Goal: Task Accomplishment & Management: Complete application form

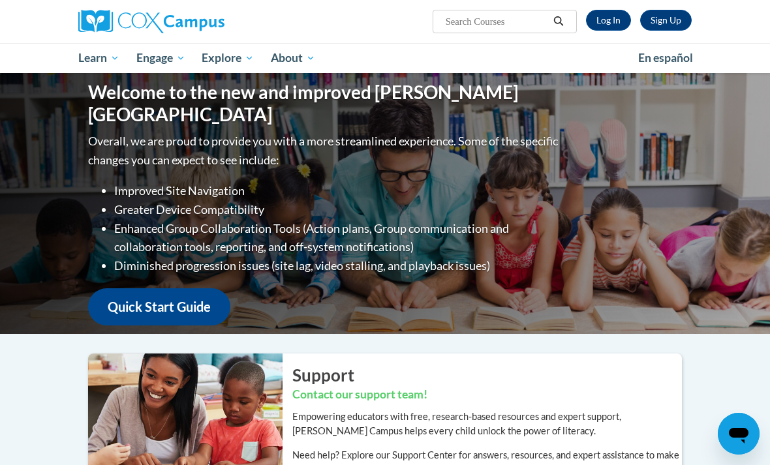
click at [607, 23] on link "Log In" at bounding box center [608, 20] width 45 height 21
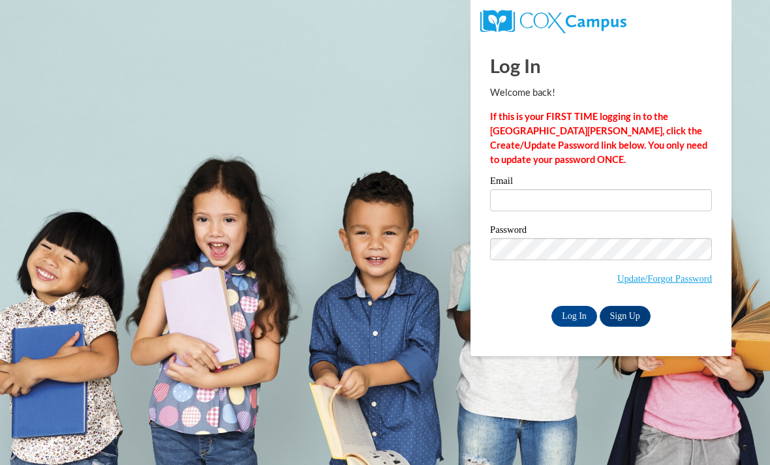
click at [546, 187] on label "Email" at bounding box center [601, 182] width 222 height 13
click at [546, 189] on input "Email" at bounding box center [601, 200] width 222 height 22
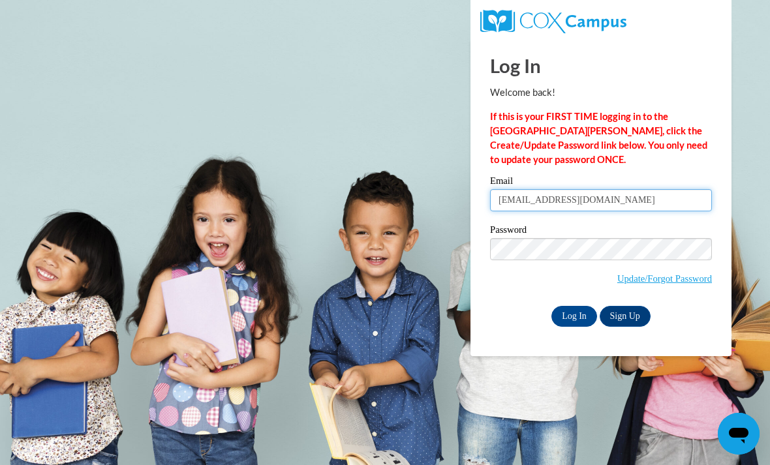
type input "verheyenmichaela@gmail.com"
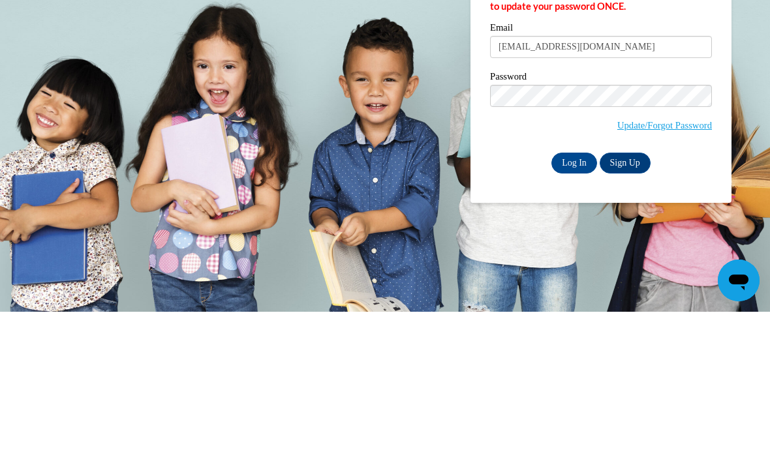
click at [565, 306] on input "Log In" at bounding box center [575, 316] width 46 height 21
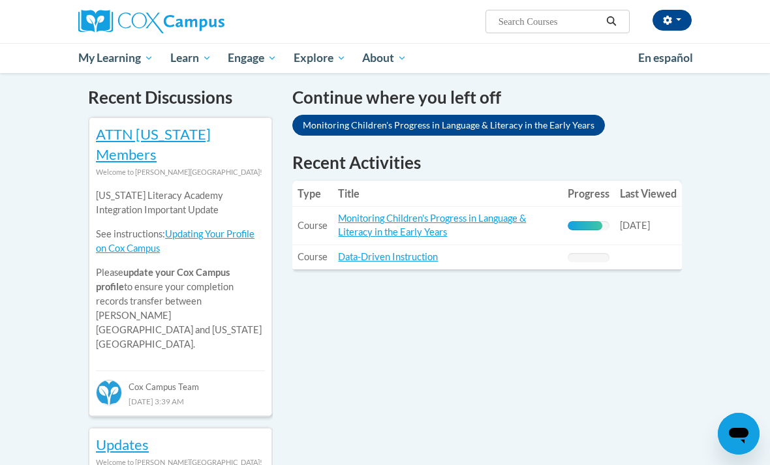
scroll to position [401, 0]
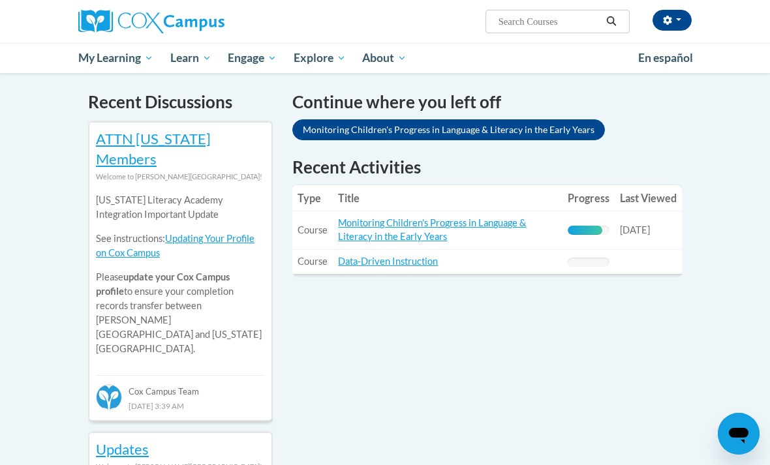
click at [507, 222] on link "Monitoring Children's Progress in Language & Literacy in the Early Years" at bounding box center [432, 229] width 188 height 25
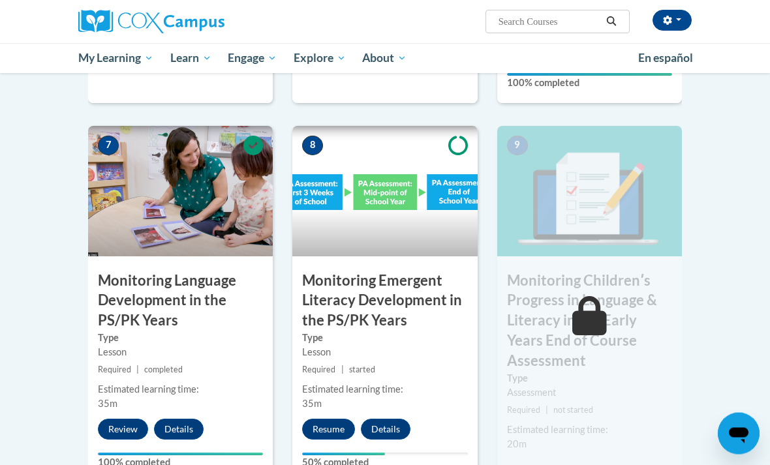
scroll to position [1064, 0]
click at [324, 419] on button "Resume" at bounding box center [328, 429] width 53 height 21
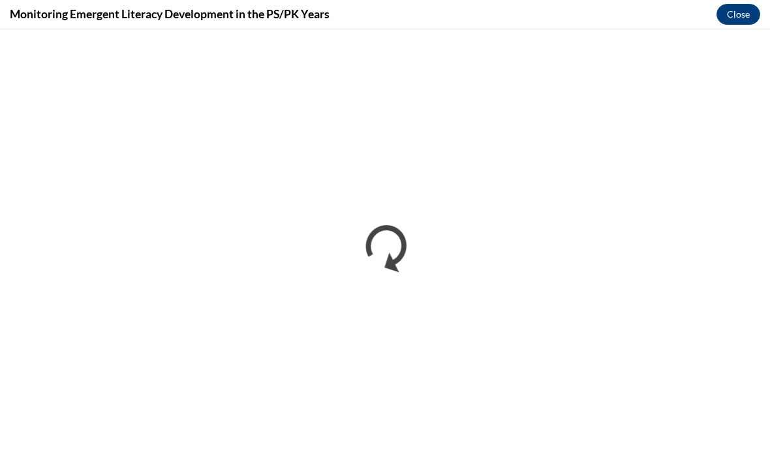
scroll to position [0, 0]
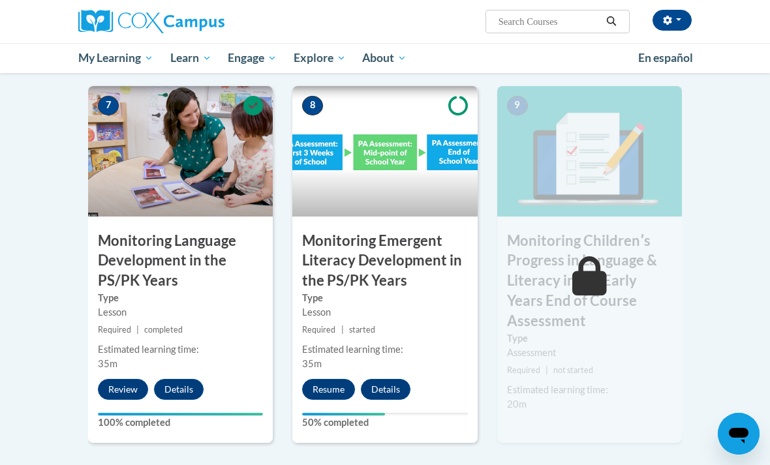
scroll to position [1105, 0]
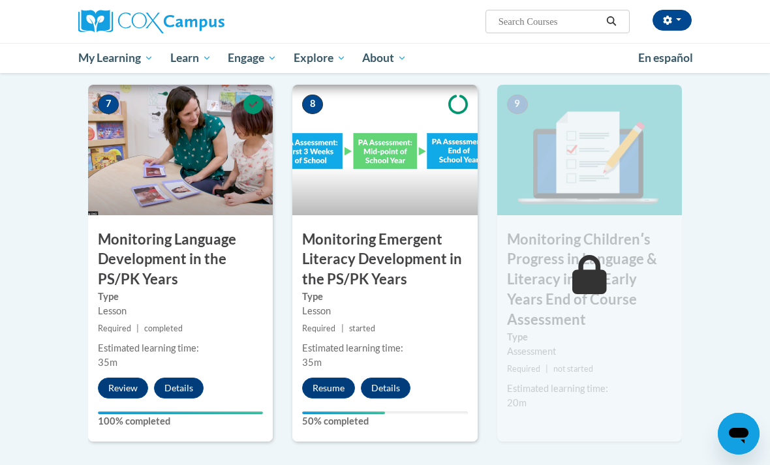
click at [321, 378] on button "Resume" at bounding box center [328, 388] width 53 height 21
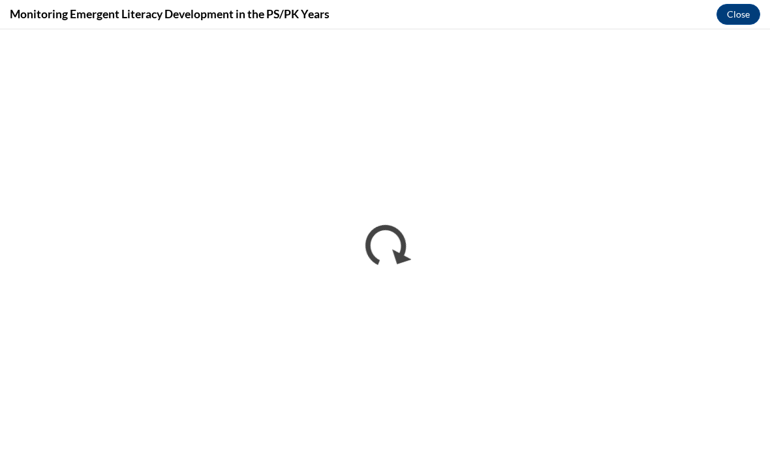
scroll to position [1126, 0]
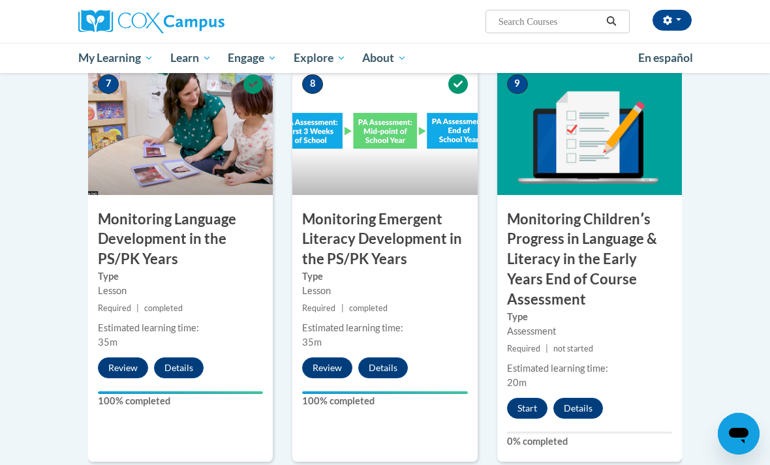
scroll to position [1130, 0]
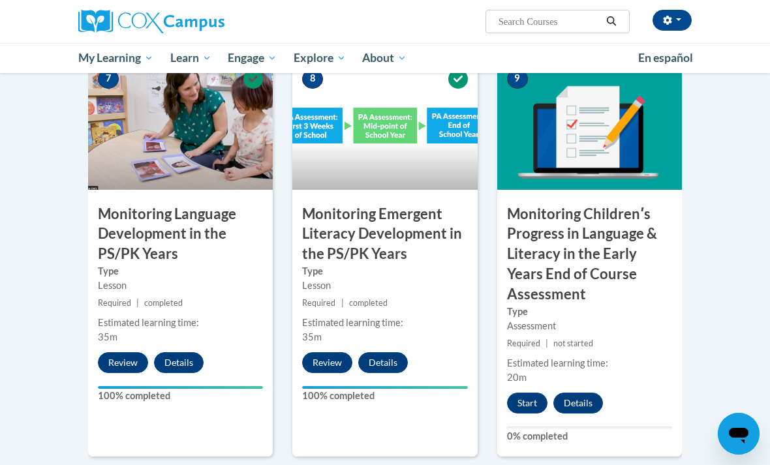
click at [522, 393] on button "Start" at bounding box center [527, 403] width 40 height 21
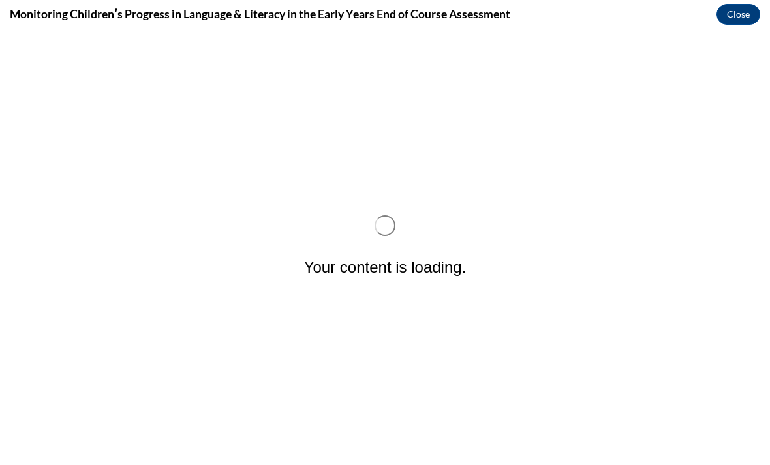
scroll to position [0, 0]
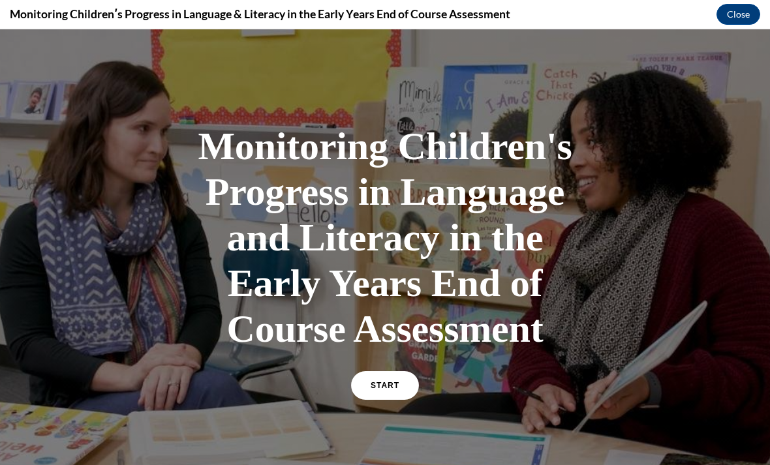
click at [375, 383] on span "START" at bounding box center [385, 385] width 29 height 9
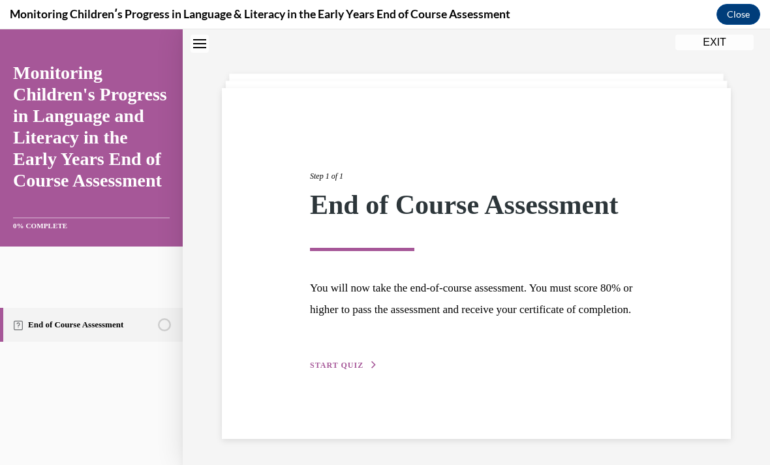
scroll to position [41, 0]
click at [342, 371] on button "START QUIZ" at bounding box center [344, 366] width 68 height 12
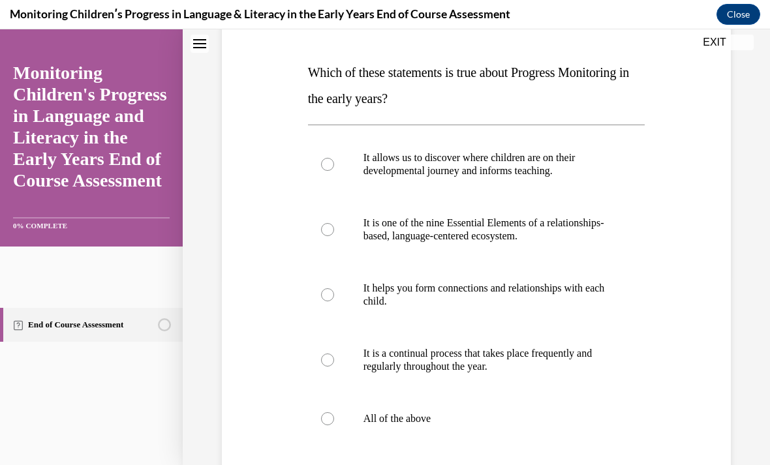
scroll to position [189, 0]
click at [322, 170] on label "It allows us to discover where children are on their developmental journey and …" at bounding box center [476, 164] width 337 height 65
click at [322, 170] on input "It allows us to discover where children are on their developmental journey and …" at bounding box center [327, 164] width 13 height 13
radio input "true"
click at [333, 247] on label "It is one of the nine Essential Elements of a relationships-based, language-cen…" at bounding box center [476, 229] width 337 height 65
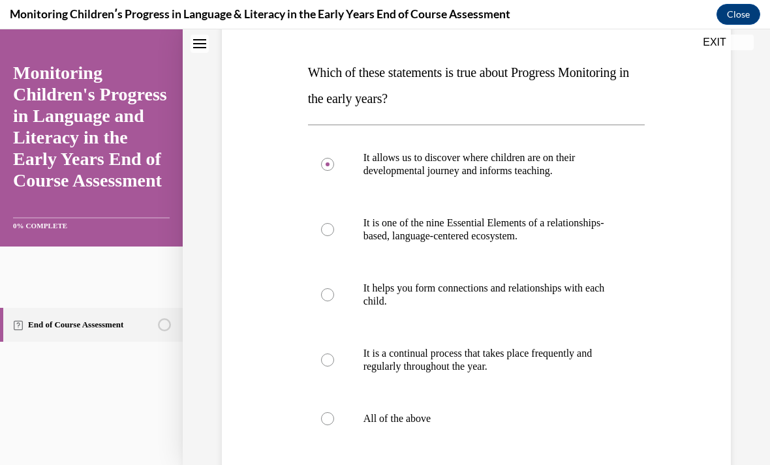
click at [333, 236] on input "It is one of the nine Essential Elements of a relationships-based, language-cen…" at bounding box center [327, 229] width 13 height 13
radio input "true"
click at [333, 414] on div at bounding box center [327, 419] width 13 height 13
click at [333, 414] on input "All of the above" at bounding box center [327, 419] width 13 height 13
radio input "true"
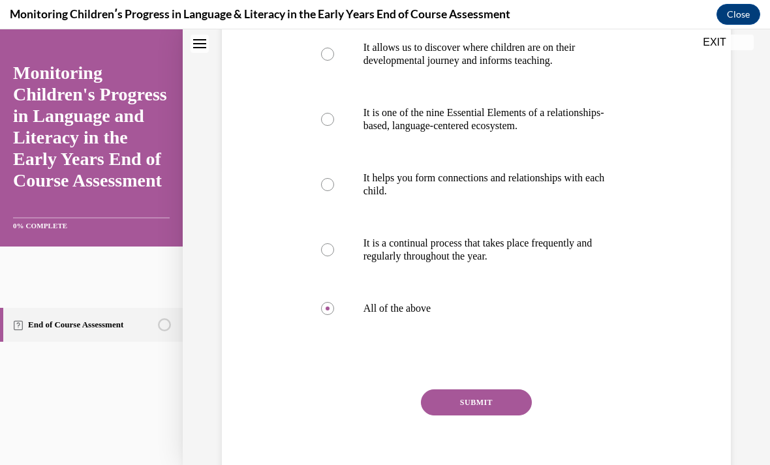
click at [465, 399] on button "SUBMIT" at bounding box center [476, 403] width 111 height 26
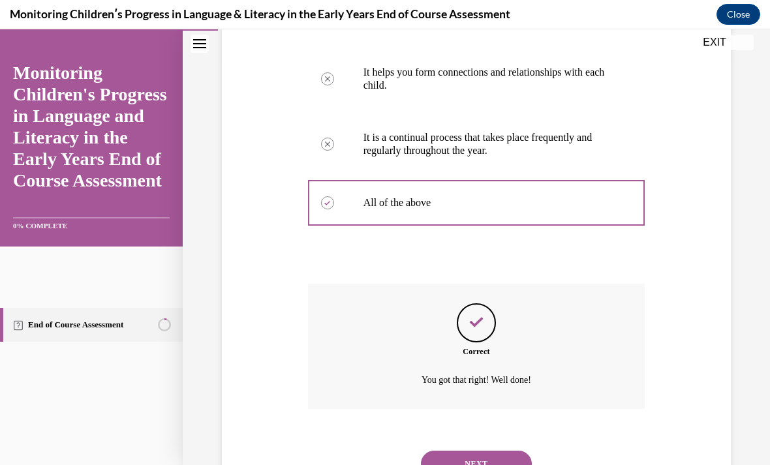
scroll to position [405, 0]
click at [471, 452] on button "NEXT" at bounding box center [476, 465] width 111 height 26
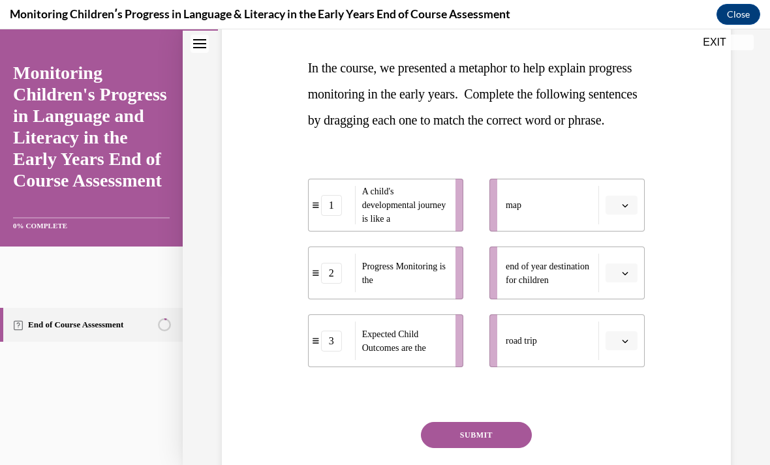
scroll to position [194, 0]
click at [616, 212] on span "Please select an option" at bounding box center [616, 205] width 5 height 13
click at [619, 307] on span "2" at bounding box center [616, 312] width 5 height 10
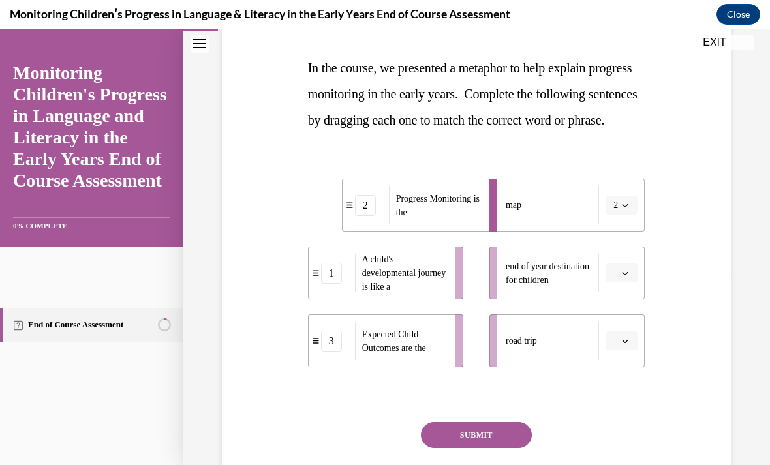
click at [613, 283] on button "button" at bounding box center [622, 274] width 32 height 20
click at [625, 405] on div "3" at bounding box center [620, 407] width 33 height 26
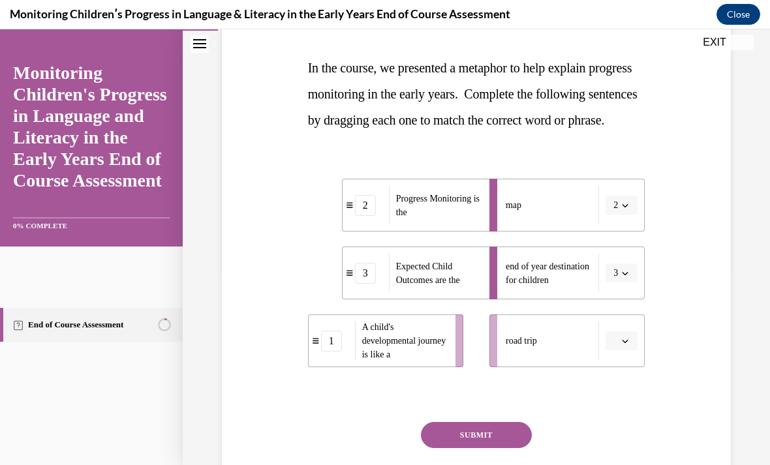
click at [623, 345] on icon "button" at bounding box center [625, 341] width 7 height 7
click at [616, 421] on span "1" at bounding box center [616, 422] width 5 height 10
click at [492, 448] on button "SUBMIT" at bounding box center [476, 435] width 111 height 26
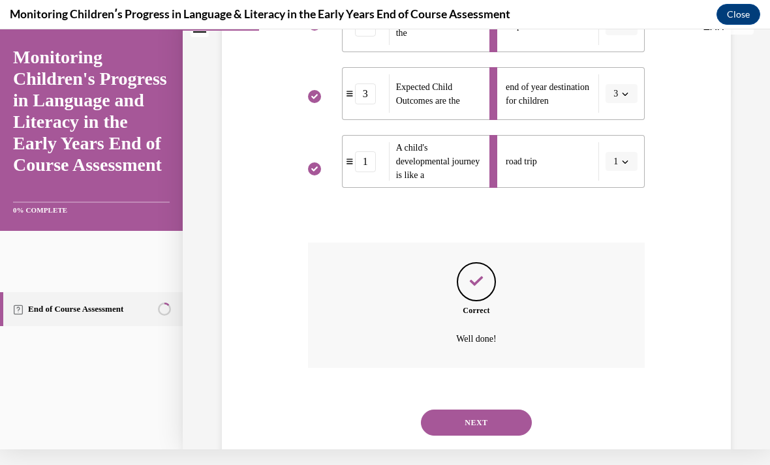
scroll to position [358, 0]
click at [460, 428] on button "NEXT" at bounding box center [476, 423] width 111 height 26
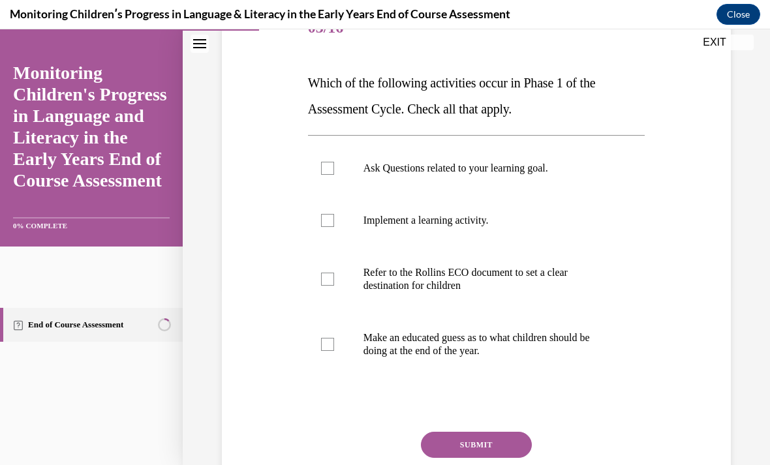
scroll to position [179, 0]
click at [320, 293] on label "Refer to the Rollins ECO document to set a clear destination for children" at bounding box center [476, 279] width 337 height 65
click at [321, 286] on input "Refer to the Rollins ECO document to set a clear destination for children" at bounding box center [327, 279] width 13 height 13
checkbox input "true"
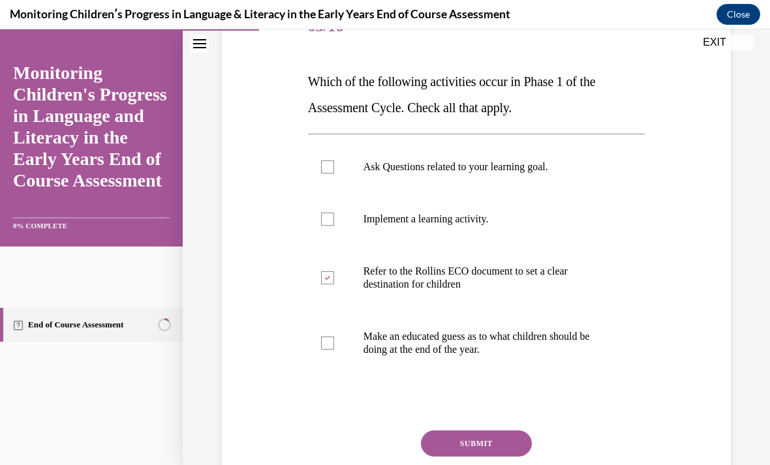
click at [460, 431] on button "SUBMIT" at bounding box center [476, 444] width 111 height 26
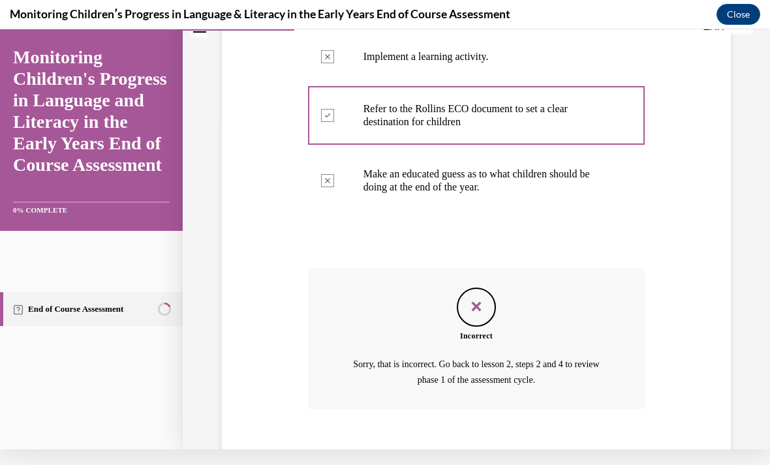
scroll to position [341, 0]
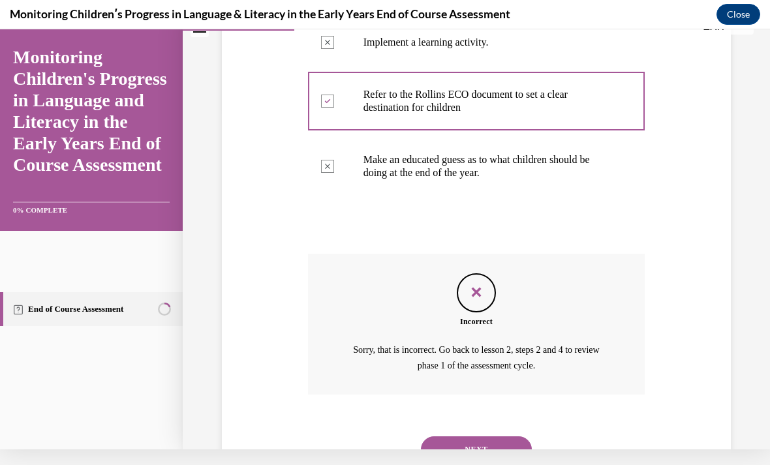
click at [463, 424] on div "NEXT" at bounding box center [476, 450] width 337 height 52
click at [460, 437] on button "NEXT" at bounding box center [476, 450] width 111 height 26
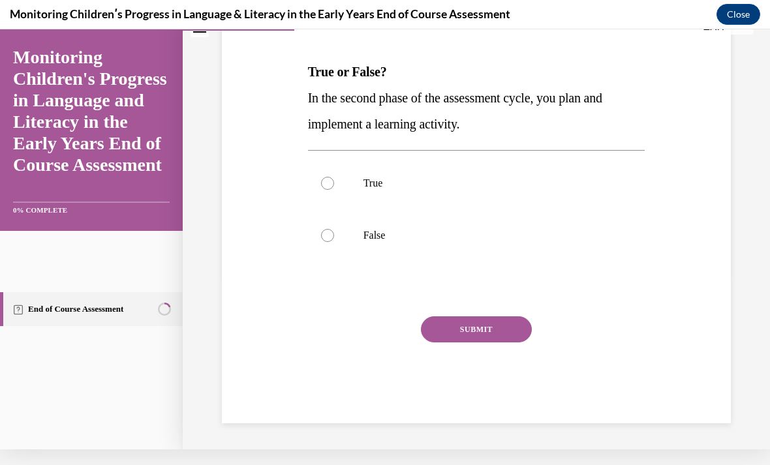
scroll to position [117, 0]
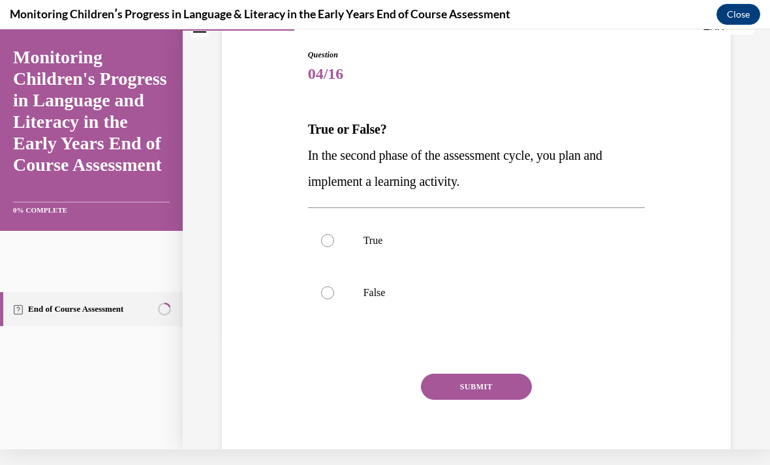
click at [340, 230] on label "True" at bounding box center [476, 241] width 337 height 52
click at [334, 234] on input "True" at bounding box center [327, 240] width 13 height 13
radio input "true"
click at [474, 393] on button "SUBMIT" at bounding box center [476, 387] width 111 height 26
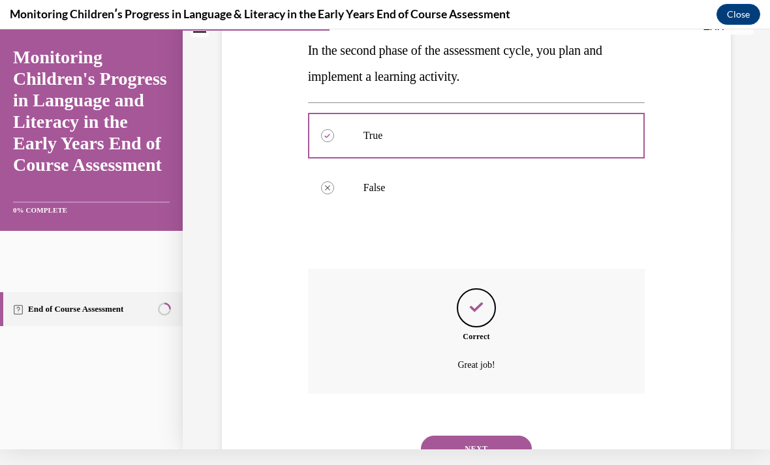
click at [454, 436] on button "NEXT" at bounding box center [476, 449] width 111 height 26
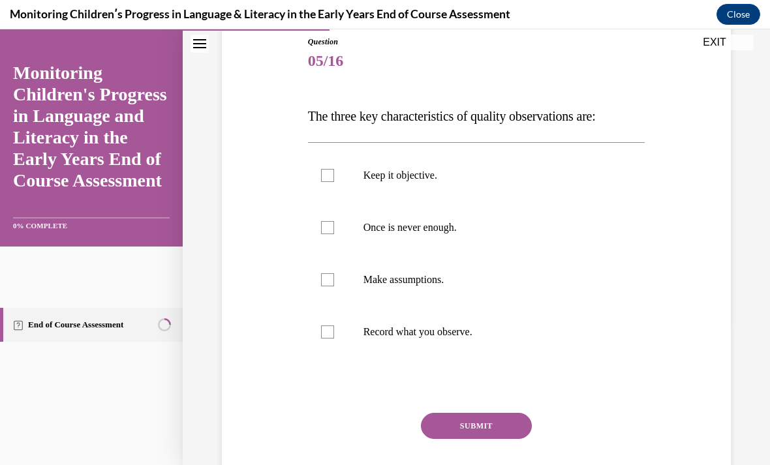
click at [328, 174] on div at bounding box center [327, 175] width 13 height 13
click at [328, 174] on input "Keep it objective." at bounding box center [327, 175] width 13 height 13
checkbox input "true"
click at [317, 336] on label "Record what you observe." at bounding box center [476, 332] width 337 height 52
click at [321, 336] on input "Record what you observe." at bounding box center [327, 332] width 13 height 13
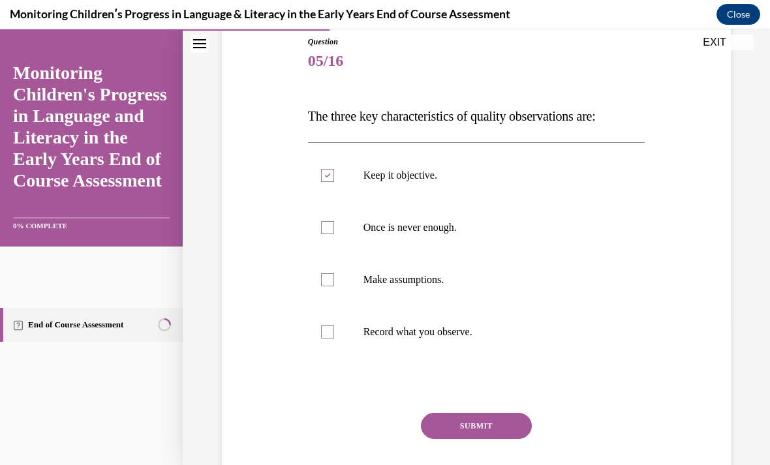
checkbox input "true"
click at [465, 419] on button "SUBMIT" at bounding box center [476, 426] width 111 height 26
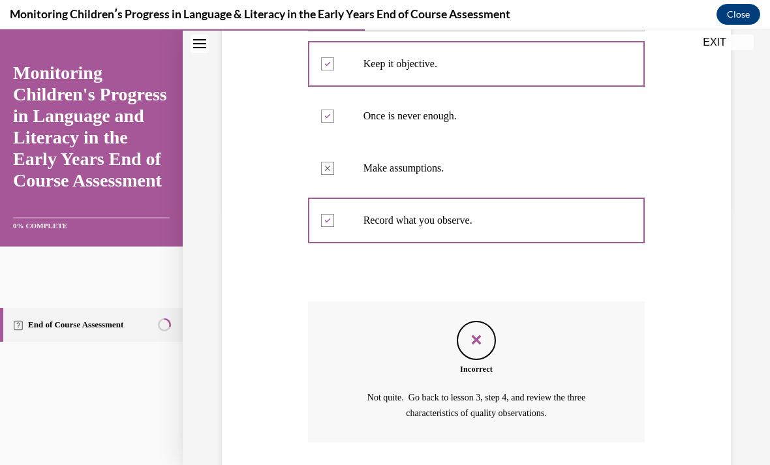
scroll to position [289, 0]
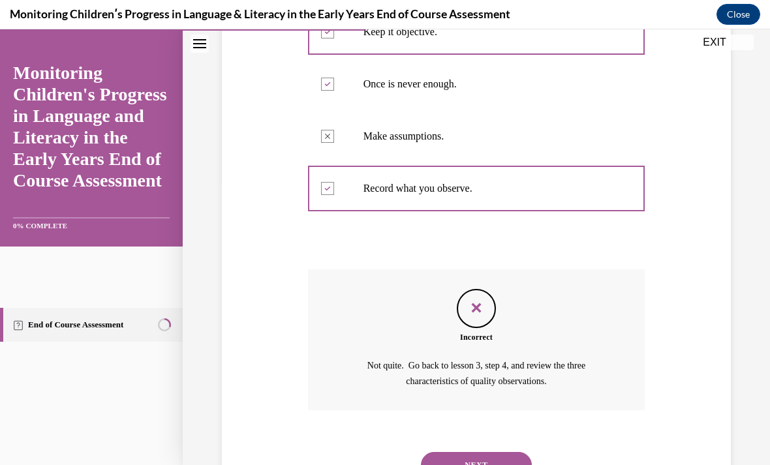
click at [484, 439] on div "NEXT" at bounding box center [476, 465] width 337 height 52
click at [473, 452] on button "NEXT" at bounding box center [476, 465] width 111 height 26
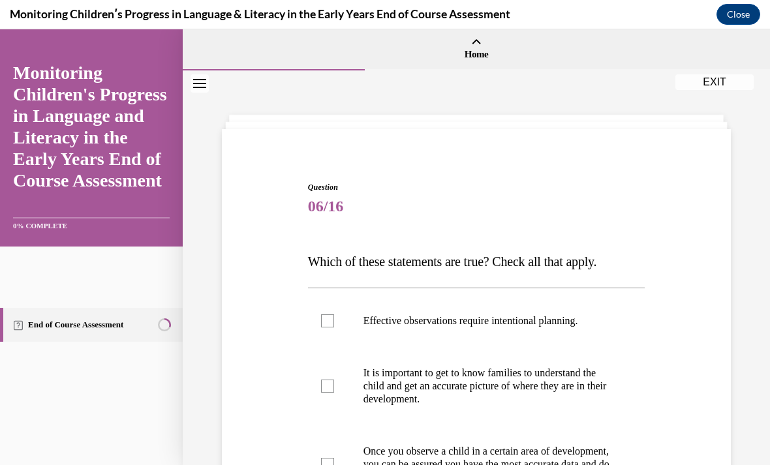
click at [202, 86] on icon "Close navigation menu" at bounding box center [199, 83] width 13 height 9
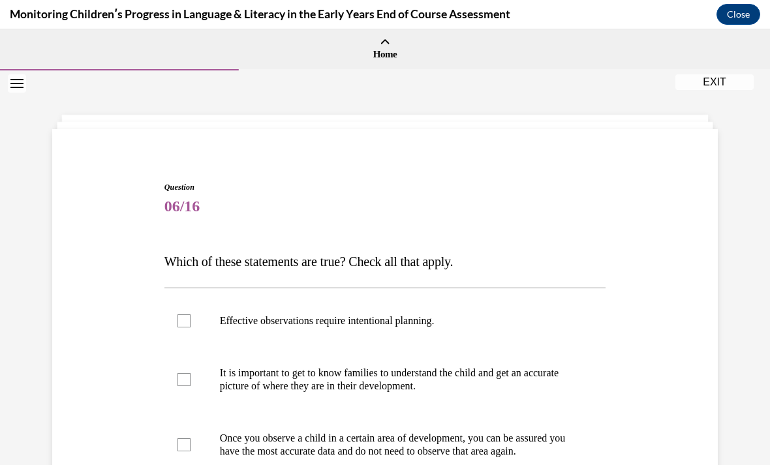
click at [20, 89] on button "Open navigation menu" at bounding box center [17, 83] width 18 height 18
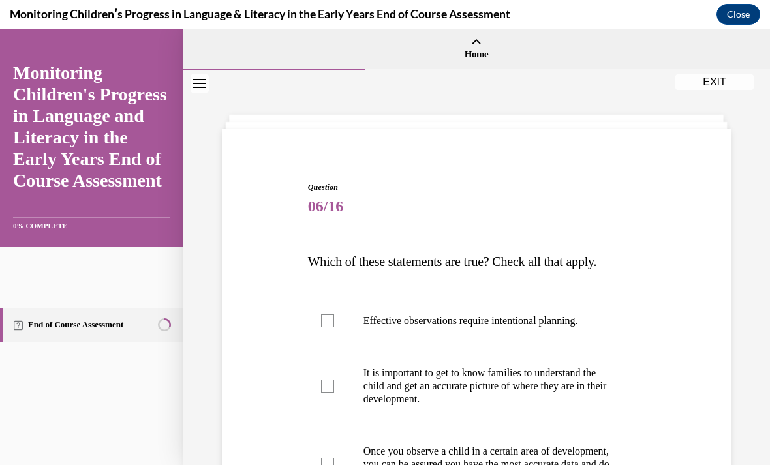
click at [63, 324] on link "End of Course Assessment" at bounding box center [91, 325] width 183 height 34
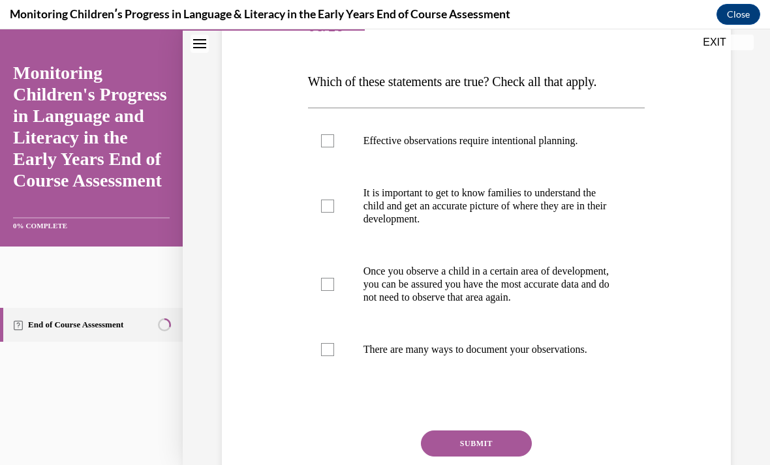
scroll to position [180, 0]
click at [319, 137] on label "Effective observations require intentional planning." at bounding box center [476, 141] width 337 height 52
click at [321, 137] on input "Effective observations require intentional planning." at bounding box center [327, 140] width 13 height 13
checkbox input "true"
click at [334, 220] on label "It is important to get to know families to understand the child and get an accu…" at bounding box center [476, 206] width 337 height 78
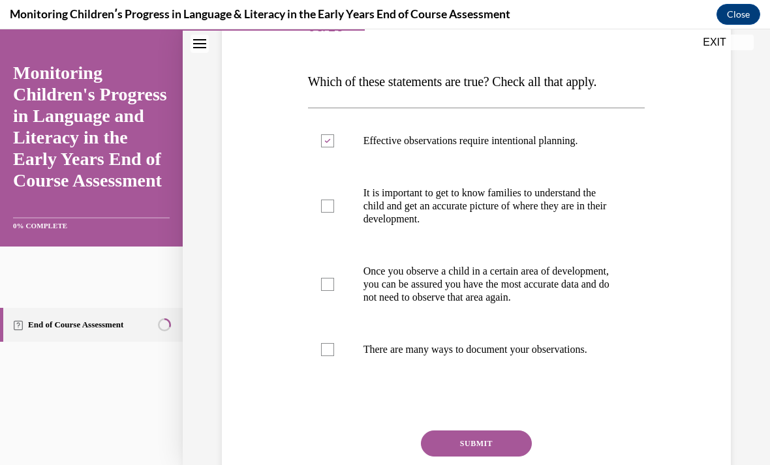
click at [334, 213] on input "It is important to get to know families to understand the child and get an accu…" at bounding box center [327, 206] width 13 height 13
checkbox input "true"
click at [320, 369] on label "There are many ways to document your observations." at bounding box center [476, 350] width 337 height 52
click at [321, 356] on input "There are many ways to document your observations." at bounding box center [327, 349] width 13 height 13
checkbox input "true"
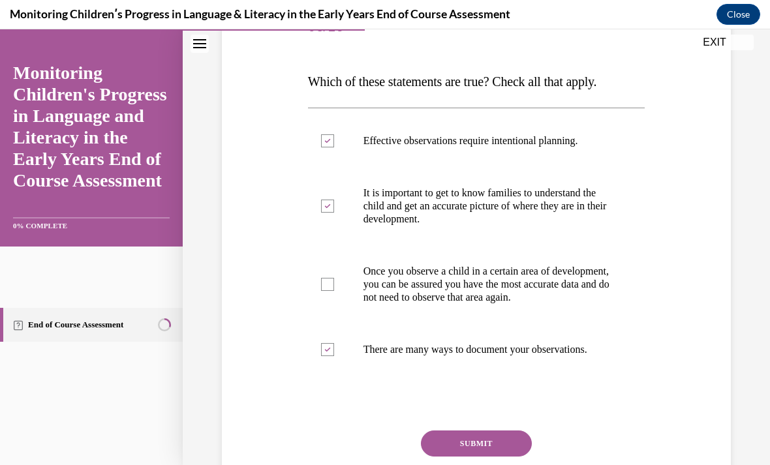
click at [475, 457] on button "SUBMIT" at bounding box center [476, 444] width 111 height 26
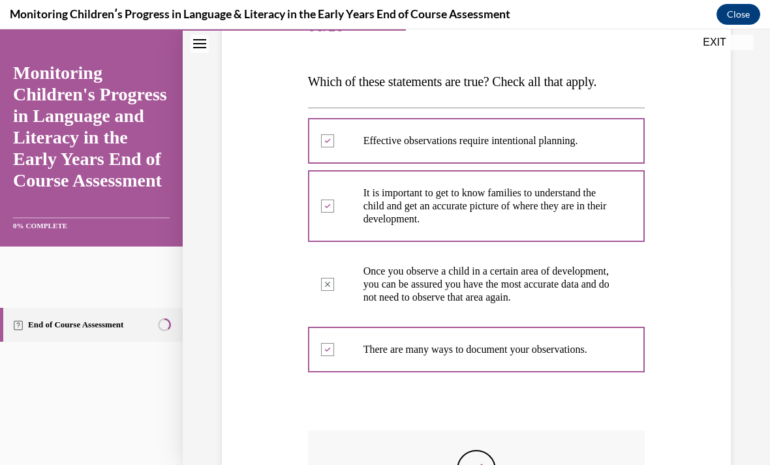
scroll to position [16, 0]
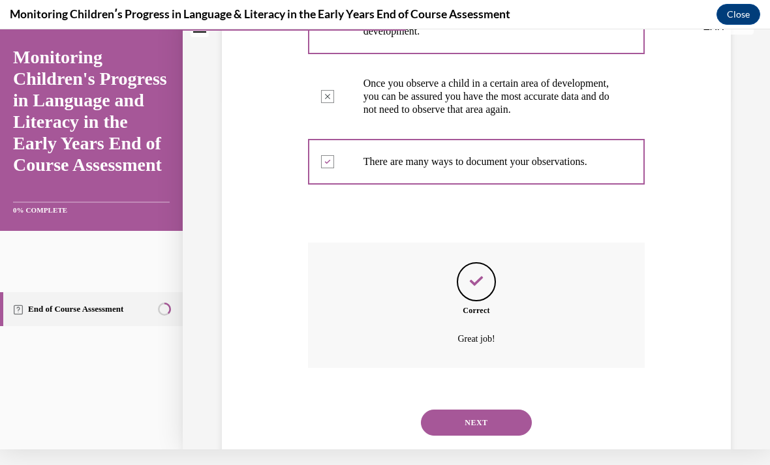
click at [439, 420] on button "NEXT" at bounding box center [476, 423] width 111 height 26
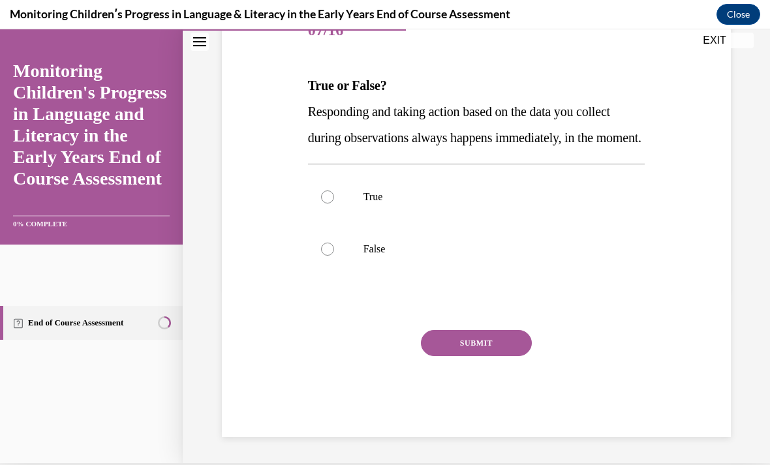
scroll to position [143, 0]
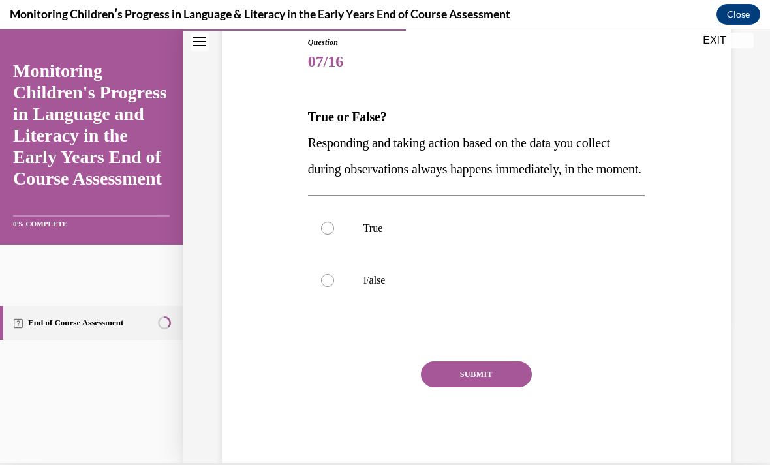
click at [336, 294] on label "False" at bounding box center [476, 281] width 337 height 52
click at [334, 287] on input "False" at bounding box center [327, 280] width 13 height 13
radio input "true"
click at [475, 388] on button "SUBMIT" at bounding box center [476, 375] width 111 height 26
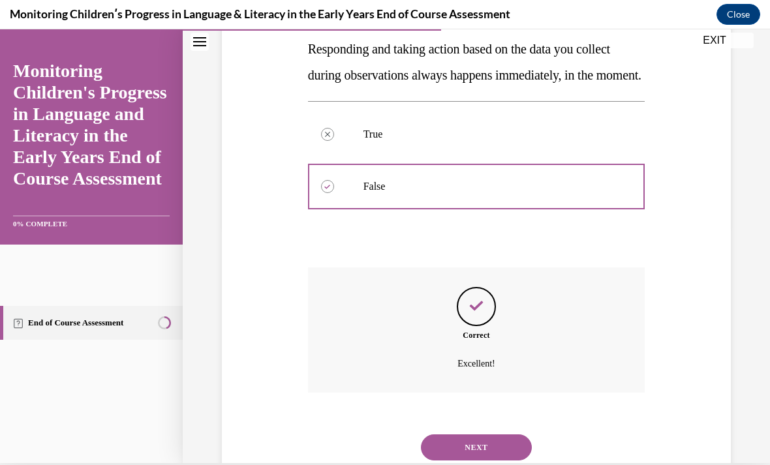
scroll to position [248, 0]
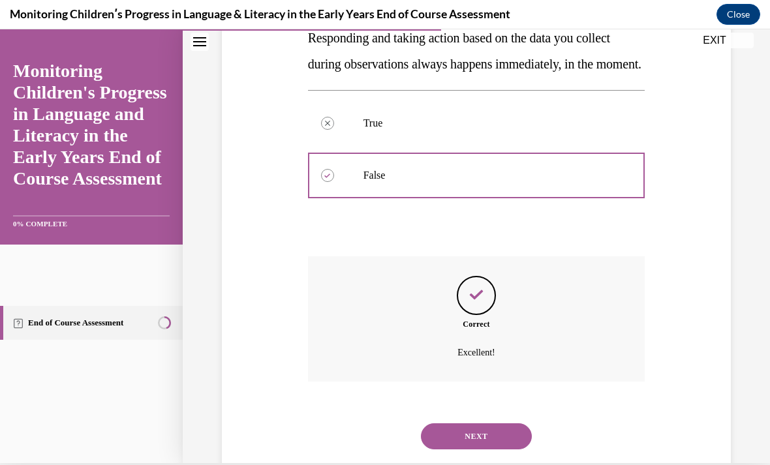
click at [470, 443] on button "NEXT" at bounding box center [476, 437] width 111 height 26
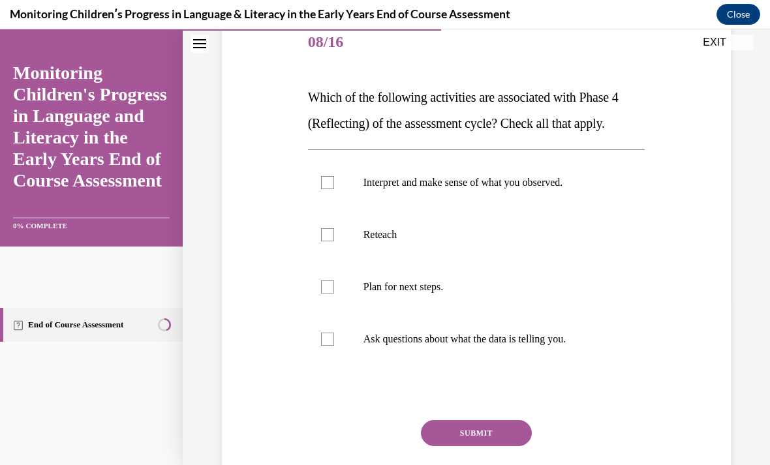
scroll to position [164, 0]
click at [317, 174] on label "Interpret and make sense of what you observed." at bounding box center [476, 183] width 337 height 52
click at [321, 176] on input "Interpret and make sense of what you observed." at bounding box center [327, 182] width 13 height 13
checkbox input "true"
click at [330, 319] on label "Ask questions about what the data is telling you." at bounding box center [476, 339] width 337 height 52
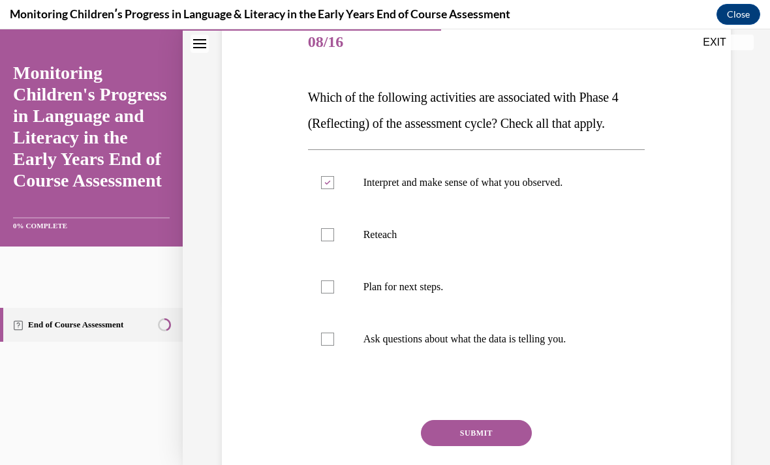
click at [330, 333] on input "Ask questions about what the data is telling you." at bounding box center [327, 339] width 13 height 13
checkbox input "true"
click at [461, 431] on button "SUBMIT" at bounding box center [476, 433] width 111 height 26
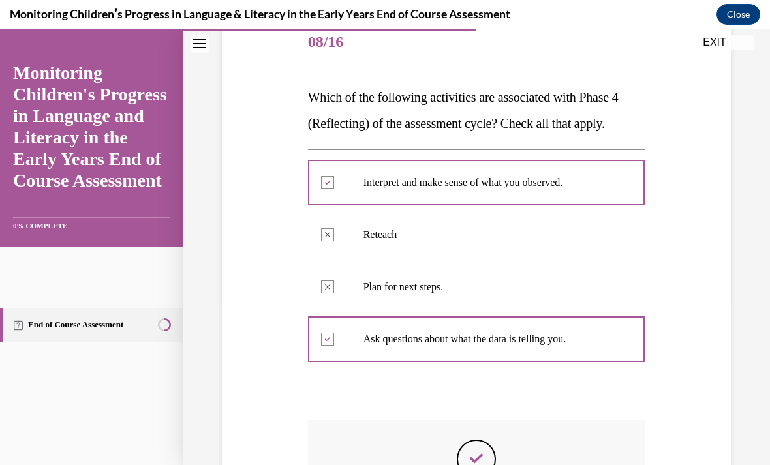
scroll to position [16, 0]
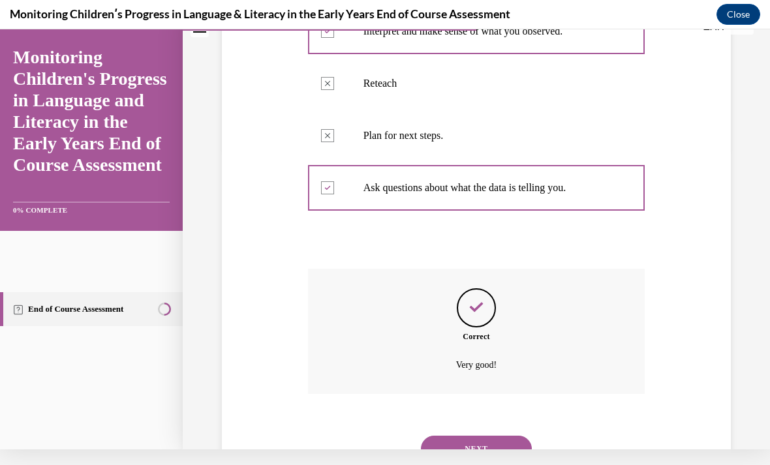
click at [454, 436] on button "NEXT" at bounding box center [476, 449] width 111 height 26
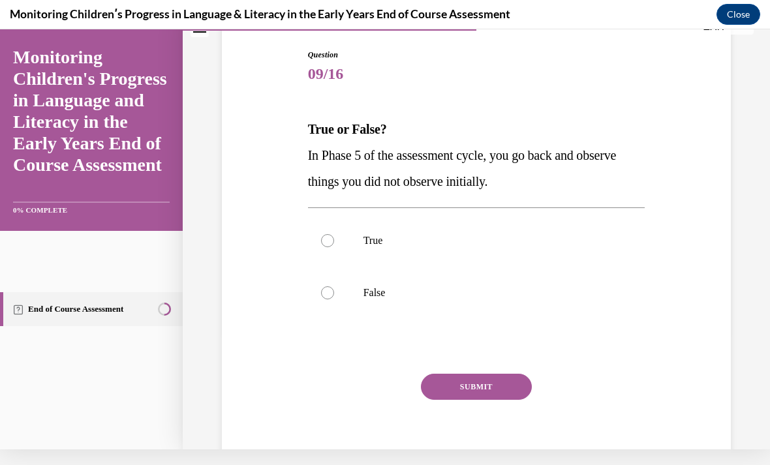
click at [332, 230] on label "True" at bounding box center [476, 241] width 337 height 52
click at [332, 234] on input "True" at bounding box center [327, 240] width 13 height 13
radio input "true"
click at [470, 389] on button "SUBMIT" at bounding box center [476, 387] width 111 height 26
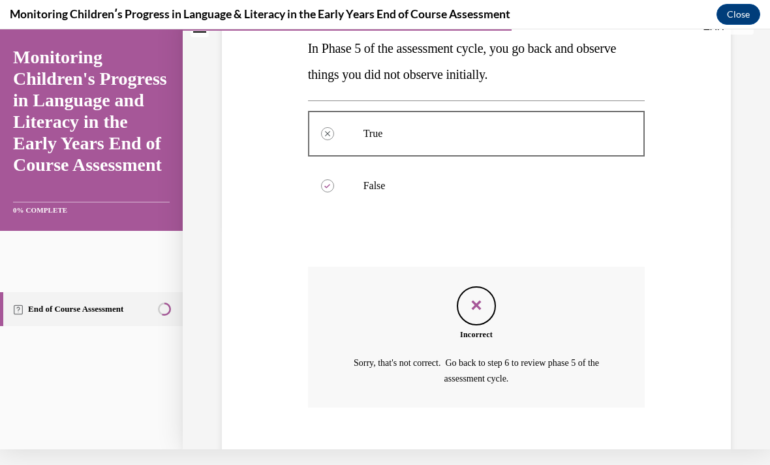
scroll to position [237, 0]
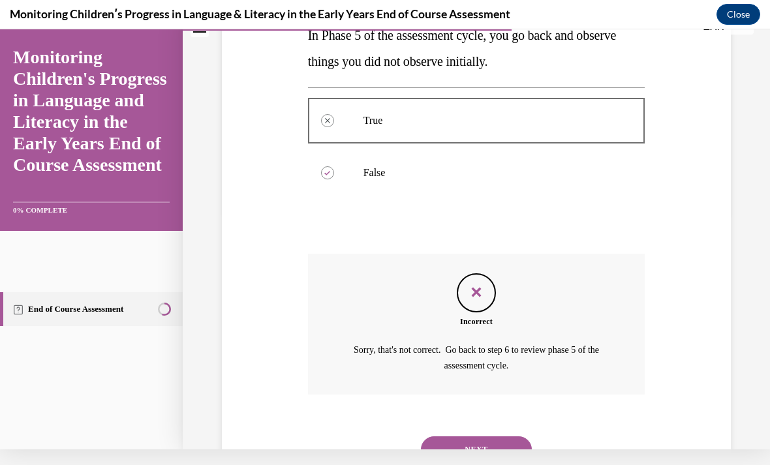
click at [458, 437] on button "NEXT" at bounding box center [476, 450] width 111 height 26
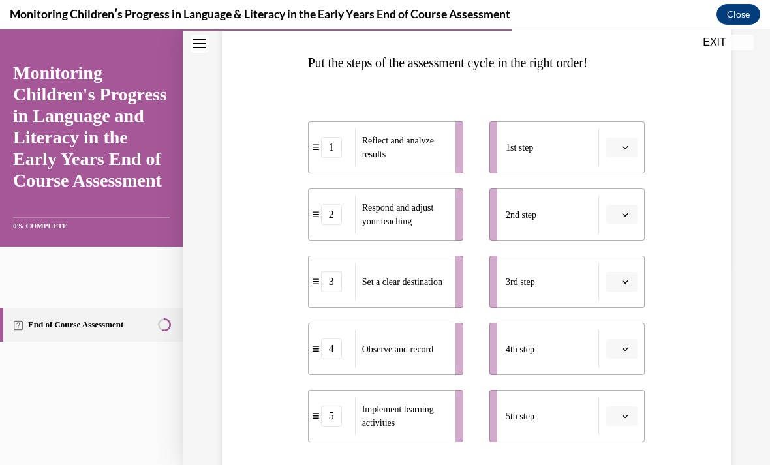
scroll to position [199, 0]
click at [623, 149] on icon "button" at bounding box center [625, 147] width 7 height 7
click at [616, 251] on span "3" at bounding box center [616, 255] width 5 height 10
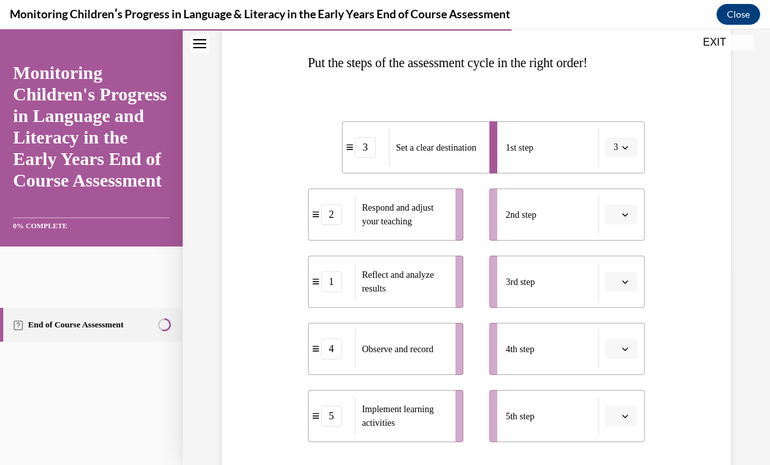
click at [633, 214] on button "button" at bounding box center [622, 215] width 32 height 20
click at [621, 367] on div "5" at bounding box center [620, 375] width 33 height 26
click at [611, 348] on button "button" at bounding box center [622, 349] width 32 height 20
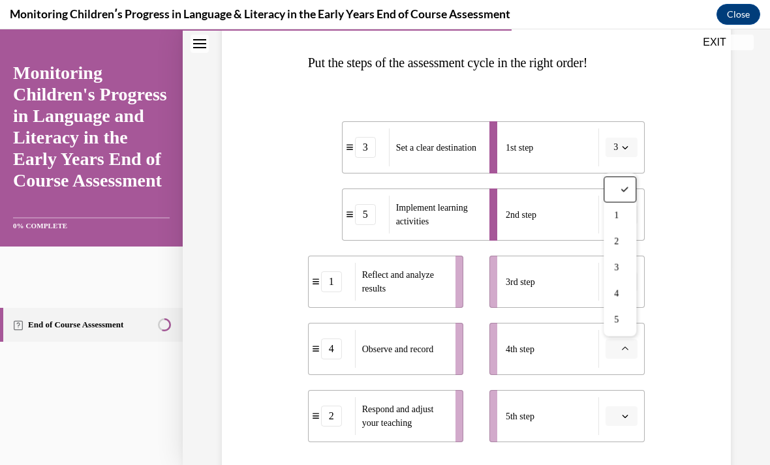
click at [564, 281] on div "3rd step" at bounding box center [552, 282] width 93 height 38
click at [625, 285] on icon "button" at bounding box center [625, 282] width 7 height 7
click at [619, 413] on span "4" at bounding box center [616, 416] width 5 height 10
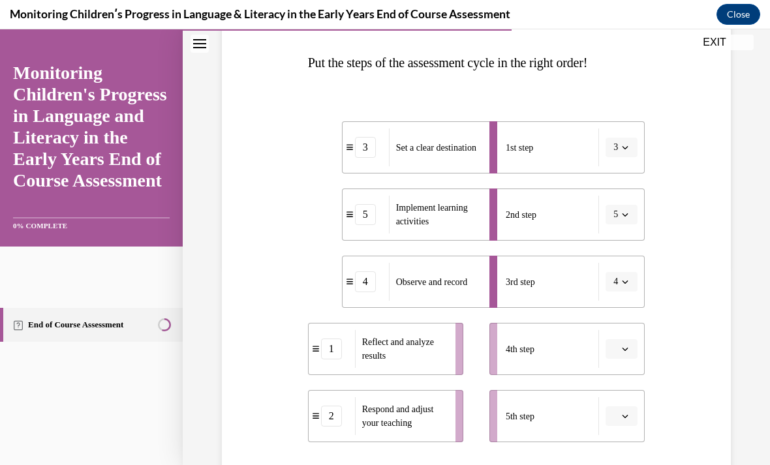
click at [623, 357] on button "button" at bounding box center [622, 349] width 32 height 20
click at [617, 220] on span "1" at bounding box center [618, 215] width 5 height 10
click at [627, 416] on icon "button" at bounding box center [626, 415] width 6 height 3
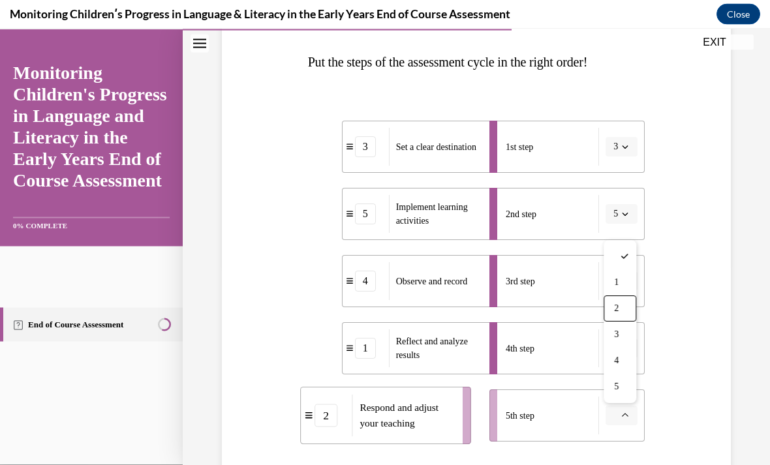
click at [622, 304] on div "2" at bounding box center [620, 309] width 33 height 26
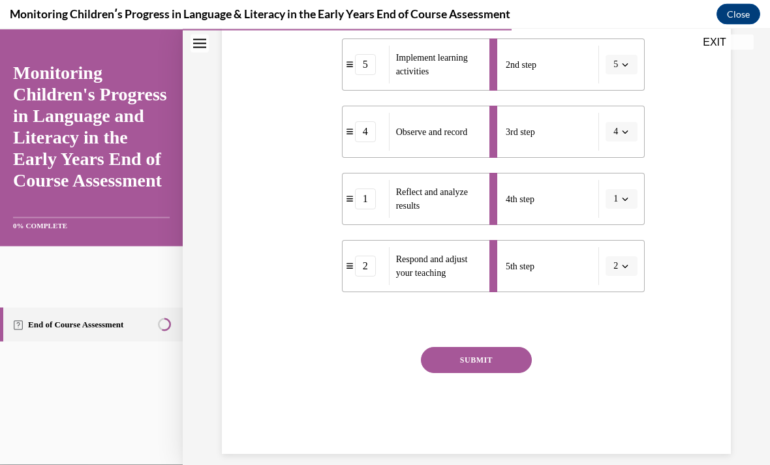
click at [470, 361] on button "SUBMIT" at bounding box center [476, 360] width 111 height 26
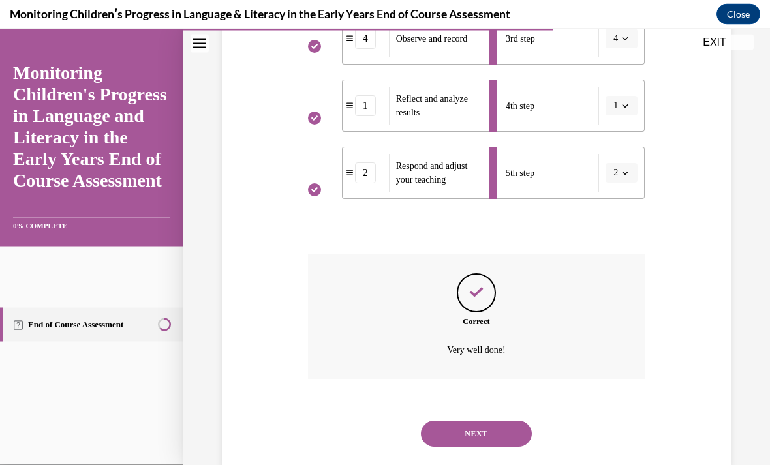
scroll to position [454, 0]
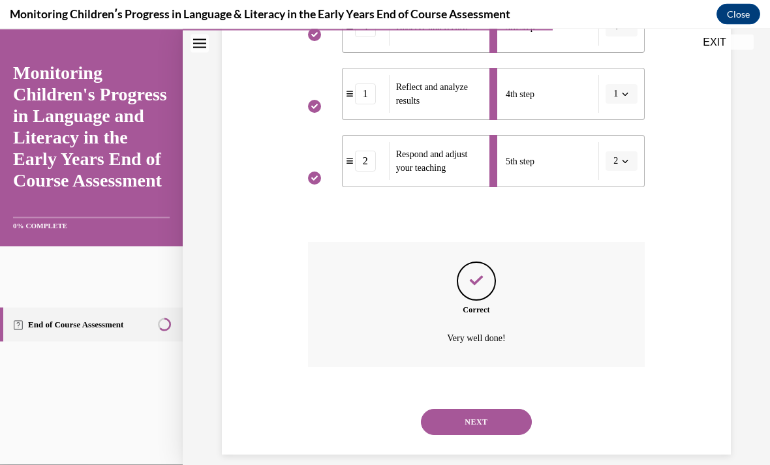
click at [445, 418] on button "NEXT" at bounding box center [476, 422] width 111 height 26
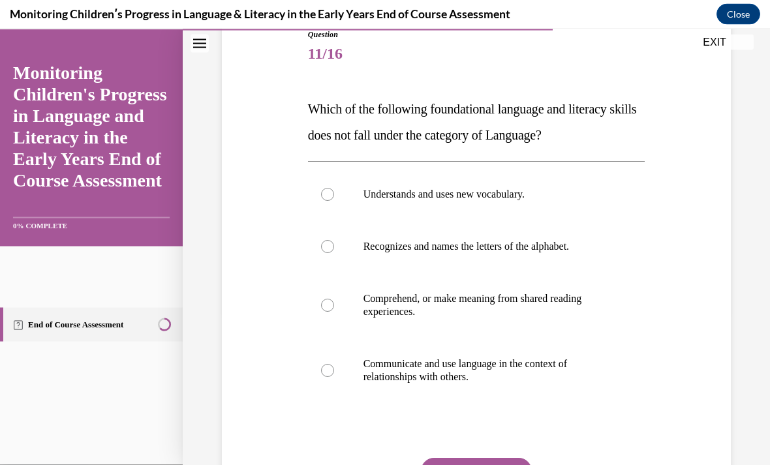
scroll to position [153, 0]
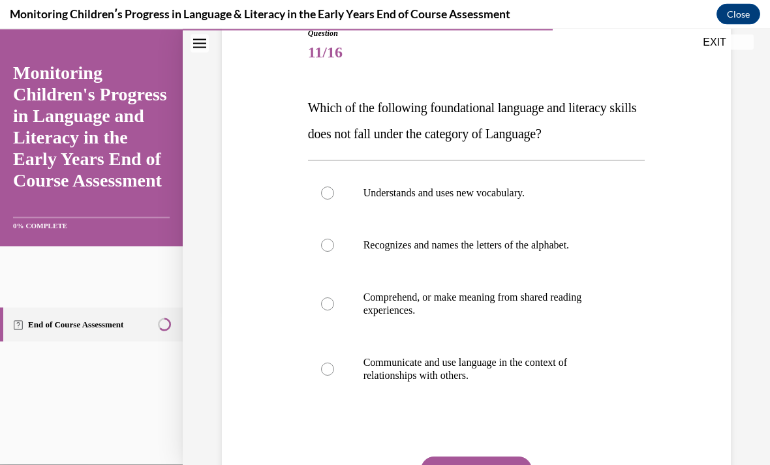
click at [332, 309] on div at bounding box center [327, 304] width 13 height 13
click at [332, 309] on input "Comprehend, or make meaning from shared reading experiences." at bounding box center [327, 304] width 13 height 13
radio input "true"
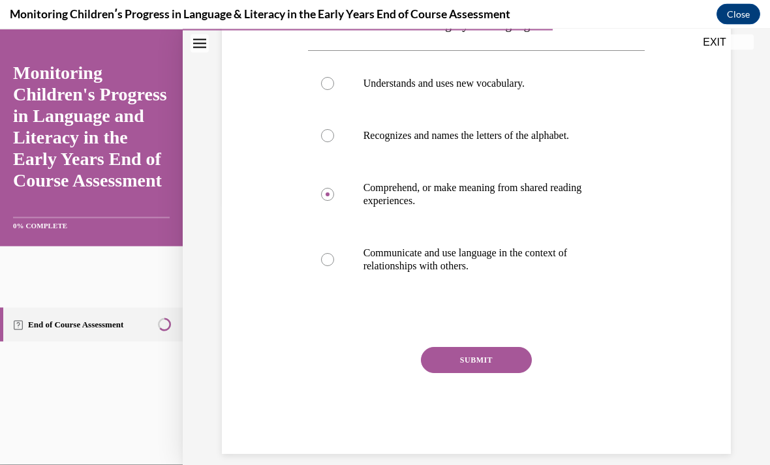
click at [472, 360] on button "SUBMIT" at bounding box center [476, 360] width 111 height 26
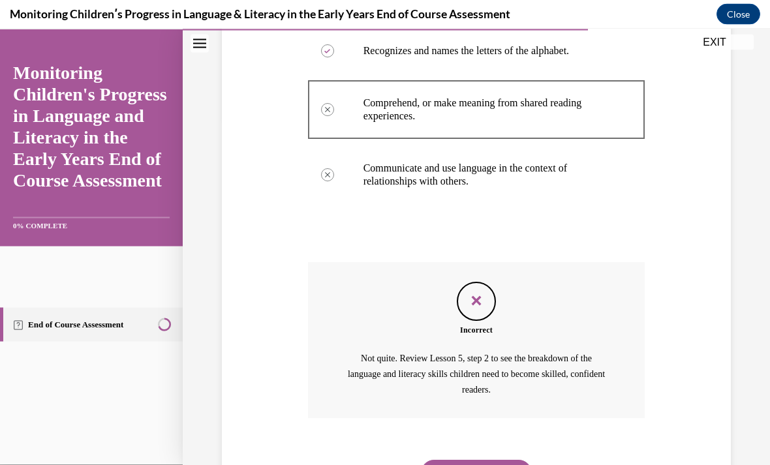
scroll to position [398, 0]
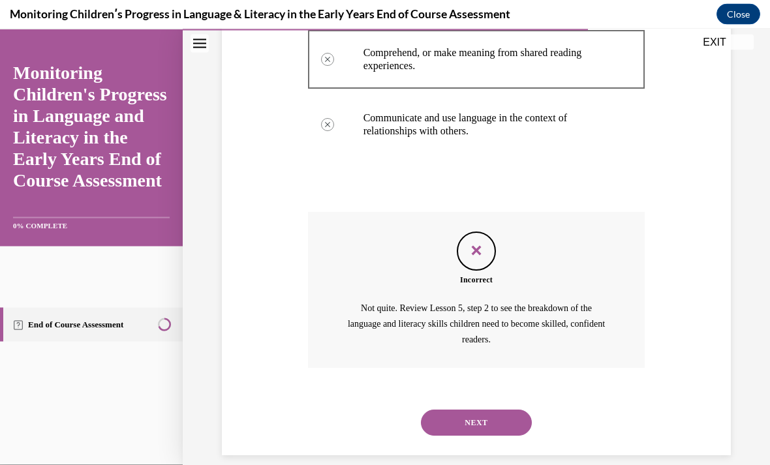
click at [470, 410] on button "NEXT" at bounding box center [476, 423] width 111 height 26
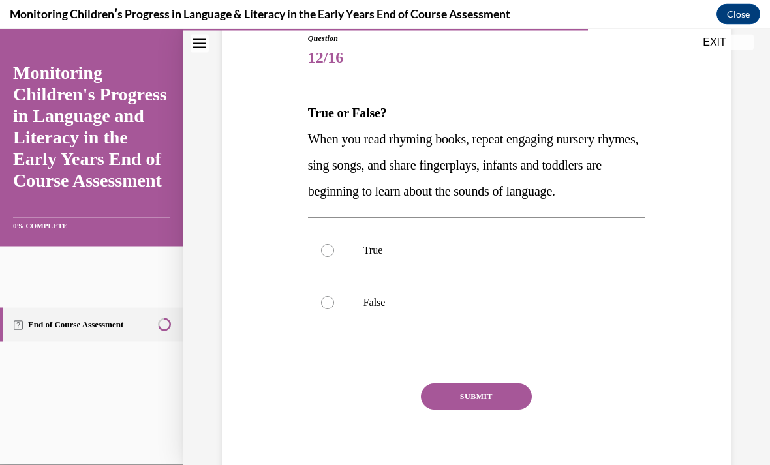
scroll to position [148, 0]
click at [337, 277] on label "True" at bounding box center [476, 251] width 337 height 52
click at [334, 257] on input "True" at bounding box center [327, 250] width 13 height 13
radio input "true"
click at [489, 410] on button "SUBMIT" at bounding box center [476, 397] width 111 height 26
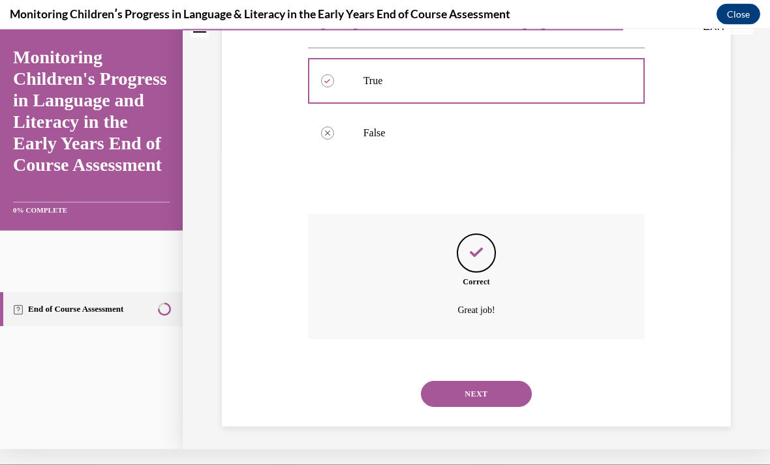
scroll to position [316, 0]
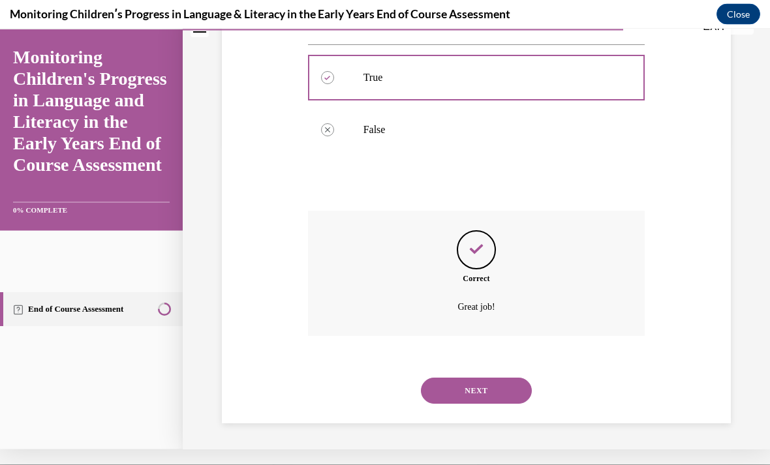
click at [467, 386] on button "NEXT" at bounding box center [476, 390] width 111 height 26
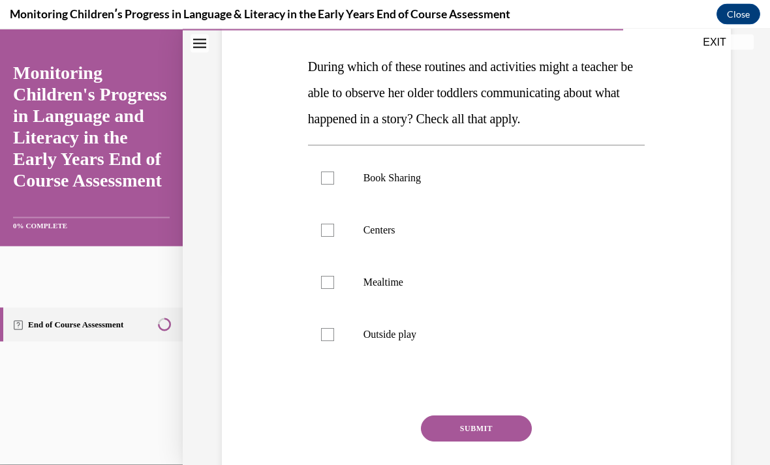
scroll to position [196, 0]
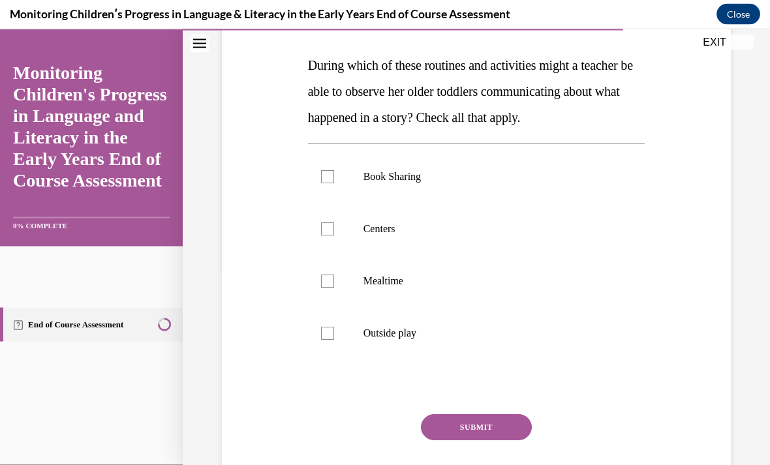
click at [315, 255] on label "Centers" at bounding box center [476, 229] width 337 height 52
click at [321, 236] on input "Centers" at bounding box center [327, 229] width 13 height 13
checkbox input "true"
click at [319, 203] on label "Book Sharing" at bounding box center [476, 177] width 337 height 52
click at [321, 183] on input "Book Sharing" at bounding box center [327, 176] width 13 height 13
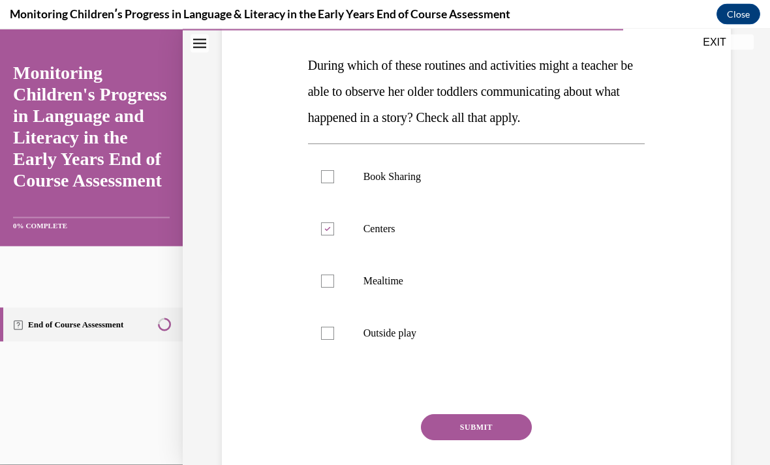
checkbox input "true"
click at [483, 441] on button "SUBMIT" at bounding box center [476, 427] width 111 height 26
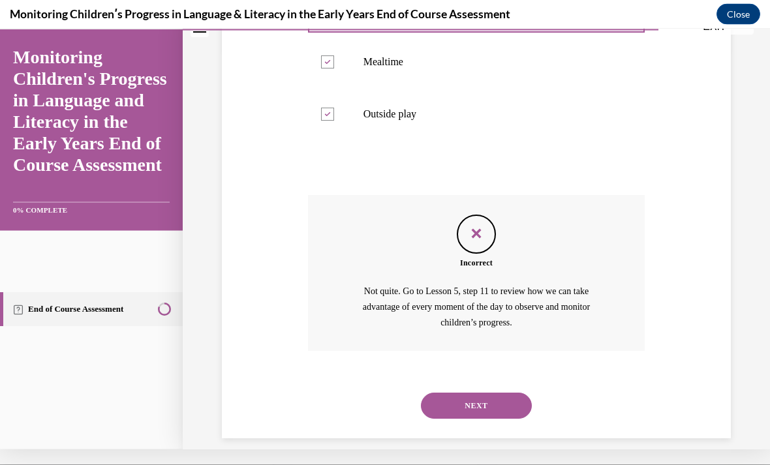
scroll to position [424, 0]
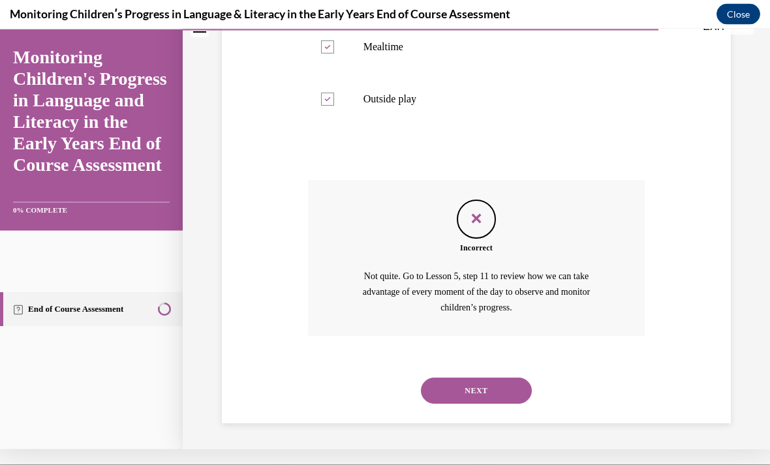
click at [453, 375] on div "NEXT" at bounding box center [476, 390] width 337 height 52
click at [464, 384] on button "NEXT" at bounding box center [476, 390] width 111 height 26
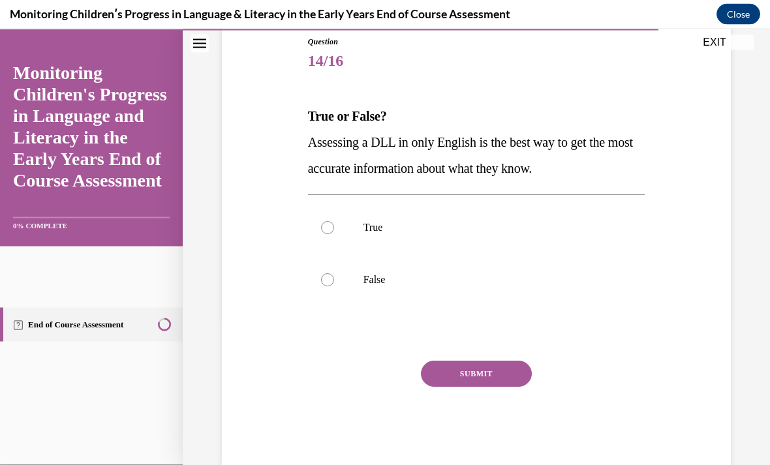
click at [341, 269] on label "False" at bounding box center [476, 280] width 337 height 52
click at [334, 273] on input "False" at bounding box center [327, 279] width 13 height 13
radio input "true"
click at [482, 366] on button "SUBMIT" at bounding box center [476, 374] width 111 height 26
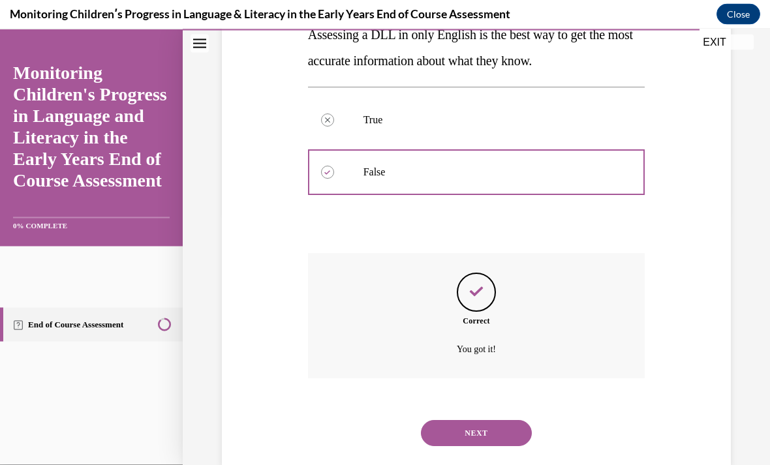
scroll to position [264, 0]
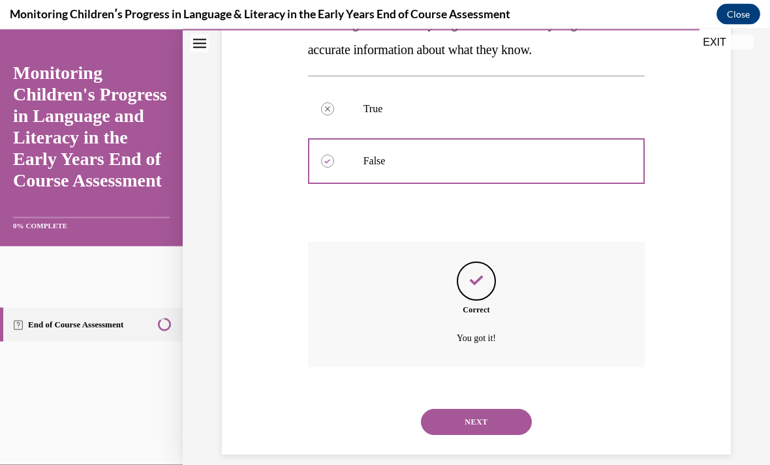
click at [454, 409] on button "NEXT" at bounding box center [476, 422] width 111 height 26
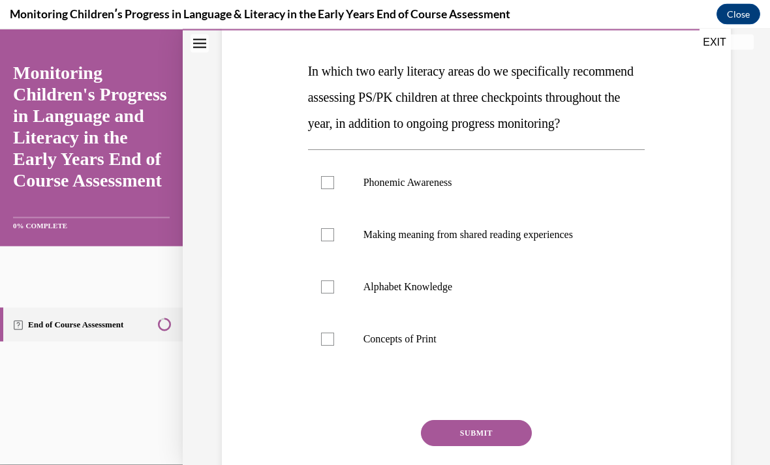
scroll to position [200, 0]
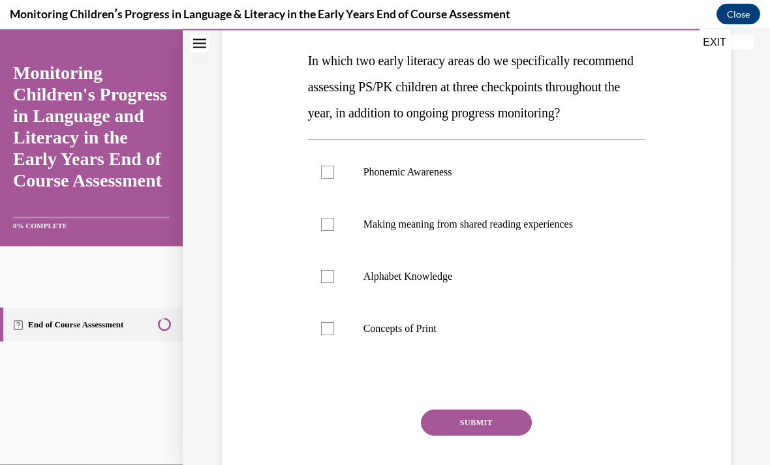
click at [338, 188] on label "Phonemic Awareness" at bounding box center [476, 172] width 337 height 52
click at [334, 179] on input "Phonemic Awareness" at bounding box center [327, 172] width 13 height 13
checkbox input "true"
click at [333, 283] on div at bounding box center [327, 276] width 13 height 13
click at [333, 283] on input "Alphabet Knowledge" at bounding box center [327, 276] width 13 height 13
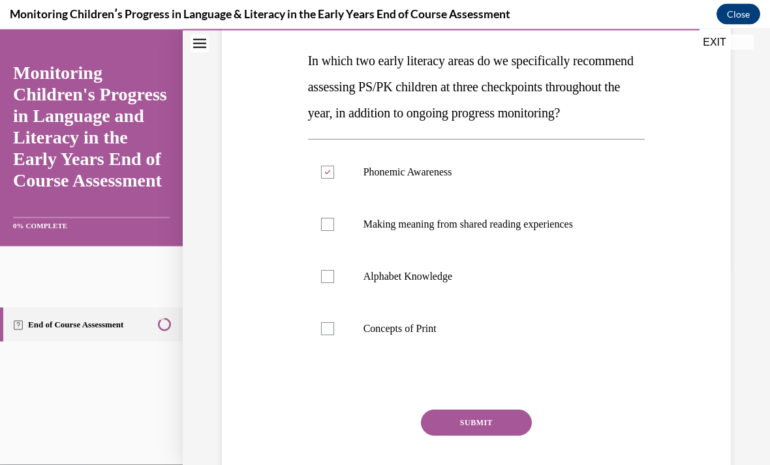
checkbox input "true"
click at [325, 344] on label "Concepts of Print" at bounding box center [476, 329] width 337 height 52
click at [325, 335] on input "Concepts of Print" at bounding box center [327, 328] width 13 height 13
checkbox input "true"
click at [446, 426] on div "Question 15/16 In which two early literacy areas do we specifically recommend a…" at bounding box center [476, 248] width 337 height 537
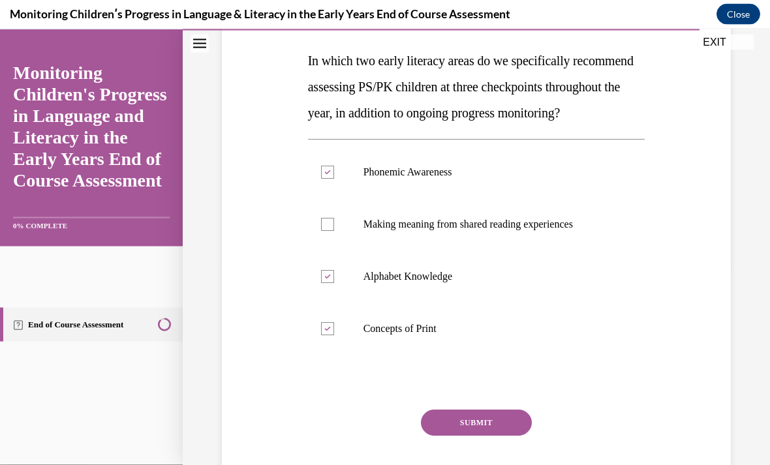
click at [446, 426] on div "Question 15/16 In which two early literacy areas do we specifically recommend a…" at bounding box center [476, 248] width 337 height 537
click at [469, 436] on button "SUBMIT" at bounding box center [476, 423] width 111 height 26
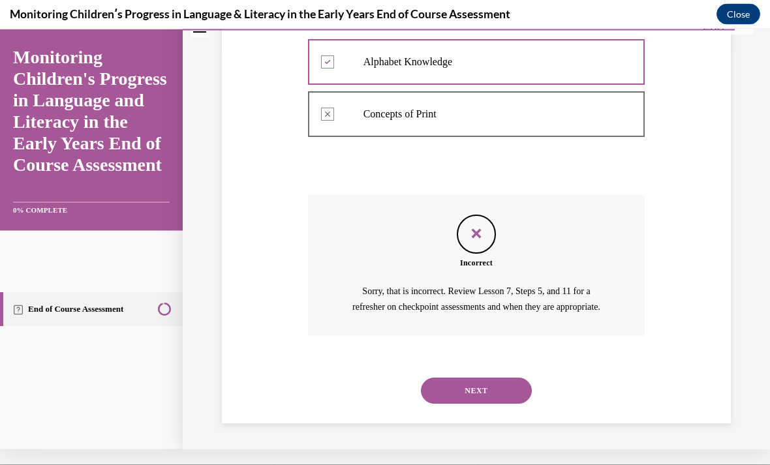
scroll to position [424, 0]
click at [467, 379] on button "NEXT" at bounding box center [476, 390] width 111 height 26
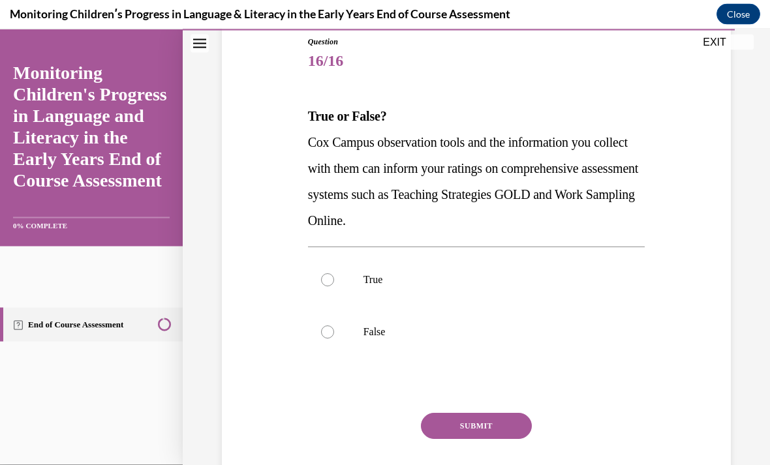
scroll to position [147, 0]
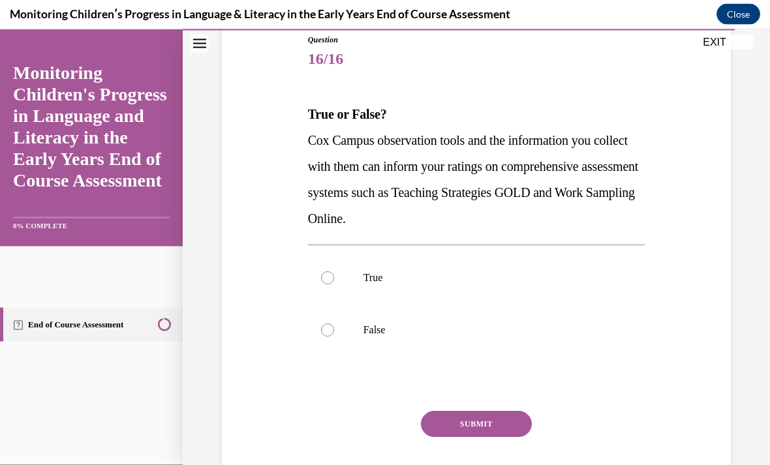
click at [334, 280] on div at bounding box center [327, 278] width 13 height 13
click at [334, 280] on input "True" at bounding box center [327, 278] width 13 height 13
radio input "true"
click at [470, 415] on button "SUBMIT" at bounding box center [476, 424] width 111 height 26
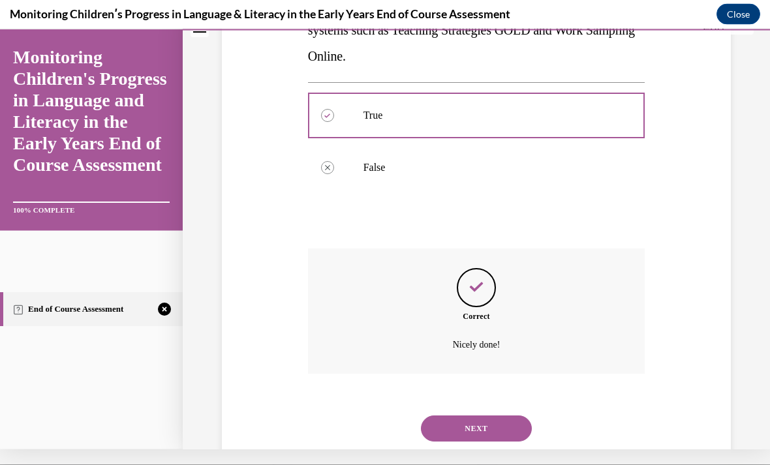
scroll to position [316, 0]
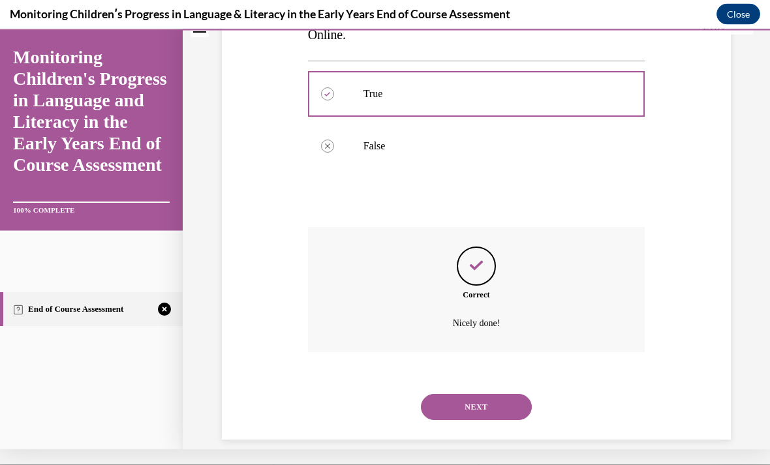
click at [469, 394] on button "NEXT" at bounding box center [476, 407] width 111 height 26
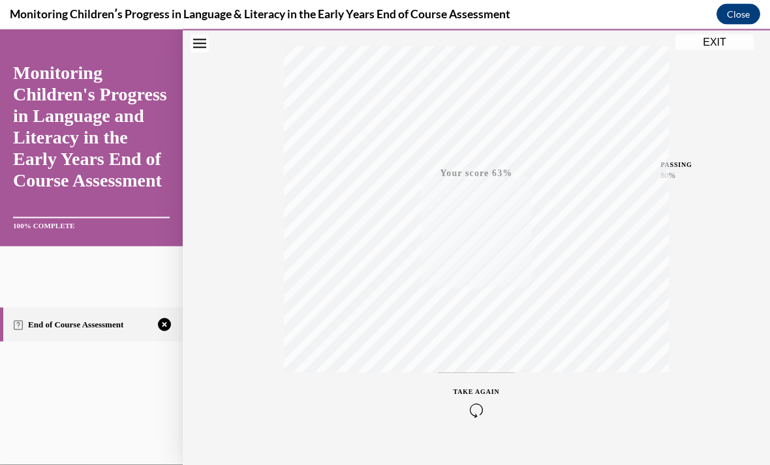
scroll to position [233, 0]
click at [483, 381] on icon "button" at bounding box center [477, 385] width 46 height 14
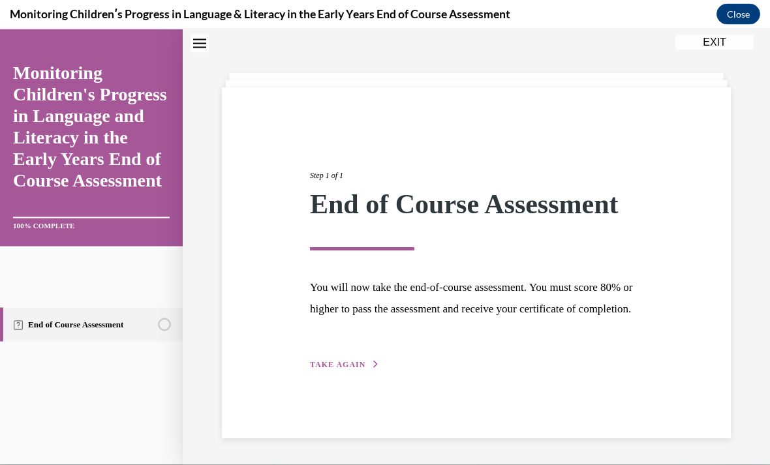
scroll to position [48, 0]
click at [339, 370] on div "Step 1 of 1 End of Course Assessment You will now take the end-of-course assess…" at bounding box center [476, 256] width 352 height 232
click at [337, 369] on div "Step 1 of 1 End of Course Assessment You will now take the end-of-course assess…" at bounding box center [476, 256] width 352 height 232
click at [344, 369] on span "TAKE AGAIN" at bounding box center [337, 364] width 55 height 9
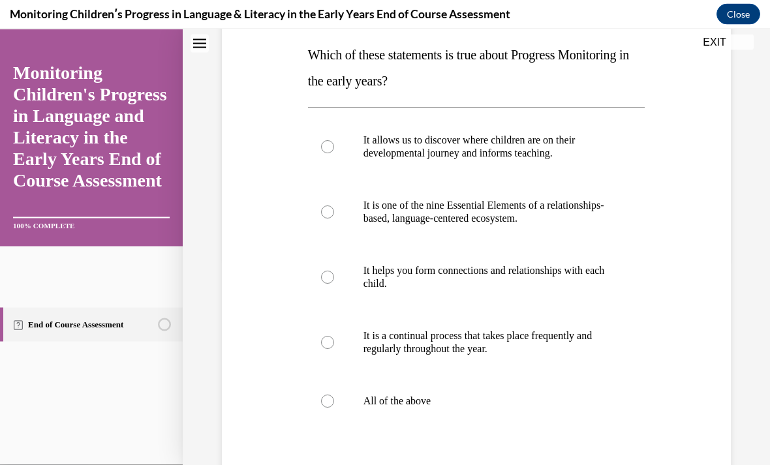
scroll to position [207, 0]
click at [317, 388] on label "All of the above" at bounding box center [476, 401] width 337 height 52
click at [321, 394] on input "All of the above" at bounding box center [327, 400] width 13 height 13
radio input "true"
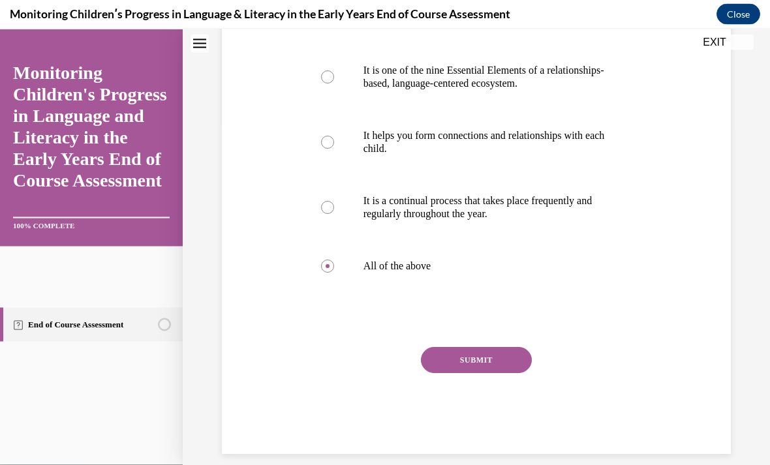
click at [458, 364] on button "SUBMIT" at bounding box center [476, 360] width 111 height 26
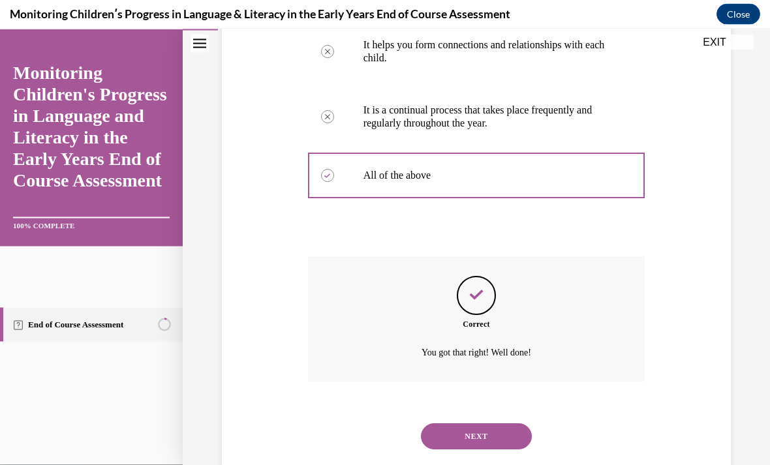
scroll to position [446, 0]
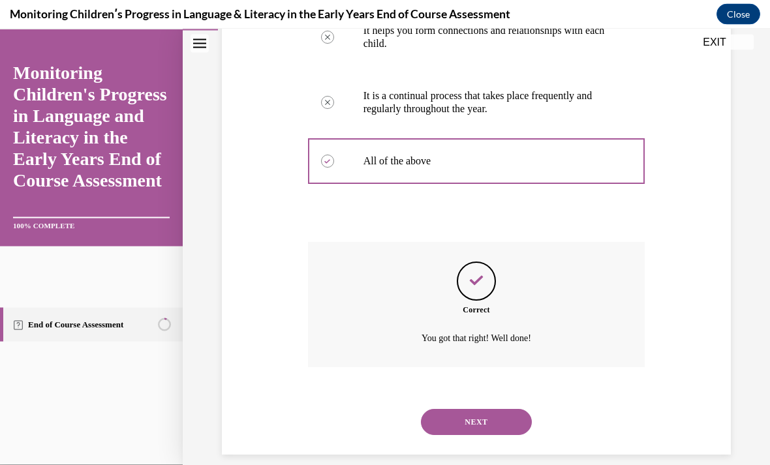
click at [456, 409] on button "NEXT" at bounding box center [476, 422] width 111 height 26
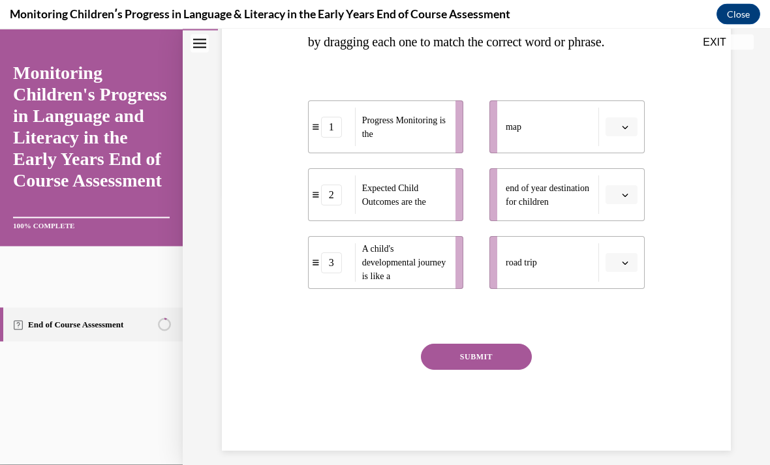
scroll to position [272, 0]
click at [626, 266] on icon "button" at bounding box center [625, 263] width 7 height 7
click at [617, 369] on span "2" at bounding box center [616, 370] width 5 height 10
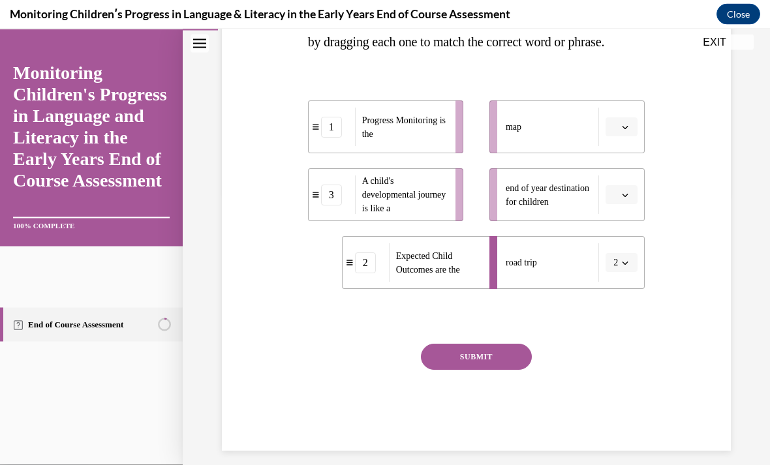
click at [625, 266] on icon "button" at bounding box center [625, 263] width 7 height 7
click at [617, 306] on div at bounding box center [617, 318] width 33 height 26
click at [631, 205] on button "button" at bounding box center [622, 195] width 32 height 20
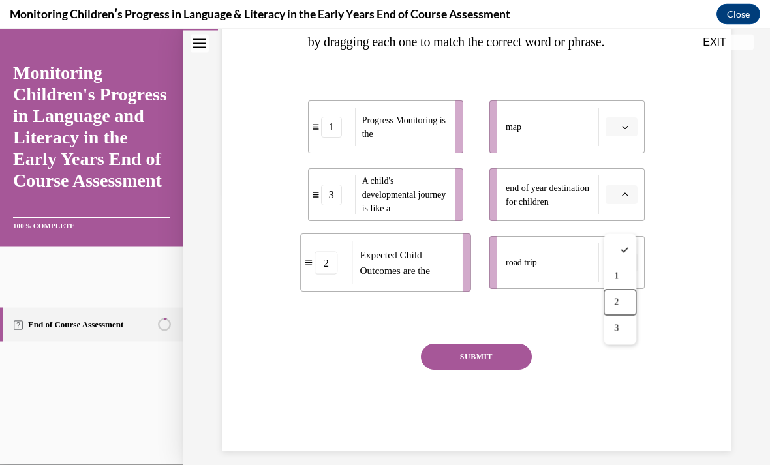
click at [622, 297] on div "2" at bounding box center [620, 302] width 33 height 26
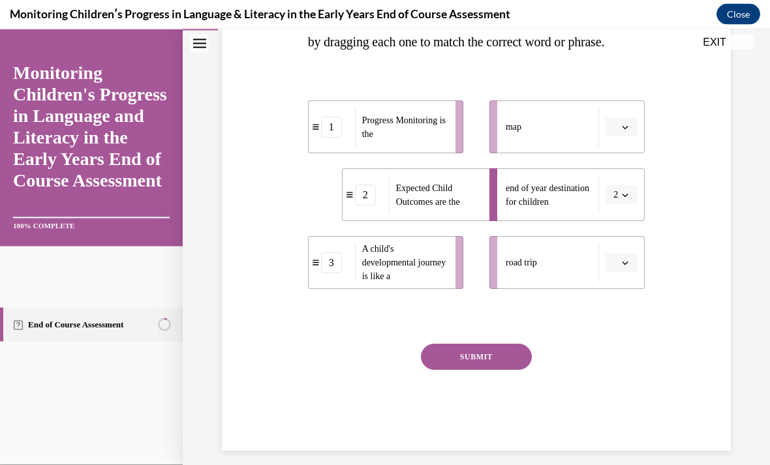
click at [625, 129] on icon "button" at bounding box center [626, 127] width 6 height 3
click at [622, 203] on div "1" at bounding box center [620, 208] width 33 height 26
click at [619, 273] on button "button" at bounding box center [622, 263] width 32 height 20
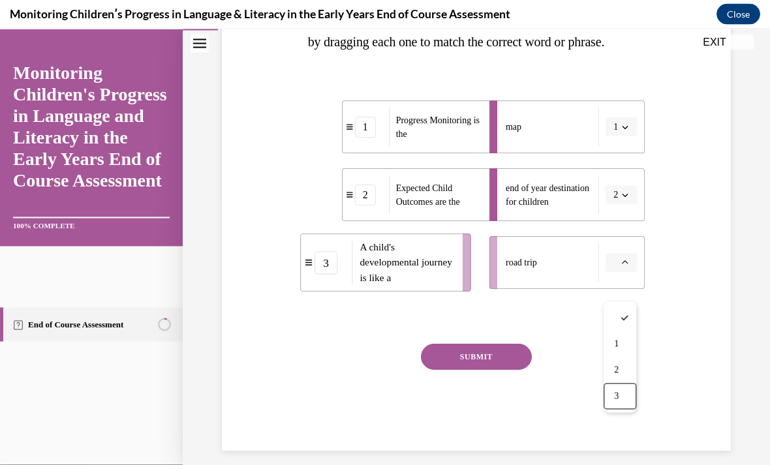
click at [615, 395] on span "3" at bounding box center [616, 396] width 5 height 10
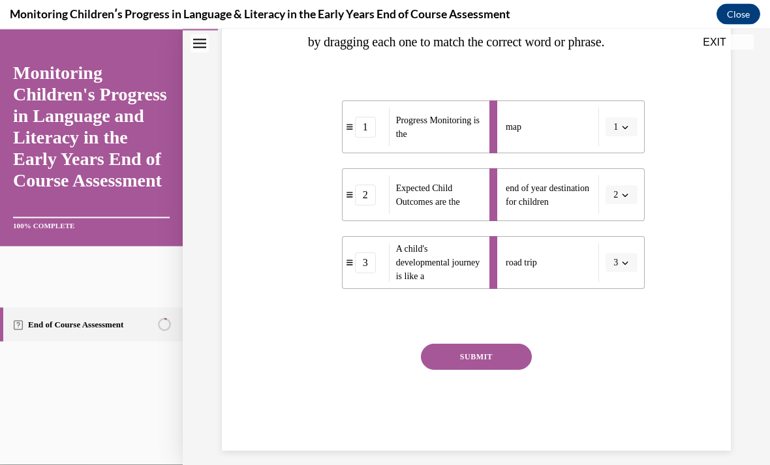
click at [482, 370] on button "SUBMIT" at bounding box center [476, 357] width 111 height 26
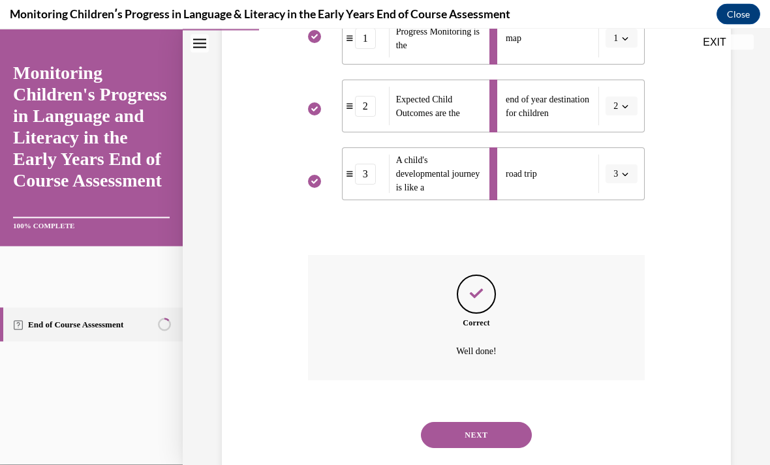
scroll to position [399, 0]
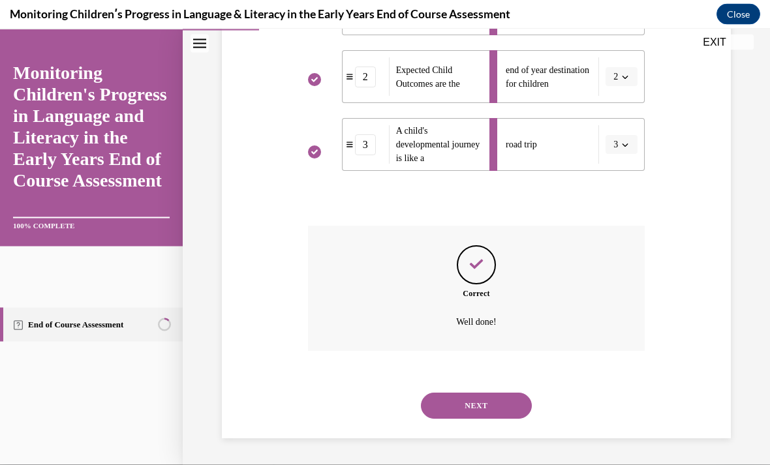
click at [483, 404] on button "NEXT" at bounding box center [476, 406] width 111 height 26
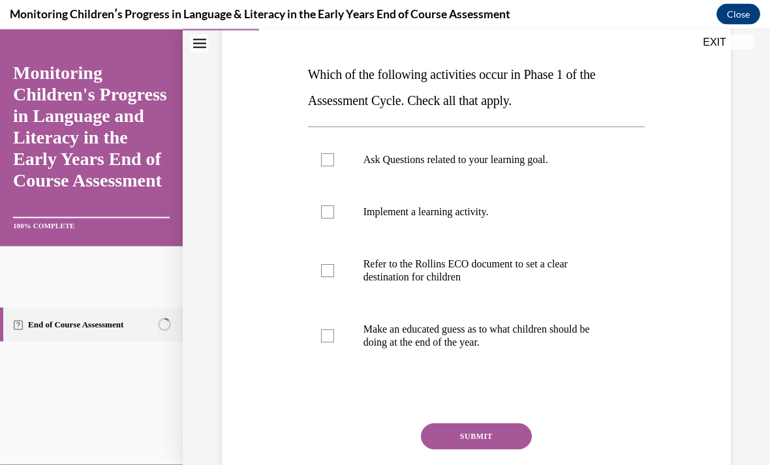
scroll to position [187, 0]
click at [324, 160] on div at bounding box center [327, 159] width 13 height 13
click at [324, 160] on input "Ask Questions related to your learning goal." at bounding box center [327, 159] width 13 height 13
checkbox input "true"
click at [326, 273] on div at bounding box center [327, 270] width 13 height 13
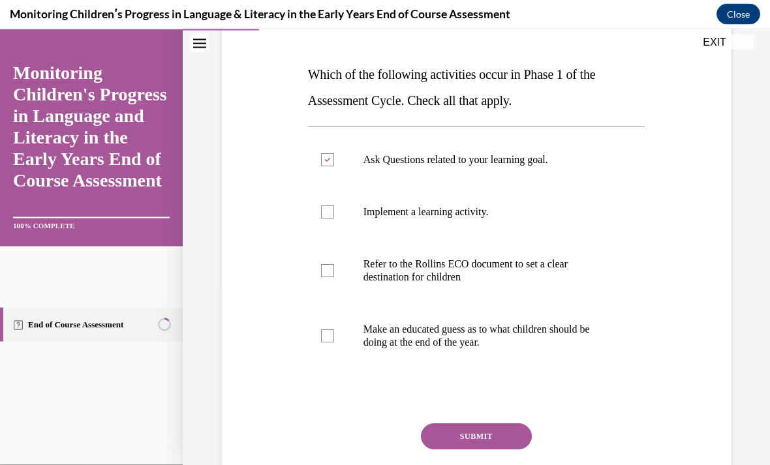
click at [326, 273] on input "Refer to the Rollins ECO document to set a clear destination for children" at bounding box center [327, 270] width 13 height 13
checkbox input "true"
click at [467, 429] on button "SUBMIT" at bounding box center [476, 437] width 111 height 26
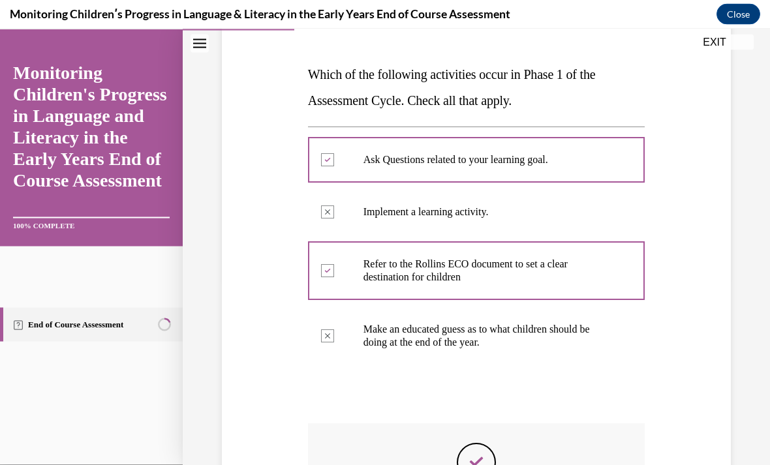
scroll to position [16, 0]
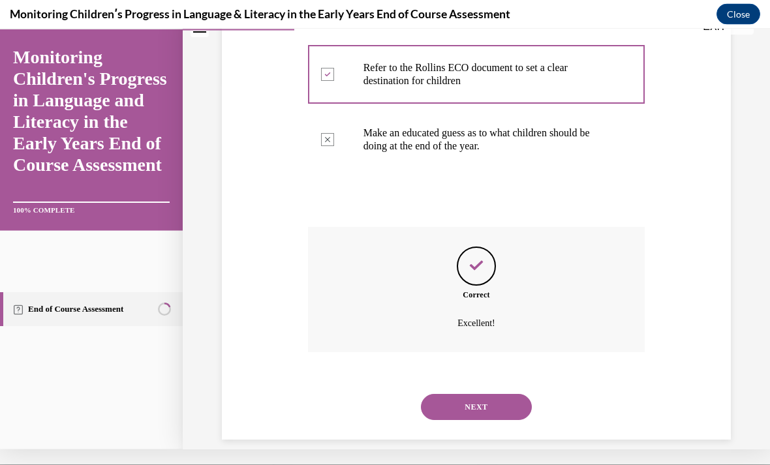
click at [467, 394] on button "NEXT" at bounding box center [476, 407] width 111 height 26
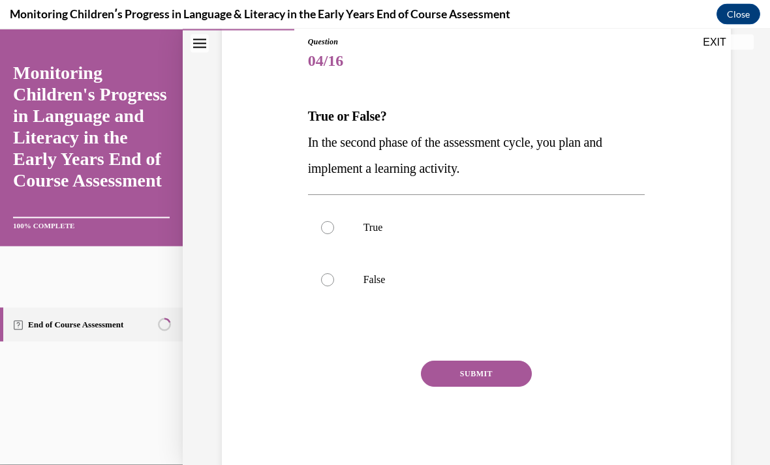
click at [336, 225] on label "True" at bounding box center [476, 228] width 337 height 52
click at [334, 225] on input "True" at bounding box center [327, 227] width 13 height 13
radio input "true"
click at [482, 376] on button "SUBMIT" at bounding box center [476, 374] width 111 height 26
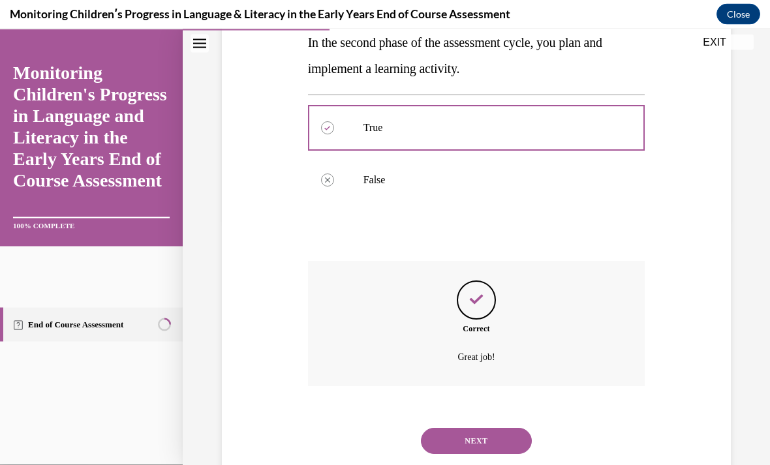
scroll to position [264, 0]
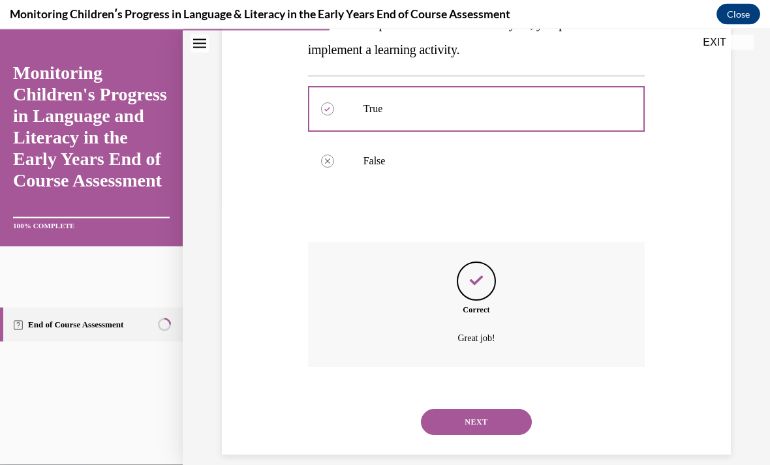
click at [472, 409] on button "NEXT" at bounding box center [476, 422] width 111 height 26
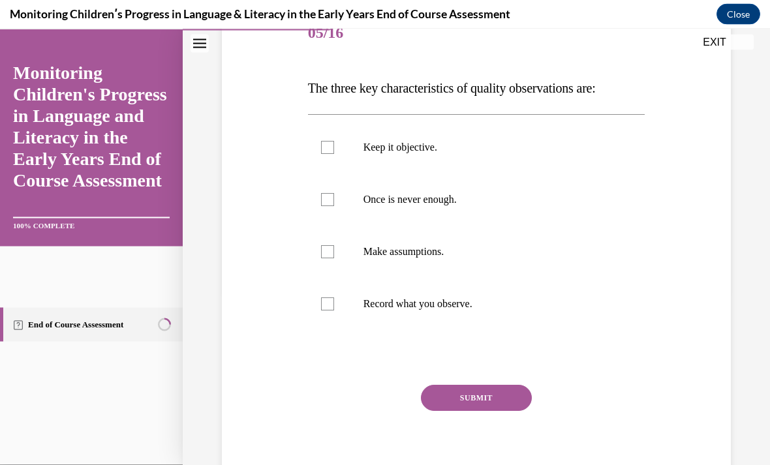
scroll to position [174, 0]
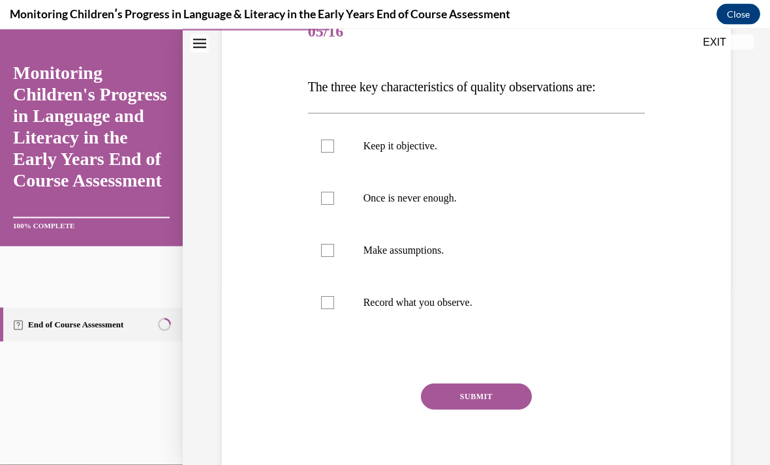
click at [327, 139] on label "Keep it objective." at bounding box center [476, 146] width 337 height 52
click at [327, 140] on input "Keep it objective." at bounding box center [327, 146] width 13 height 13
checkbox input "true"
click at [326, 195] on div at bounding box center [327, 198] width 13 height 13
click at [326, 195] on input "Once is never enough." at bounding box center [327, 198] width 13 height 13
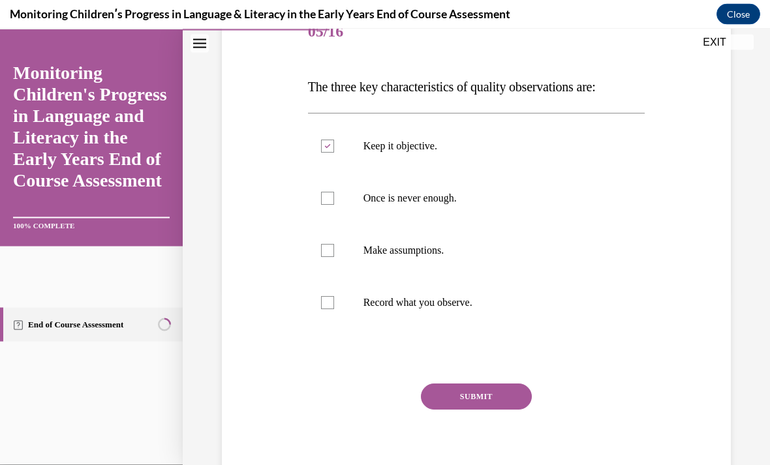
checkbox input "true"
click at [325, 296] on div at bounding box center [327, 302] width 13 height 13
click at [325, 296] on input "Record what you observe." at bounding box center [327, 302] width 13 height 13
checkbox input "true"
click at [489, 378] on div "Question 05/16 The three key characteristics of quality observations are: Keep …" at bounding box center [476, 249] width 337 height 484
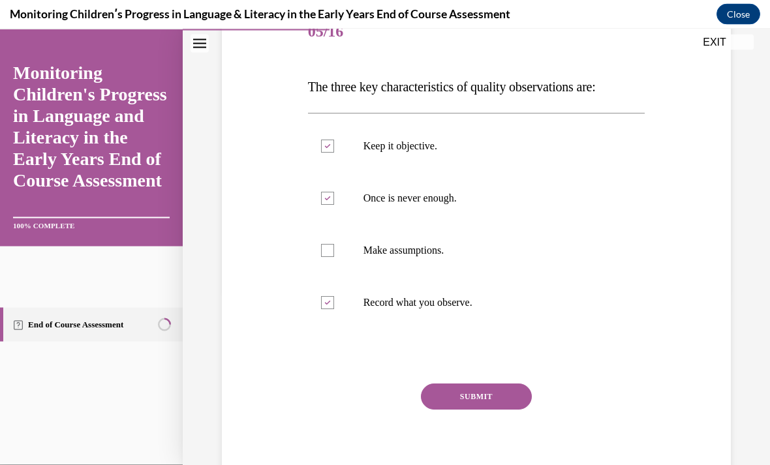
click at [474, 392] on button "SUBMIT" at bounding box center [476, 397] width 111 height 26
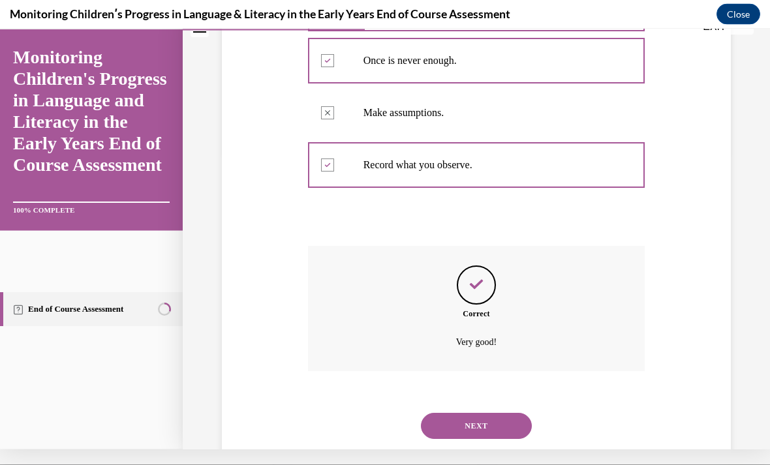
scroll to position [316, 0]
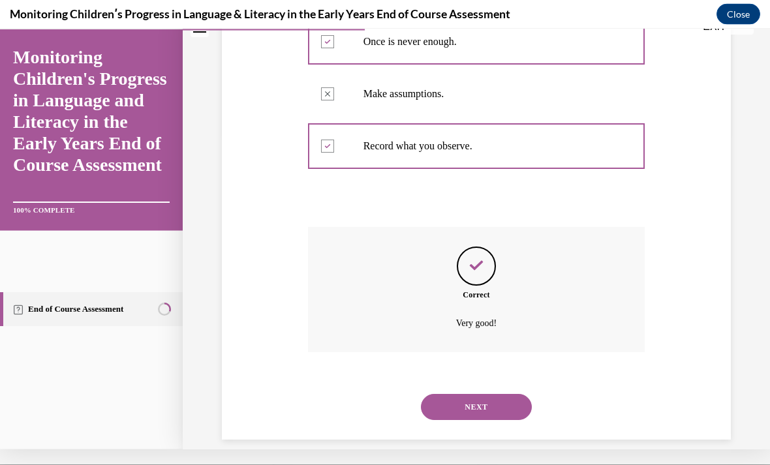
click at [469, 394] on button "NEXT" at bounding box center [476, 407] width 111 height 26
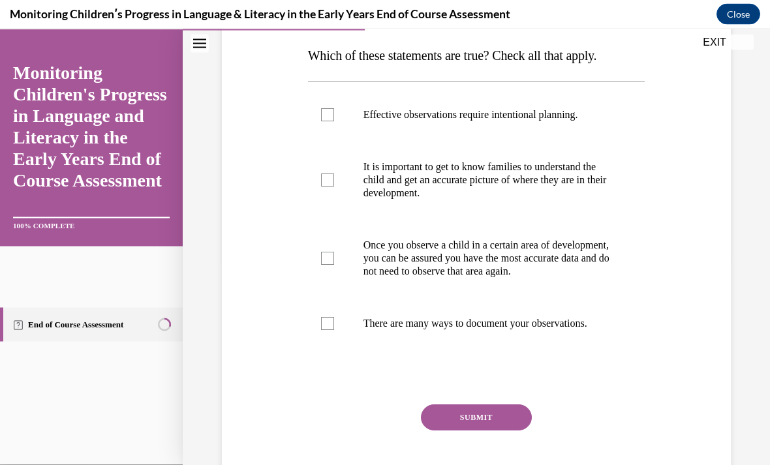
scroll to position [206, 0]
click at [323, 119] on div at bounding box center [327, 114] width 13 height 13
click at [323, 119] on input "Effective observations require intentional planning." at bounding box center [327, 114] width 13 height 13
checkbox input "true"
click at [333, 179] on div at bounding box center [327, 180] width 13 height 13
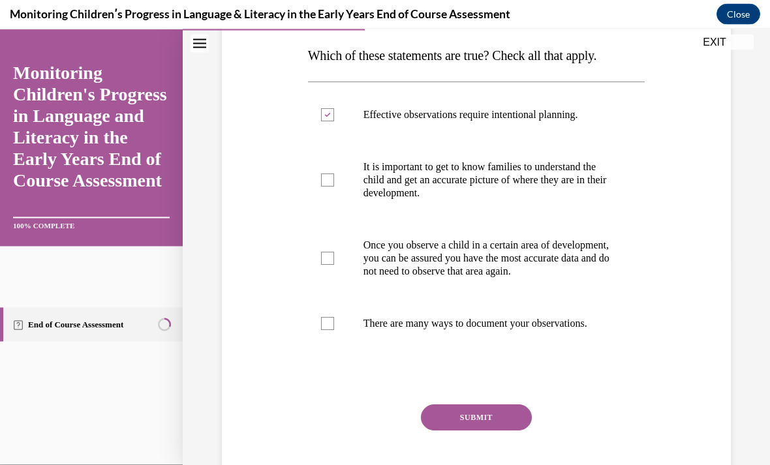
click at [333, 179] on input "It is important to get to know families to understand the child and get an accu…" at bounding box center [327, 180] width 13 height 13
checkbox input "true"
click at [326, 333] on label "There are many ways to document your observations." at bounding box center [476, 324] width 337 height 52
click at [326, 330] on input "There are many ways to document your observations." at bounding box center [327, 323] width 13 height 13
checkbox input "true"
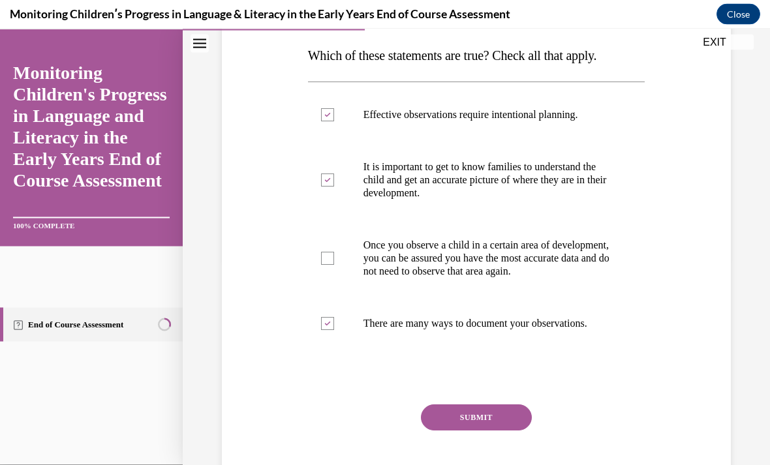
click at [453, 431] on button "SUBMIT" at bounding box center [476, 418] width 111 height 26
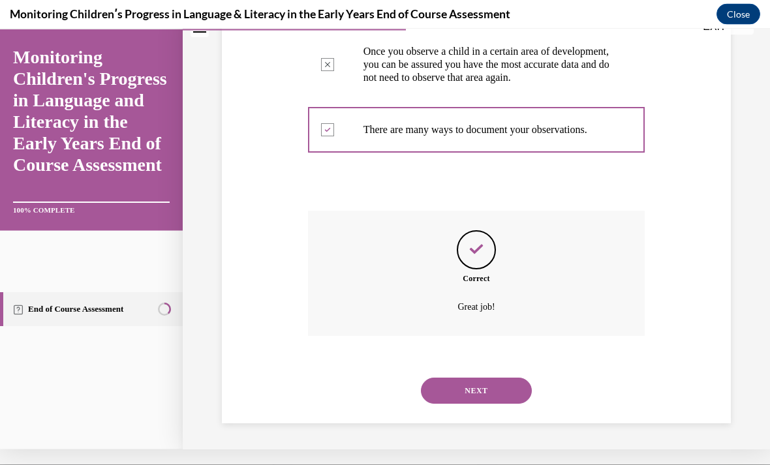
scroll to position [394, 0]
click at [458, 388] on button "NEXT" at bounding box center [476, 390] width 111 height 26
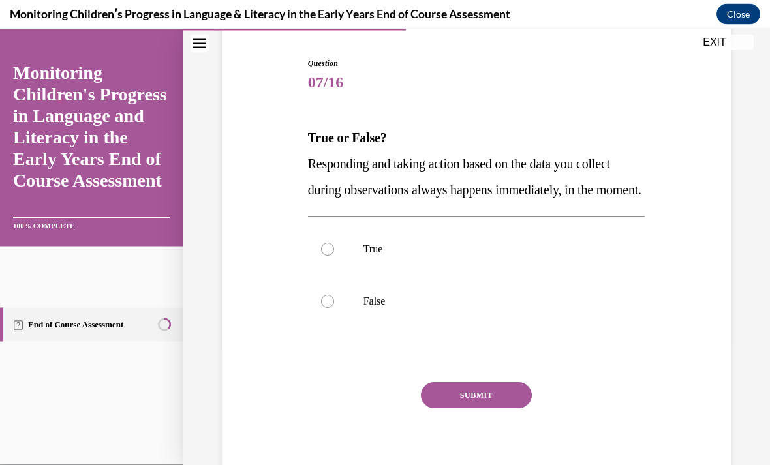
scroll to position [125, 0]
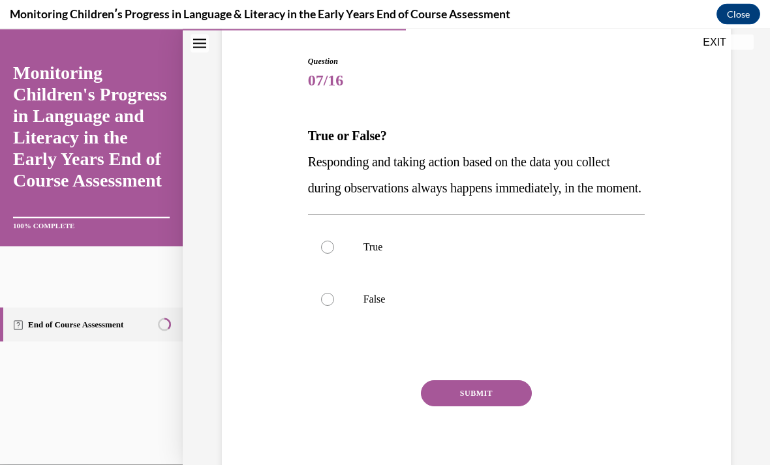
click at [333, 311] on label "False" at bounding box center [476, 299] width 337 height 52
click at [333, 306] on input "False" at bounding box center [327, 299] width 13 height 13
radio input "true"
click at [482, 407] on button "SUBMIT" at bounding box center [476, 394] width 111 height 26
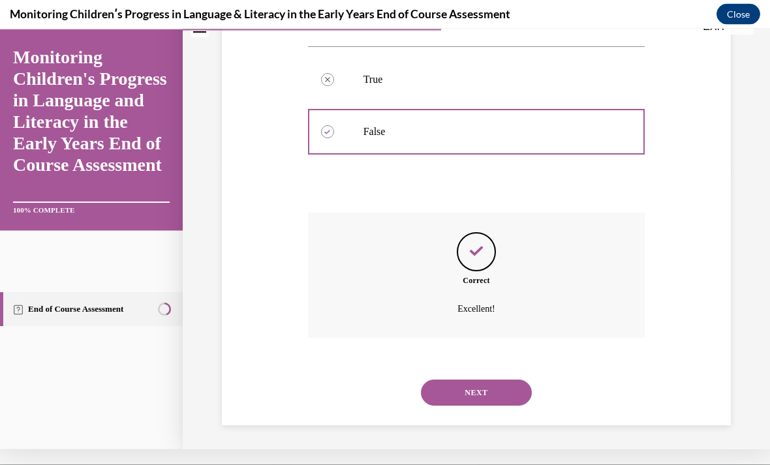
scroll to position [290, 0]
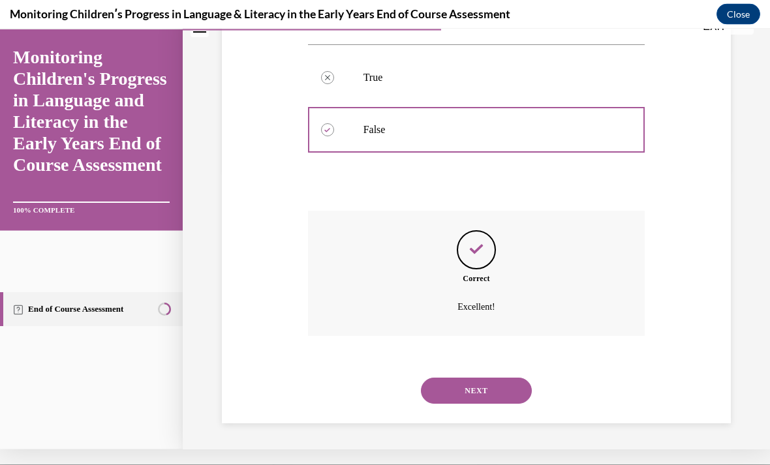
click at [463, 381] on button "NEXT" at bounding box center [476, 390] width 111 height 26
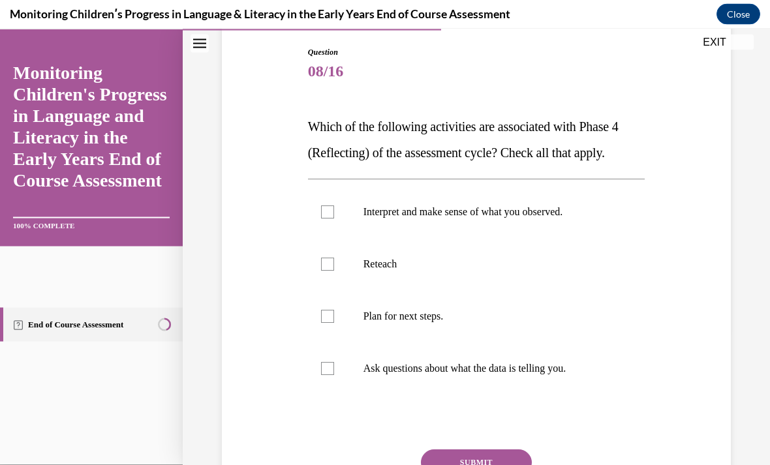
scroll to position [134, 0]
click at [331, 208] on div at bounding box center [327, 212] width 13 height 13
click at [331, 208] on input "Interpret and make sense of what you observed." at bounding box center [327, 212] width 13 height 13
checkbox input "true"
click at [326, 369] on div at bounding box center [327, 368] width 13 height 13
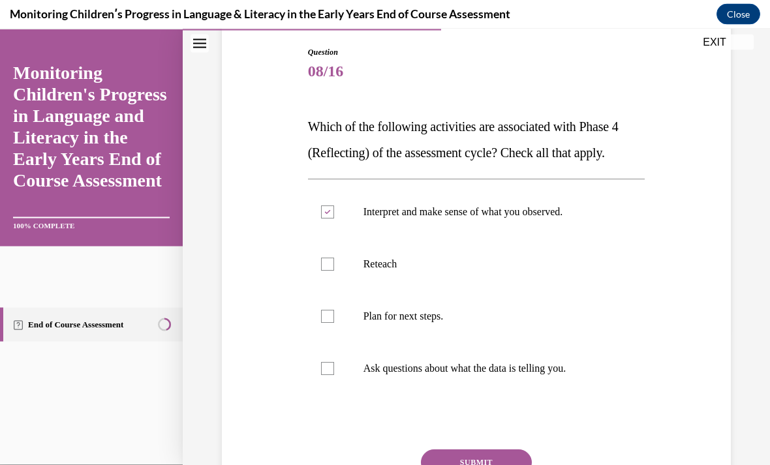
click at [326, 369] on input "Ask questions about what the data is telling you." at bounding box center [327, 368] width 13 height 13
checkbox input "true"
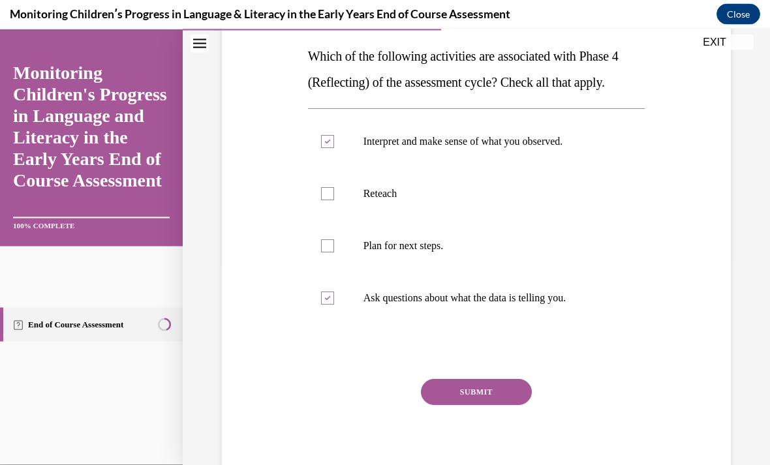
click at [467, 386] on button "SUBMIT" at bounding box center [476, 392] width 111 height 26
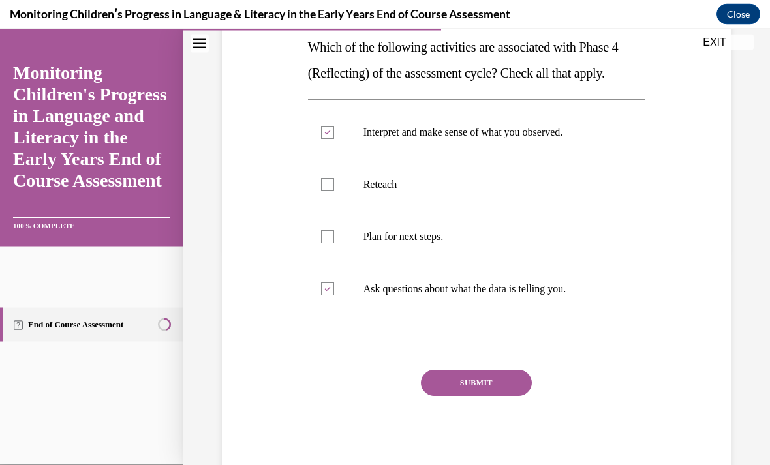
scroll to position [16, 0]
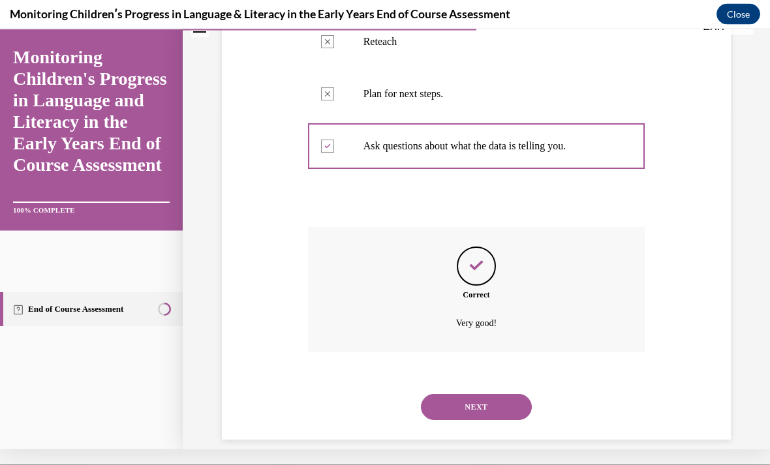
click at [459, 394] on button "NEXT" at bounding box center [476, 407] width 111 height 26
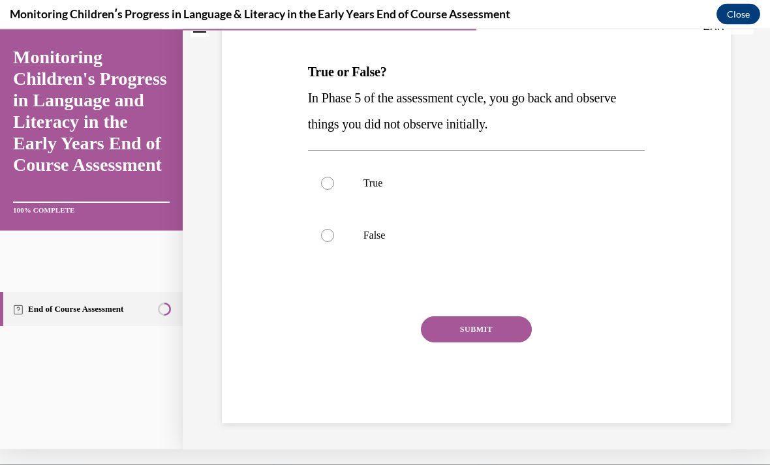
scroll to position [0, 0]
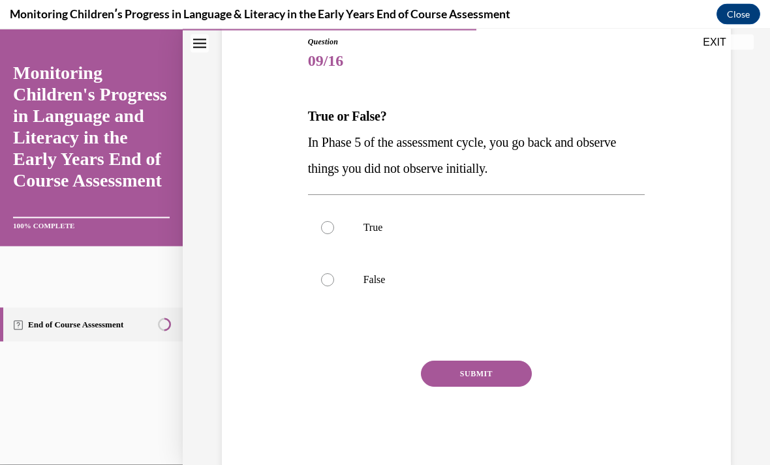
click at [354, 285] on label "False" at bounding box center [476, 280] width 337 height 52
click at [334, 285] on input "False" at bounding box center [327, 279] width 13 height 13
radio input "true"
click at [470, 377] on button "SUBMIT" at bounding box center [476, 374] width 111 height 26
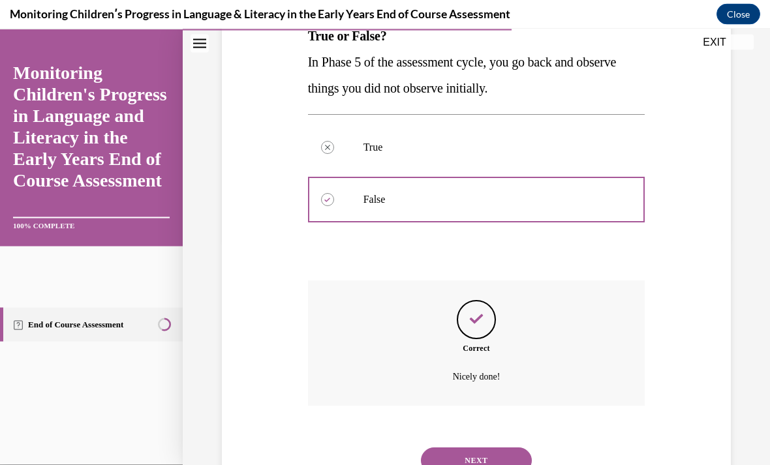
scroll to position [264, 0]
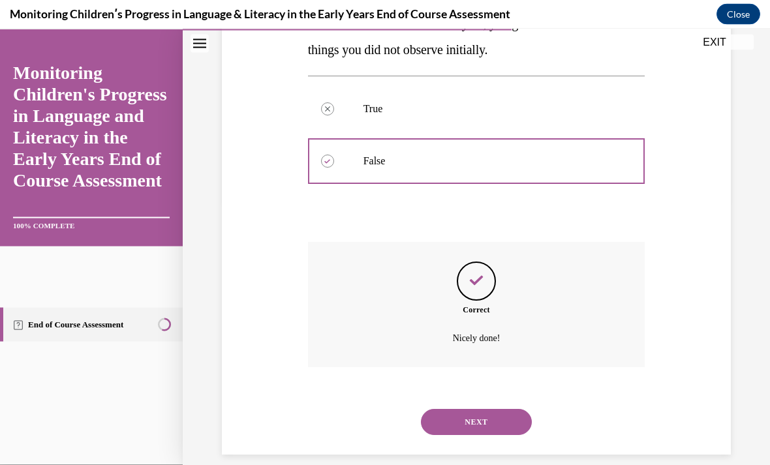
click at [458, 409] on button "NEXT" at bounding box center [476, 422] width 111 height 26
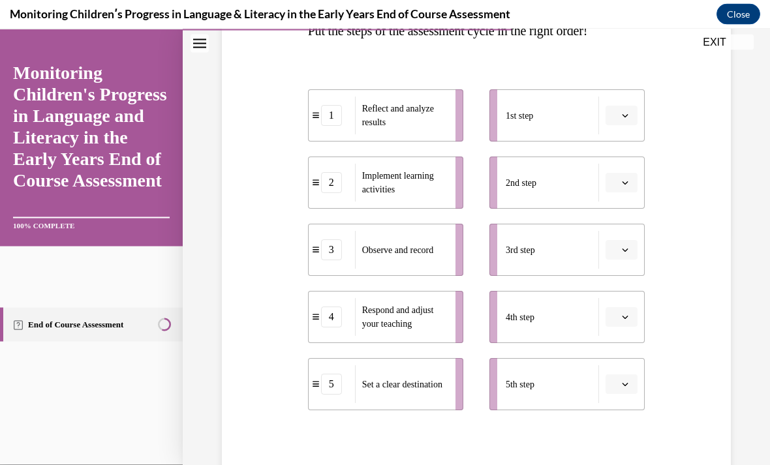
scroll to position [230, 0]
click at [619, 392] on button "button" at bounding box center [622, 385] width 32 height 20
click at [619, 354] on span "5" at bounding box center [616, 356] width 5 height 10
click at [621, 383] on span "button" at bounding box center [625, 384] width 9 height 9
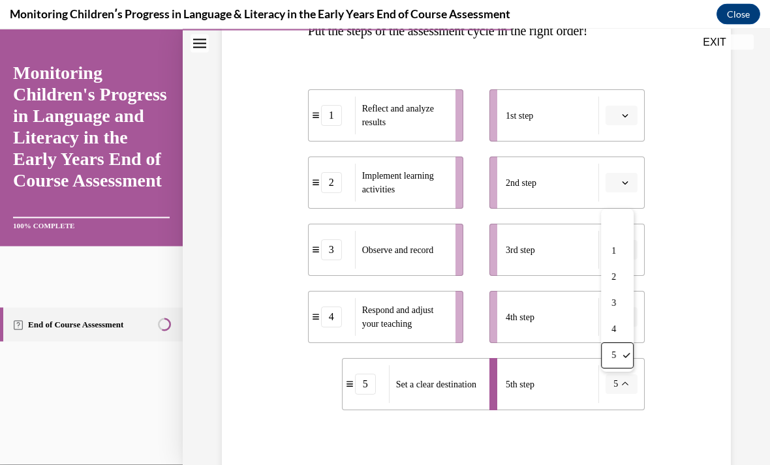
click at [616, 225] on div at bounding box center [617, 225] width 33 height 26
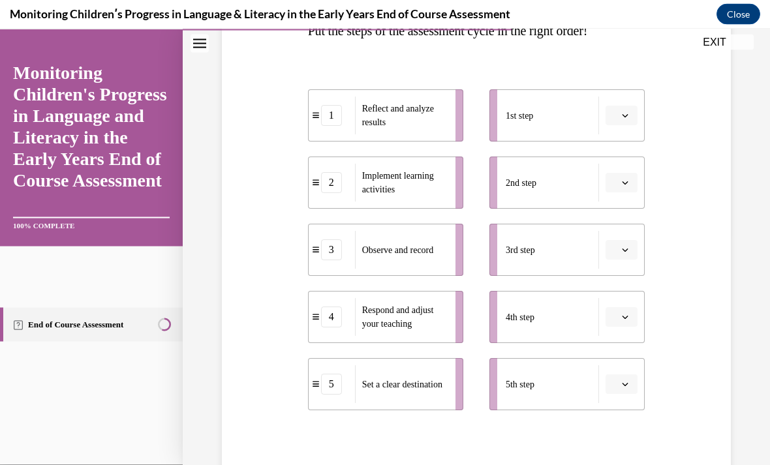
click at [631, 113] on button "button" at bounding box center [622, 116] width 32 height 20
click at [623, 274] on div "5" at bounding box center [620, 275] width 33 height 26
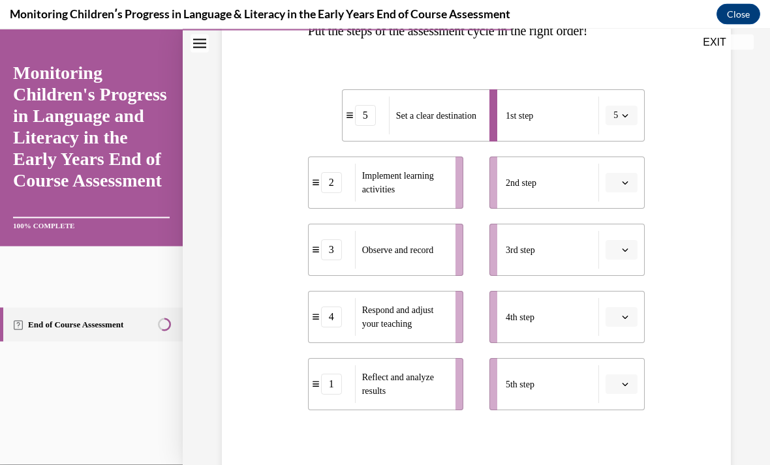
click at [621, 183] on span "button" at bounding box center [625, 182] width 9 height 9
click at [617, 262] on span "2" at bounding box center [616, 264] width 5 height 10
click at [622, 246] on span "button" at bounding box center [625, 249] width 9 height 9
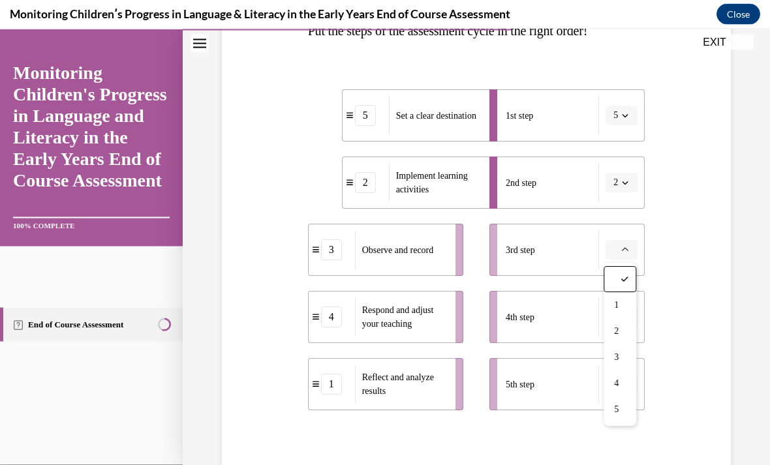
click at [617, 354] on span "3" at bounding box center [616, 357] width 5 height 10
click at [617, 315] on span "Please select an option" at bounding box center [616, 317] width 5 height 13
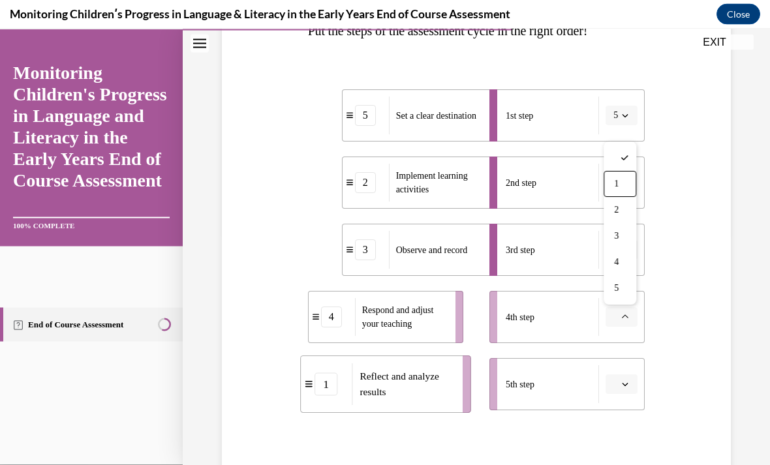
click at [617, 183] on span "1" at bounding box center [616, 184] width 5 height 10
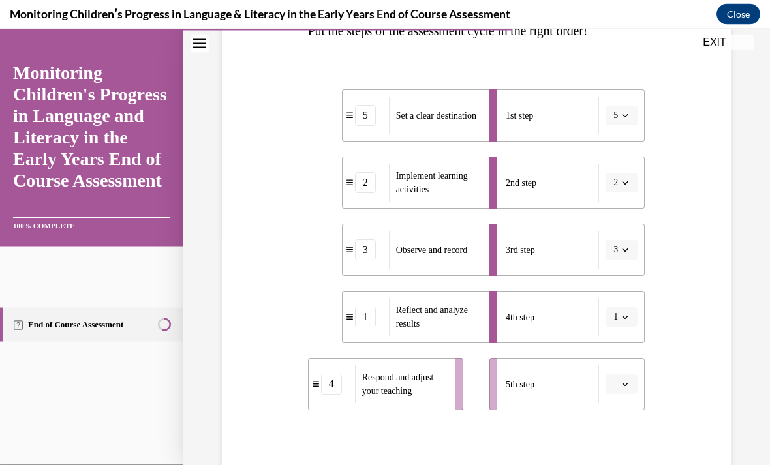
click at [614, 390] on span "Please select an option" at bounding box center [616, 384] width 5 height 13
click at [622, 326] on div "4" at bounding box center [620, 330] width 33 height 26
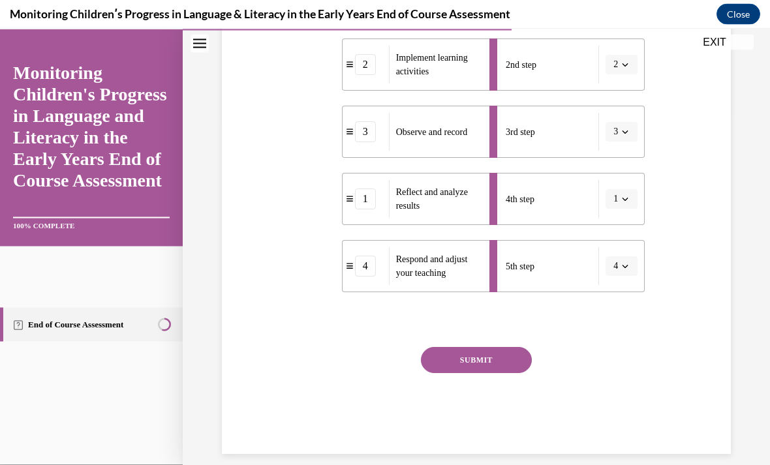
click at [480, 363] on button "SUBMIT" at bounding box center [476, 360] width 111 height 26
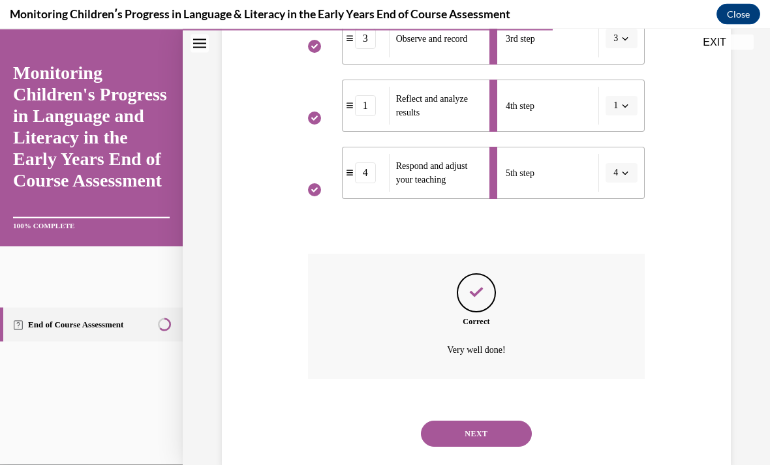
scroll to position [454, 0]
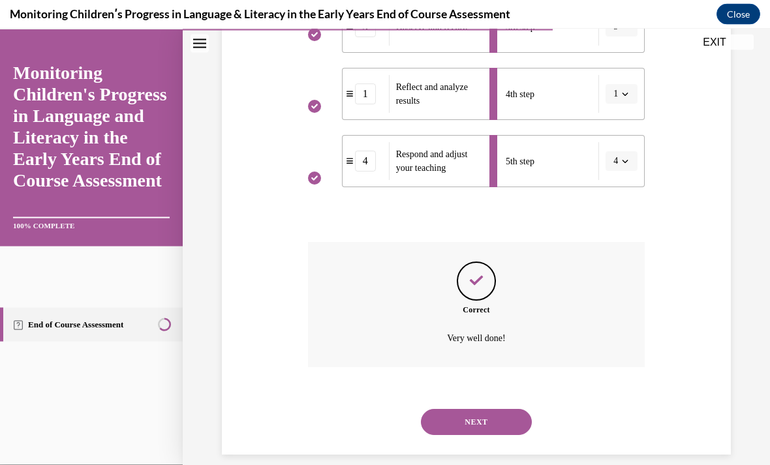
click at [465, 409] on button "NEXT" at bounding box center [476, 422] width 111 height 26
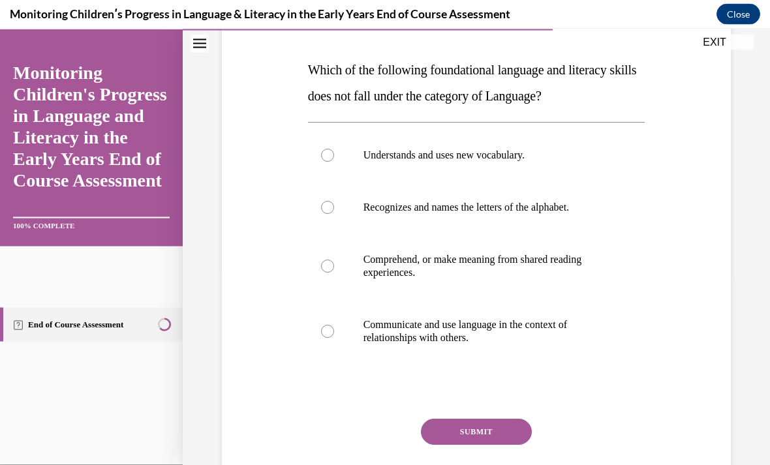
scroll to position [191, 0]
click at [331, 207] on div at bounding box center [327, 207] width 13 height 13
click at [331, 207] on input "Recognizes and names the letters of the alphabet." at bounding box center [327, 207] width 13 height 13
radio input "true"
click at [464, 421] on button "SUBMIT" at bounding box center [476, 432] width 111 height 26
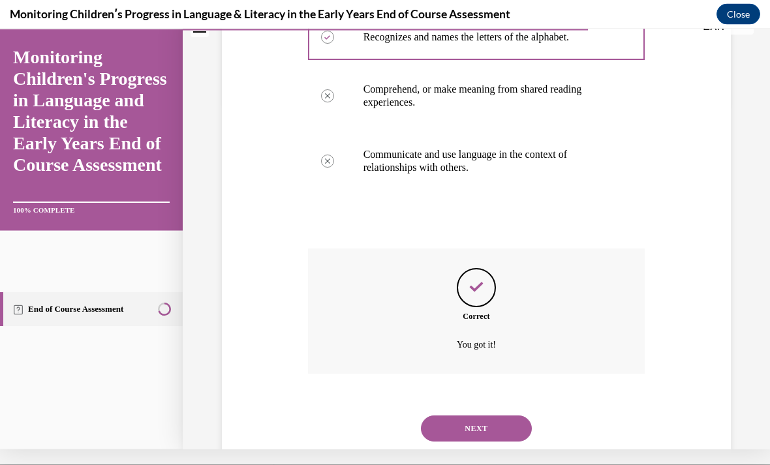
scroll to position [368, 0]
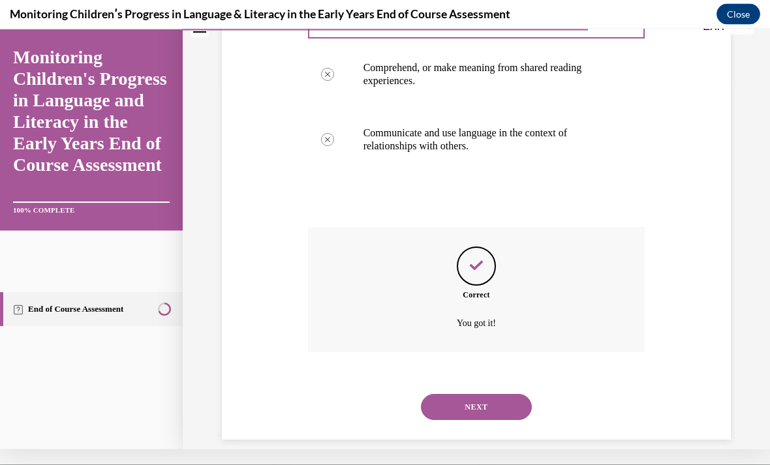
click at [463, 394] on button "NEXT" at bounding box center [476, 407] width 111 height 26
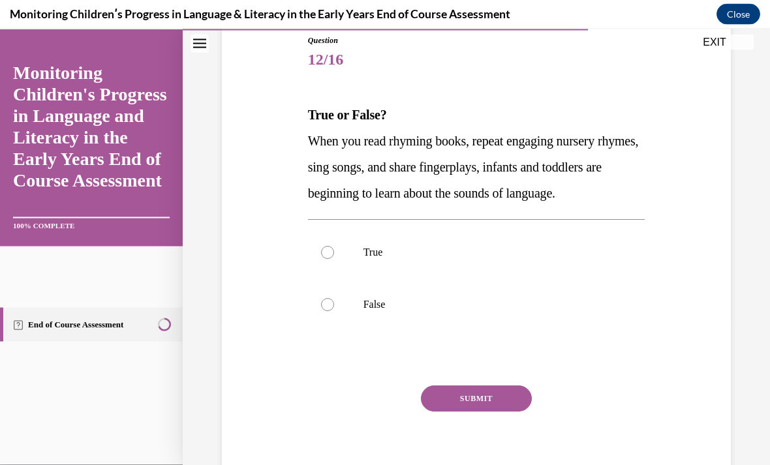
scroll to position [146, 0]
click at [326, 259] on div at bounding box center [327, 252] width 13 height 13
click at [326, 259] on input "True" at bounding box center [327, 252] width 13 height 13
radio input "true"
click at [459, 412] on button "SUBMIT" at bounding box center [476, 399] width 111 height 26
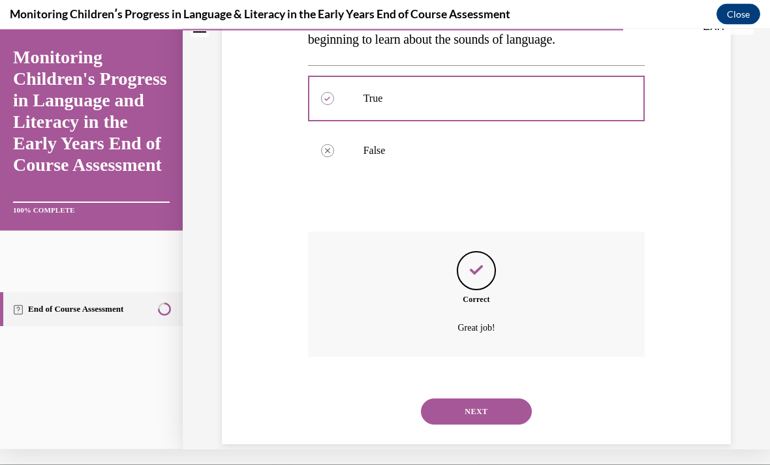
scroll to position [316, 0]
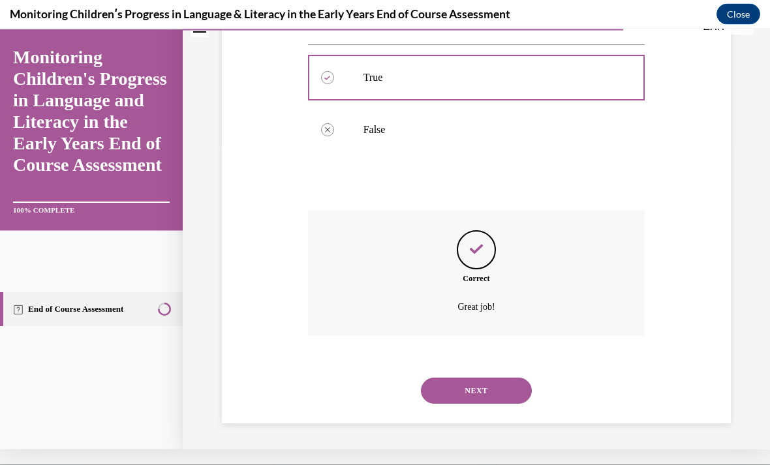
click at [471, 388] on button "NEXT" at bounding box center [476, 390] width 111 height 26
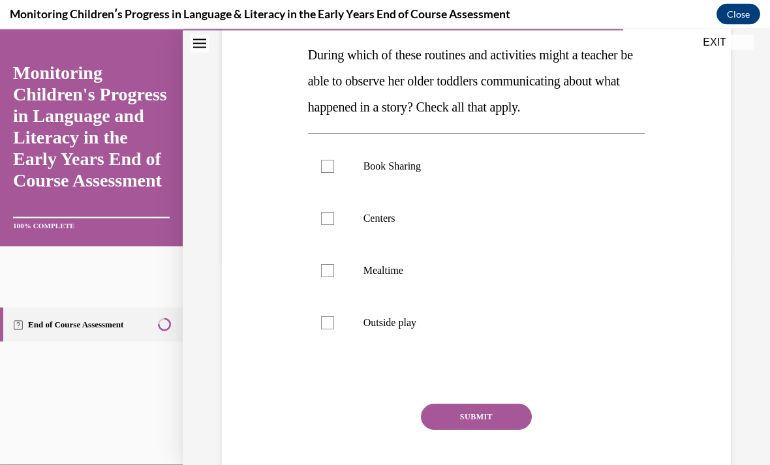
scroll to position [206, 0]
click at [326, 173] on div at bounding box center [327, 166] width 13 height 13
click at [326, 173] on input "Book Sharing" at bounding box center [327, 166] width 13 height 13
checkbox input "true"
click at [326, 225] on div at bounding box center [327, 218] width 13 height 13
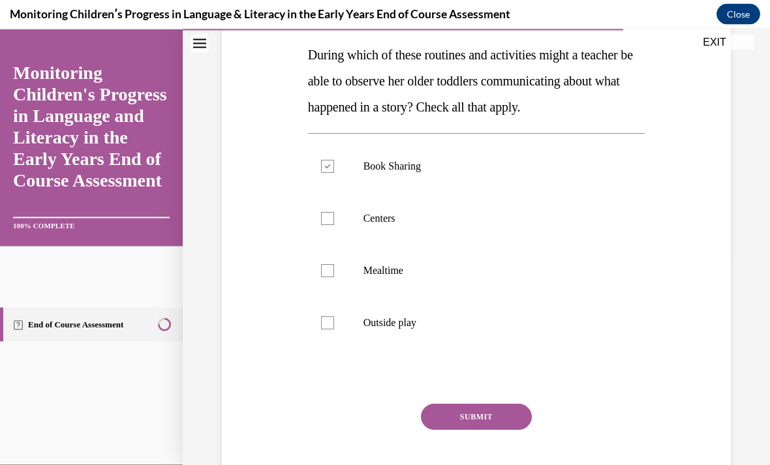
click at [326, 225] on input "Centers" at bounding box center [327, 218] width 13 height 13
checkbox input "true"
click at [325, 289] on label "Mealtime" at bounding box center [476, 271] width 337 height 52
click at [325, 277] on input "Mealtime" at bounding box center [327, 270] width 13 height 13
checkbox input "true"
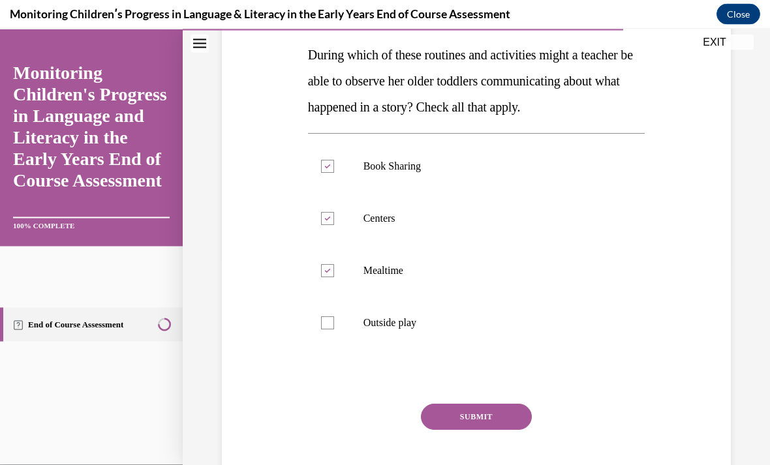
click at [322, 330] on div at bounding box center [327, 323] width 13 height 13
click at [322, 330] on input "Outside play" at bounding box center [327, 323] width 13 height 13
checkbox input "true"
click at [479, 428] on div "Question 13/16 During which of these routines and activities might a teacher be…" at bounding box center [476, 243] width 337 height 537
click at [460, 430] on button "SUBMIT" at bounding box center [476, 417] width 111 height 26
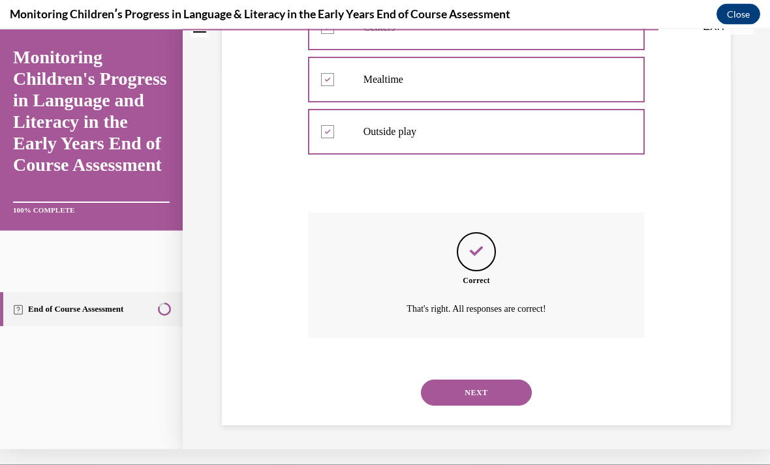
scroll to position [394, 0]
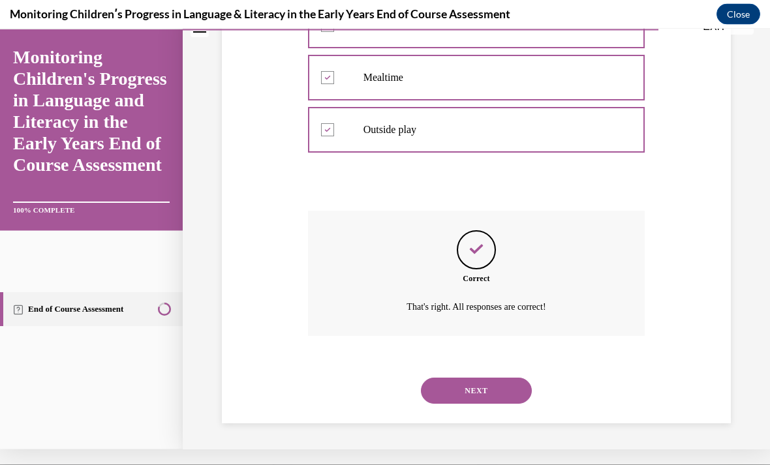
click at [465, 381] on button "NEXT" at bounding box center [476, 390] width 111 height 26
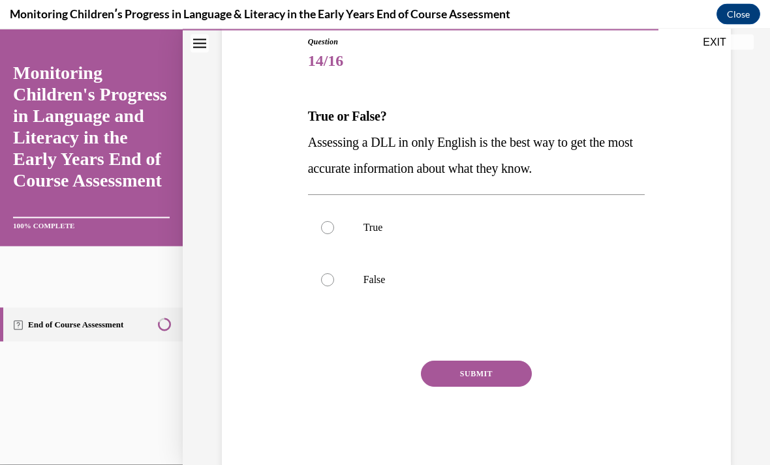
click at [327, 276] on div at bounding box center [327, 279] width 13 height 13
click at [327, 276] on input "False" at bounding box center [327, 279] width 13 height 13
radio input "true"
click at [469, 379] on button "SUBMIT" at bounding box center [476, 374] width 111 height 26
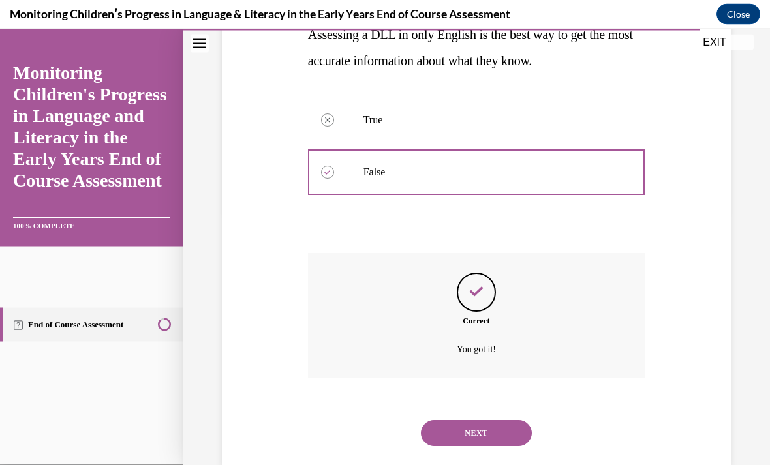
scroll to position [264, 0]
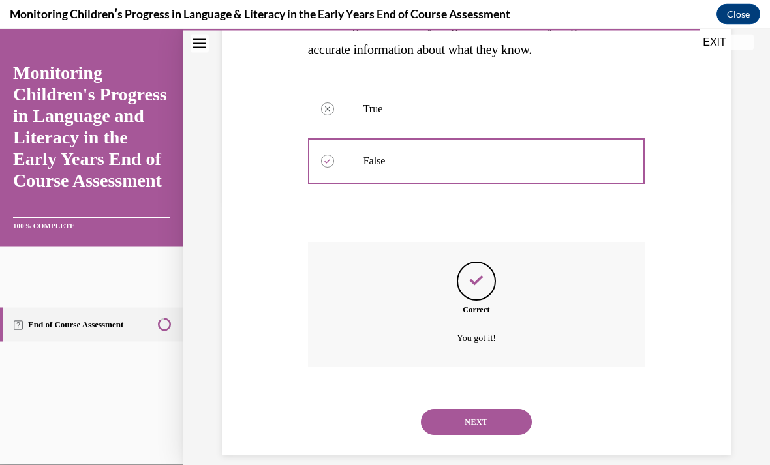
click at [483, 409] on button "NEXT" at bounding box center [476, 422] width 111 height 26
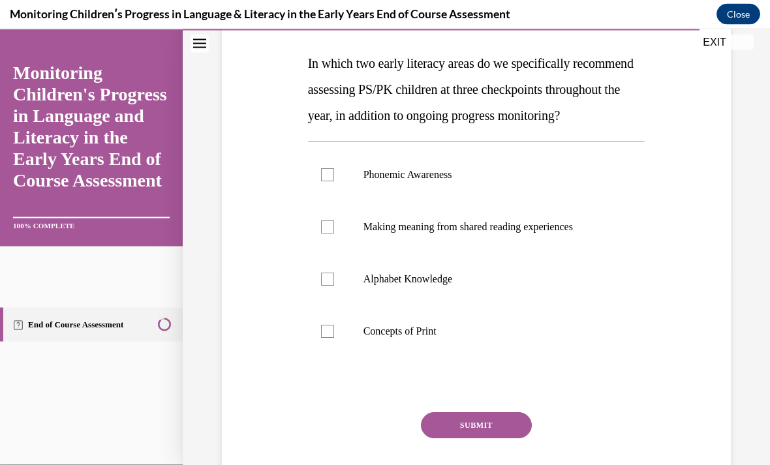
scroll to position [198, 0]
click at [328, 181] on div at bounding box center [327, 174] width 13 height 13
click at [328, 181] on input "Phonemic Awareness" at bounding box center [327, 174] width 13 height 13
checkbox input "true"
click at [322, 298] on label "Alphabet Knowledge" at bounding box center [476, 279] width 337 height 52
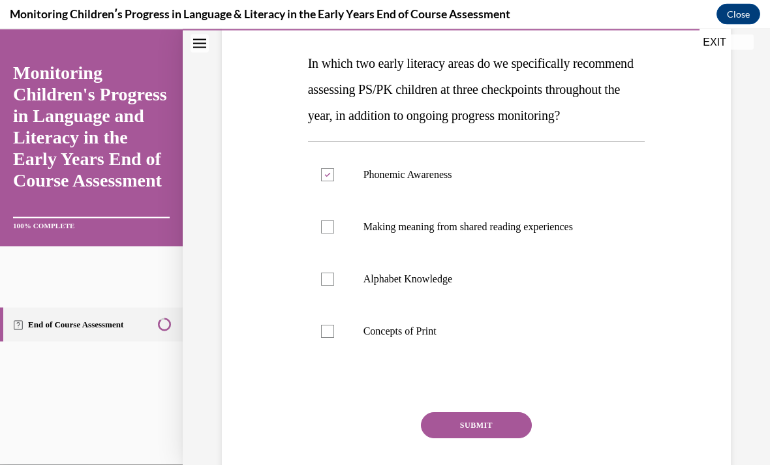
click at [322, 286] on input "Alphabet Knowledge" at bounding box center [327, 279] width 13 height 13
checkbox input "true"
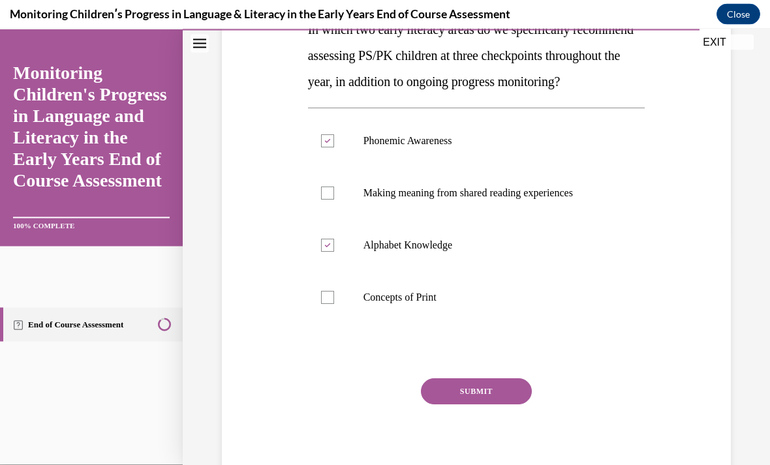
scroll to position [233, 0]
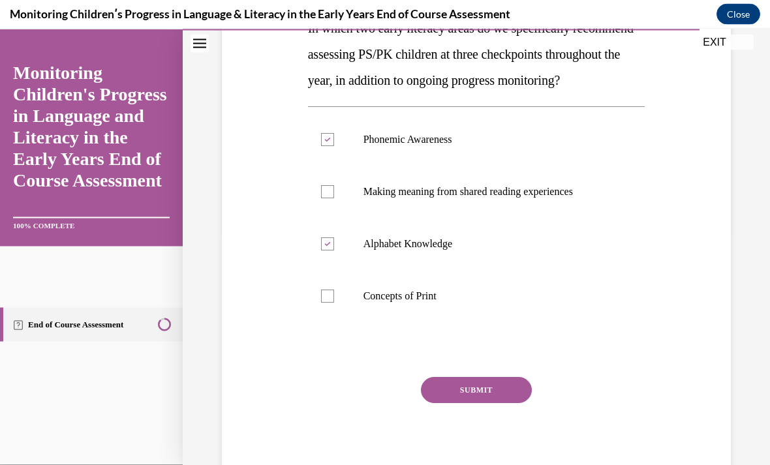
click at [336, 315] on label "Concepts of Print" at bounding box center [476, 296] width 337 height 52
click at [334, 303] on input "Concepts of Print" at bounding box center [327, 296] width 13 height 13
checkbox input "true"
click at [465, 403] on button "SUBMIT" at bounding box center [476, 390] width 111 height 26
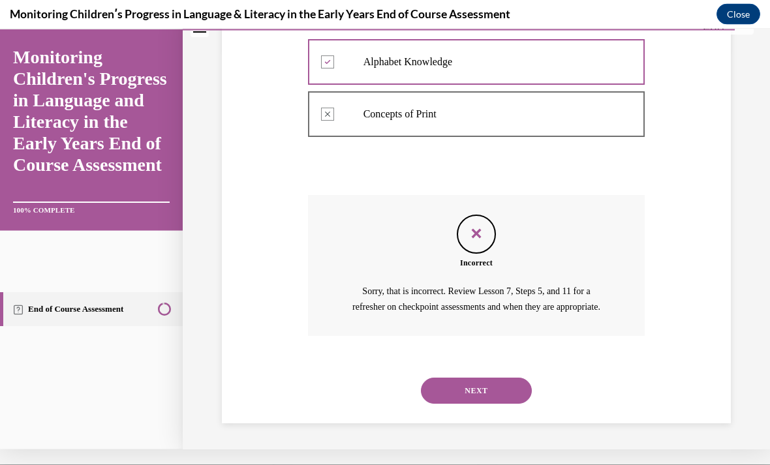
scroll to position [424, 0]
click at [463, 379] on button "NEXT" at bounding box center [476, 390] width 111 height 26
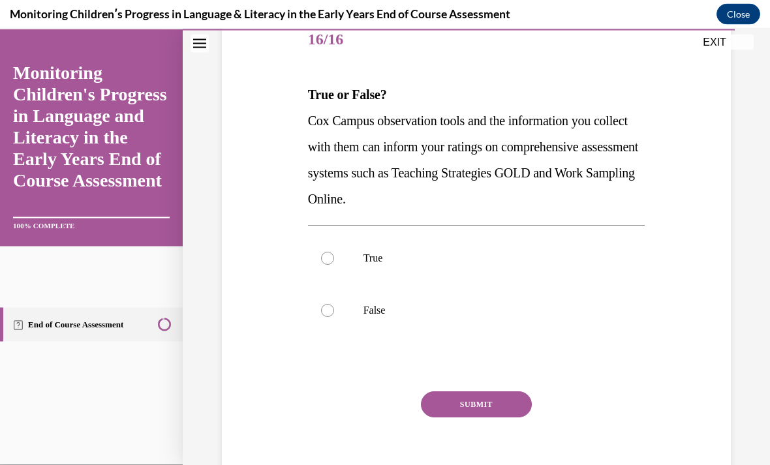
scroll to position [167, 0]
click at [328, 258] on div at bounding box center [327, 257] width 13 height 13
click at [328, 258] on input "True" at bounding box center [327, 257] width 13 height 13
radio input "true"
click at [476, 399] on button "SUBMIT" at bounding box center [476, 404] width 111 height 26
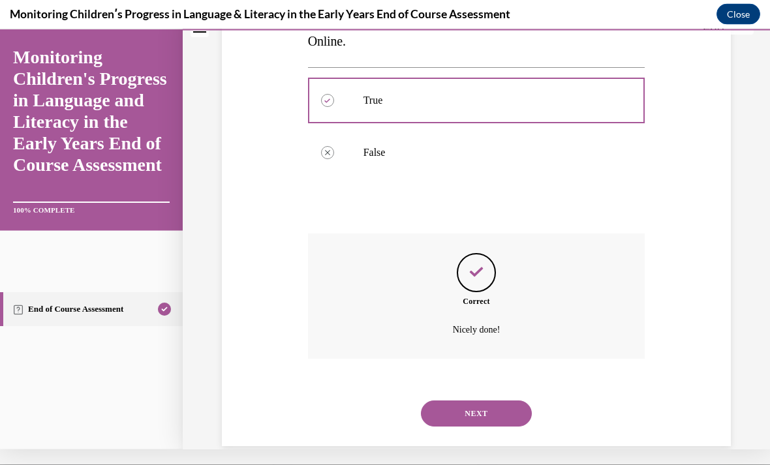
scroll to position [316, 0]
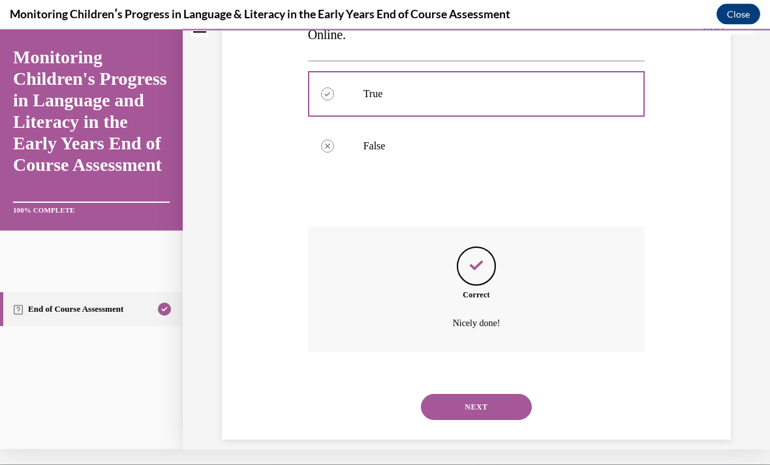
click at [469, 394] on button "NEXT" at bounding box center [476, 407] width 111 height 26
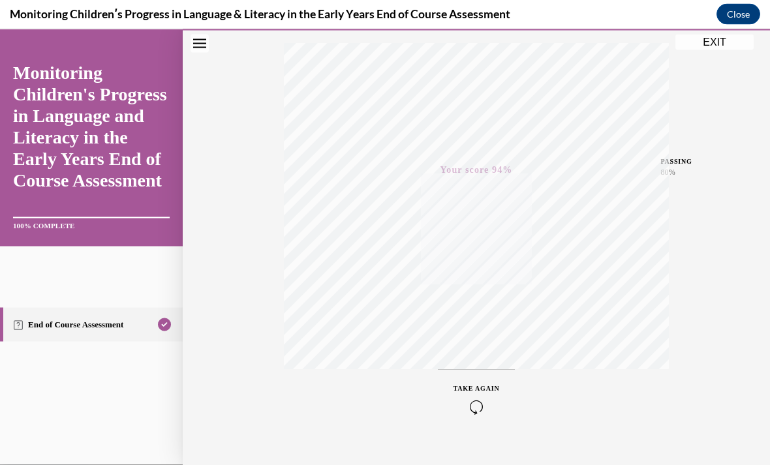
scroll to position [0, 0]
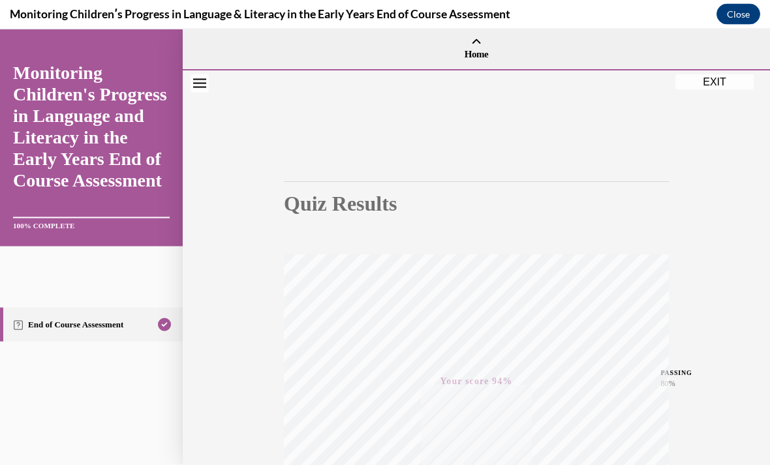
click at [717, 74] on button "EXIT" at bounding box center [715, 82] width 78 height 16
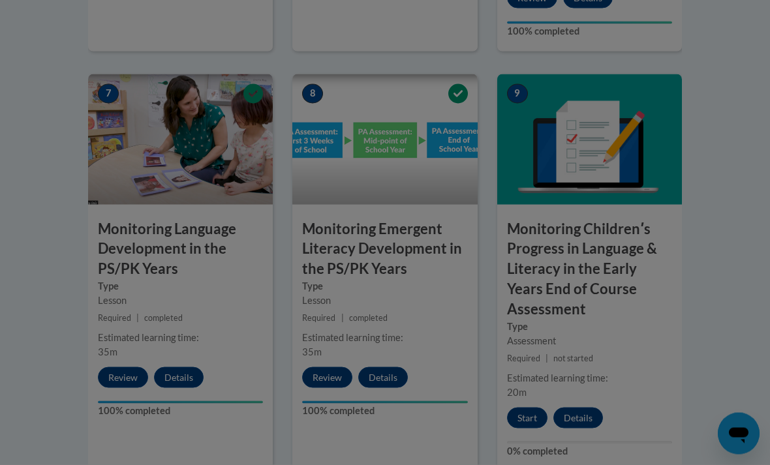
scroll to position [1116, 0]
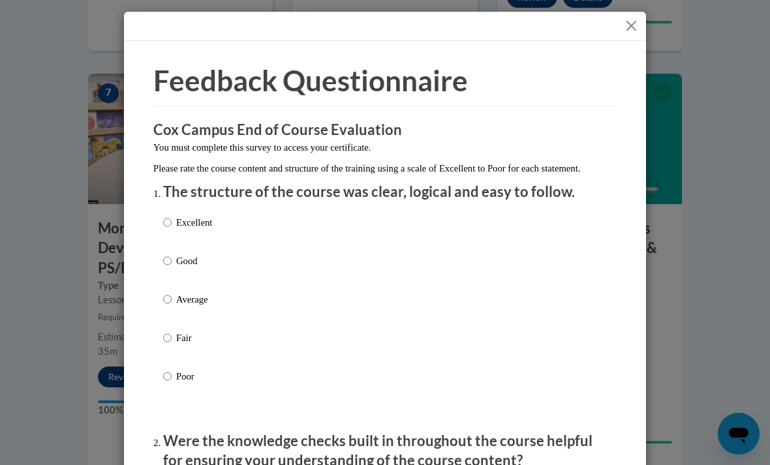
click at [163, 257] on input "Good" at bounding box center [167, 261] width 8 height 14
radio input "true"
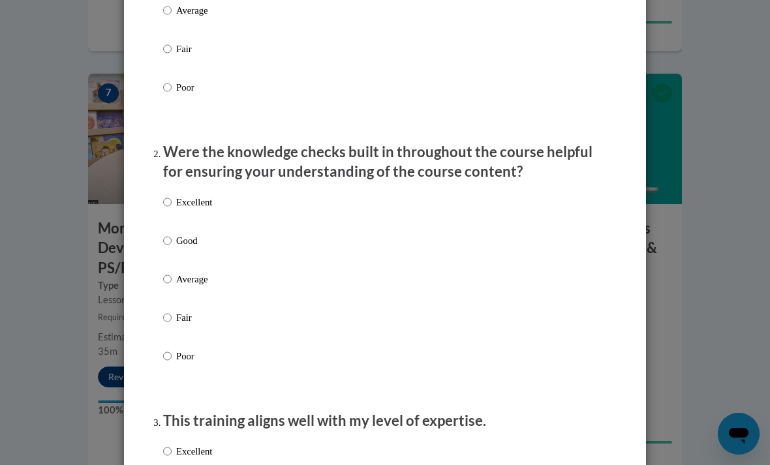
scroll to position [290, 0]
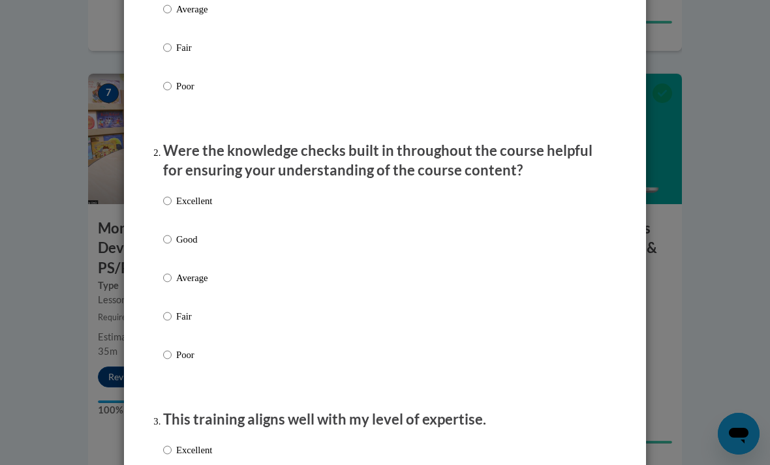
click at [195, 198] on p "Excellent" at bounding box center [194, 201] width 36 height 14
click at [172, 198] on input "Excellent" at bounding box center [167, 201] width 8 height 14
radio input "true"
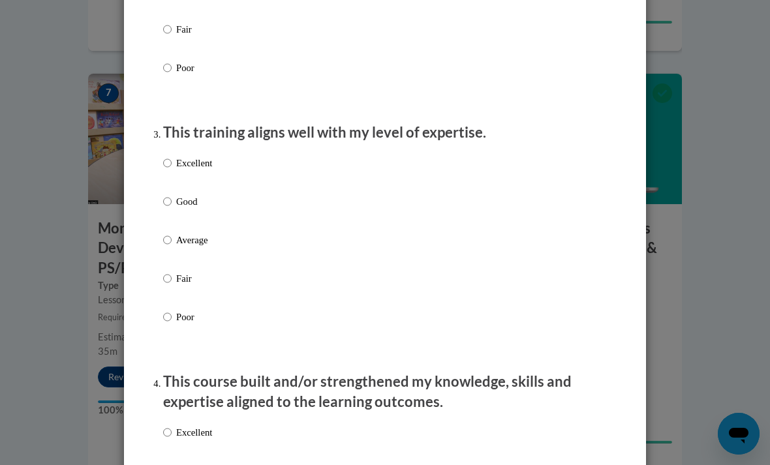
scroll to position [576, 0]
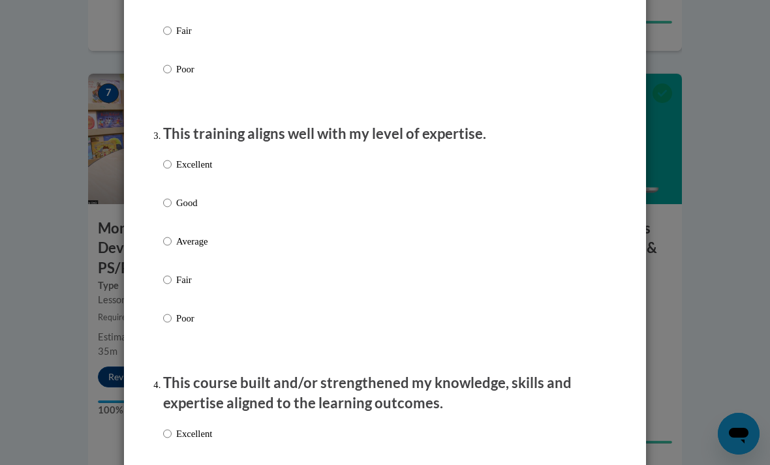
click at [185, 196] on p "Good" at bounding box center [194, 203] width 36 height 14
click at [172, 196] on input "Good" at bounding box center [167, 203] width 8 height 14
radio input "true"
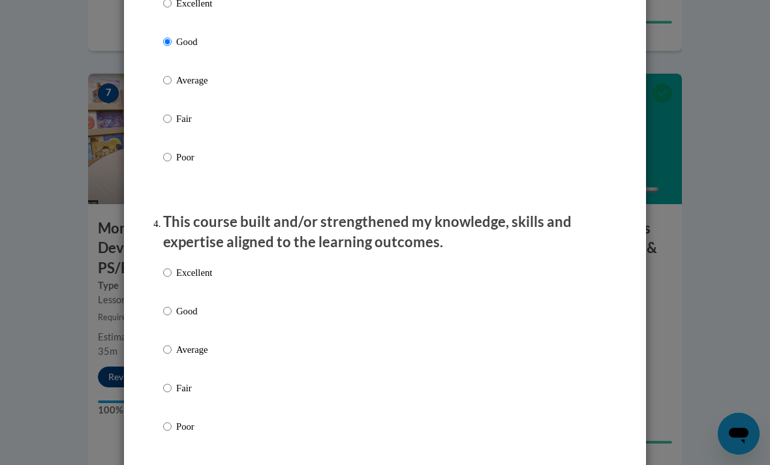
scroll to position [780, 0]
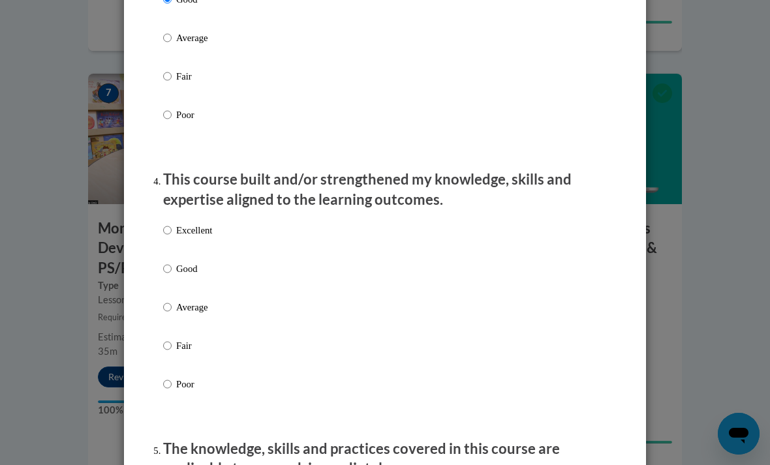
click at [202, 306] on p "Average" at bounding box center [194, 307] width 36 height 14
click at [172, 306] on input "Average" at bounding box center [167, 307] width 8 height 14
radio input "true"
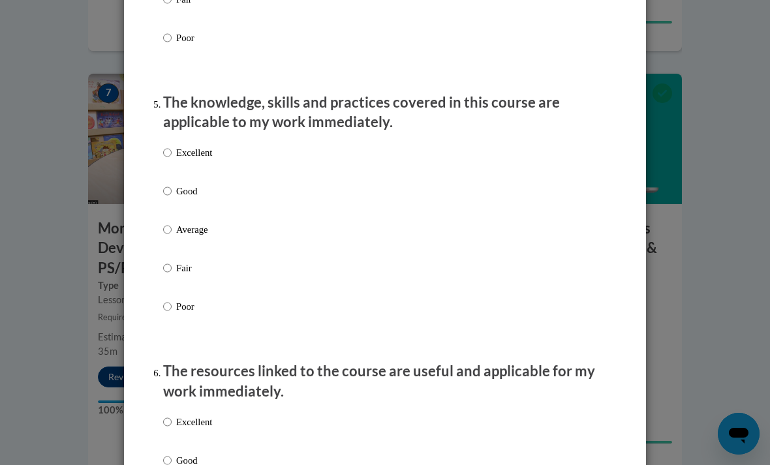
scroll to position [1127, 0]
click at [197, 226] on p "Average" at bounding box center [194, 229] width 36 height 14
click at [172, 226] on input "Average" at bounding box center [167, 229] width 8 height 14
radio input "true"
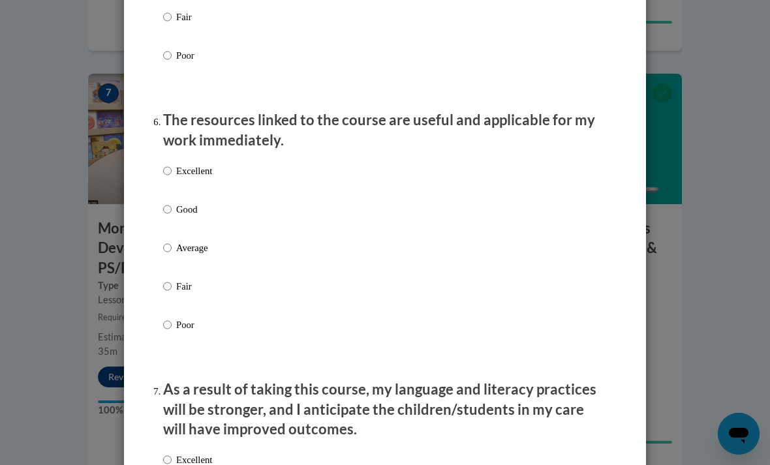
scroll to position [1377, 0]
click at [235, 162] on div "Excellent Good Average Fair Poor" at bounding box center [385, 264] width 444 height 213
click at [171, 164] on input "Excellent" at bounding box center [167, 171] width 8 height 14
radio input "true"
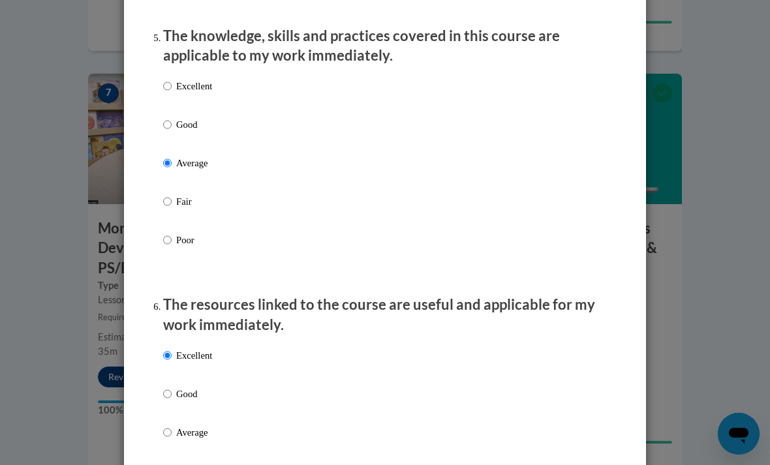
scroll to position [1190, 0]
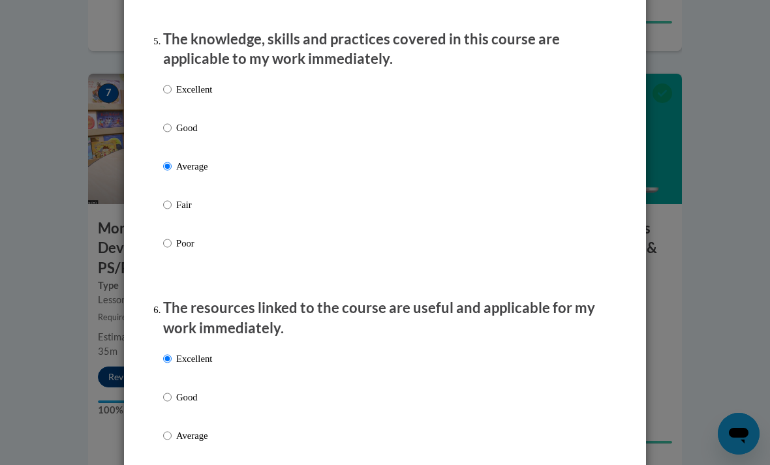
click at [179, 122] on p "Good" at bounding box center [194, 128] width 36 height 14
click at [172, 122] on input "Good" at bounding box center [167, 128] width 8 height 14
radio input "true"
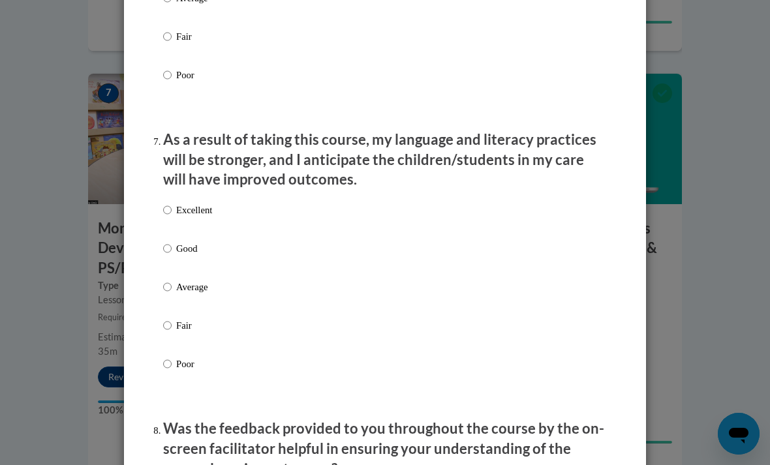
scroll to position [1629, 0]
click at [191, 241] on p "Good" at bounding box center [194, 248] width 36 height 14
click at [172, 241] on input "Good" at bounding box center [167, 248] width 8 height 14
radio input "true"
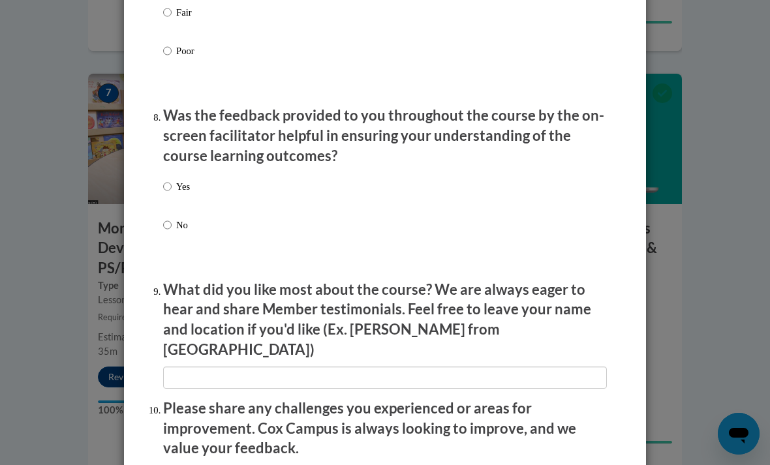
scroll to position [1939, 0]
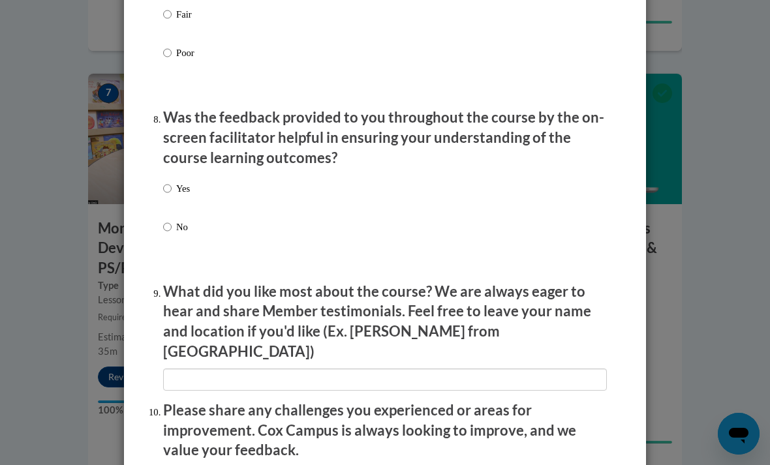
click at [208, 181] on div "Yes No" at bounding box center [385, 223] width 444 height 97
click at [171, 181] on input "Yes" at bounding box center [167, 188] width 8 height 14
radio input "true"
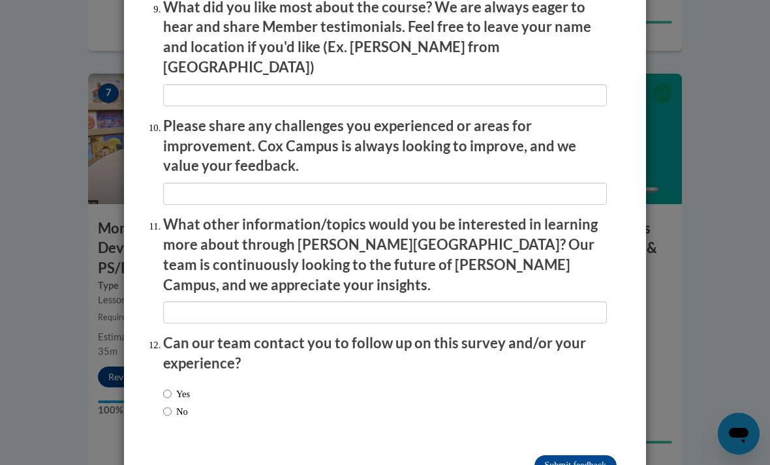
scroll to position [2224, 0]
click at [168, 387] on input "Yes" at bounding box center [167, 394] width 8 height 14
radio input "true"
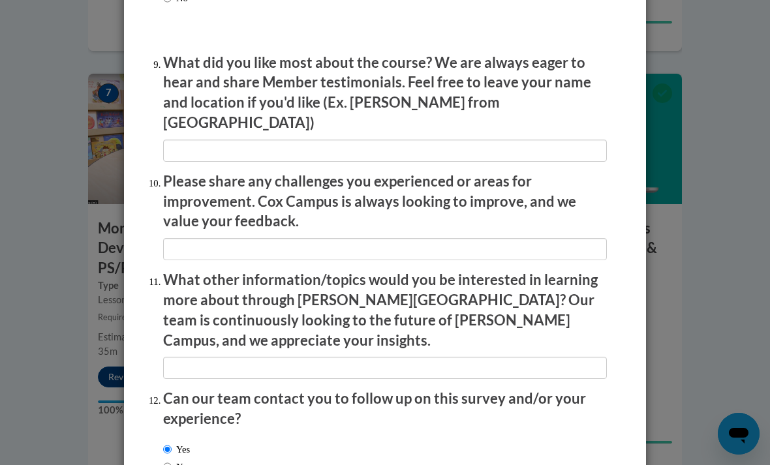
scroll to position [2200, 0]
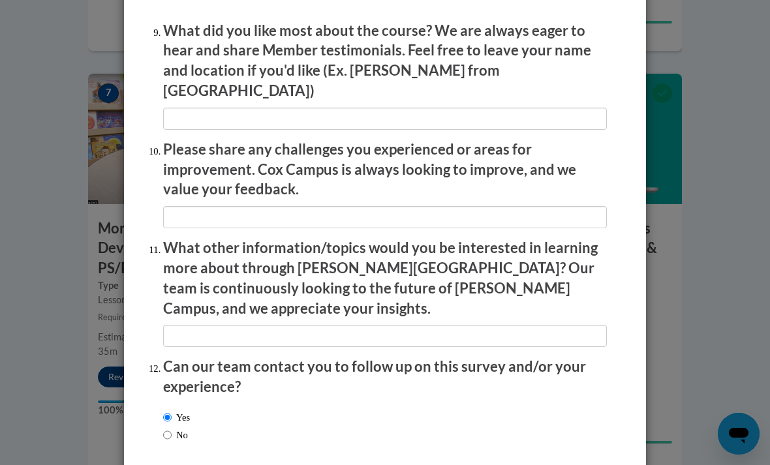
click at [171, 428] on input "No" at bounding box center [167, 435] width 8 height 14
radio input "true"
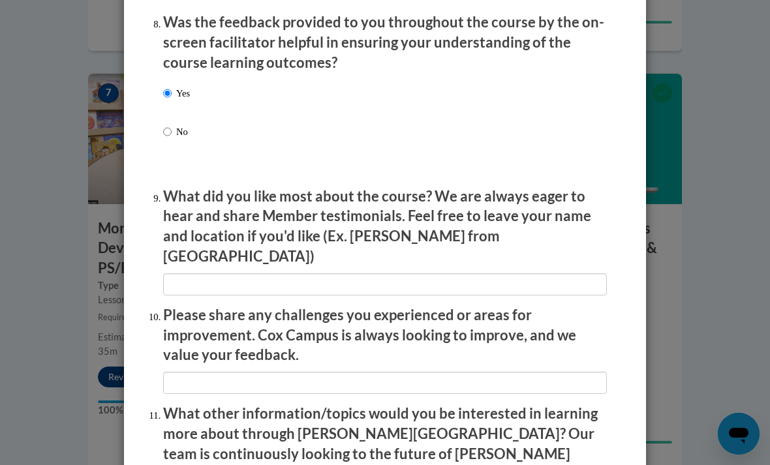
scroll to position [2033, 0]
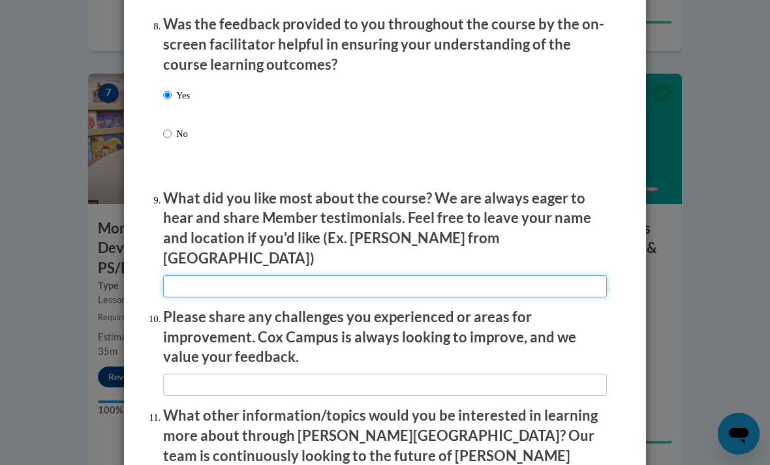
click at [404, 275] on input "textbox" at bounding box center [385, 286] width 444 height 22
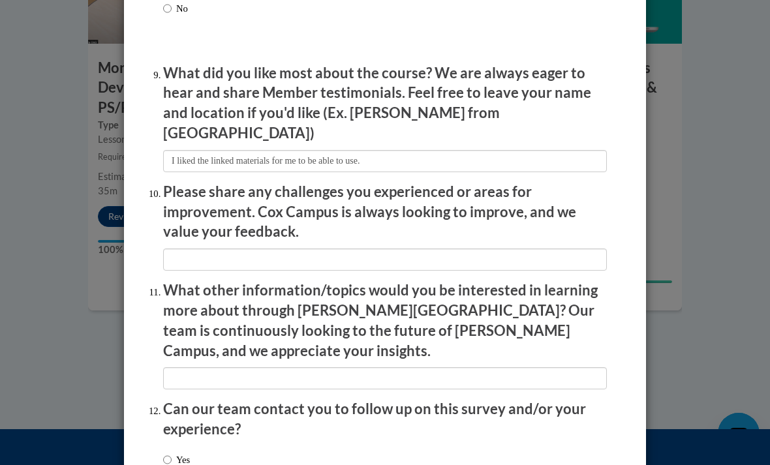
scroll to position [2156, 0]
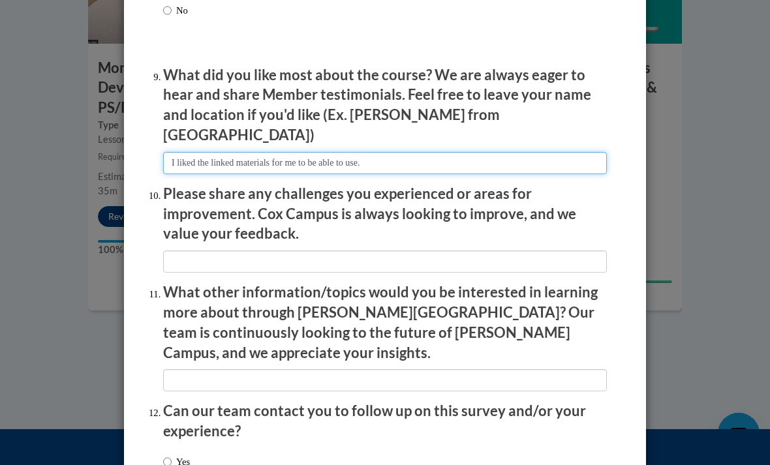
type input "I liked the linked materials for me to be able to use."
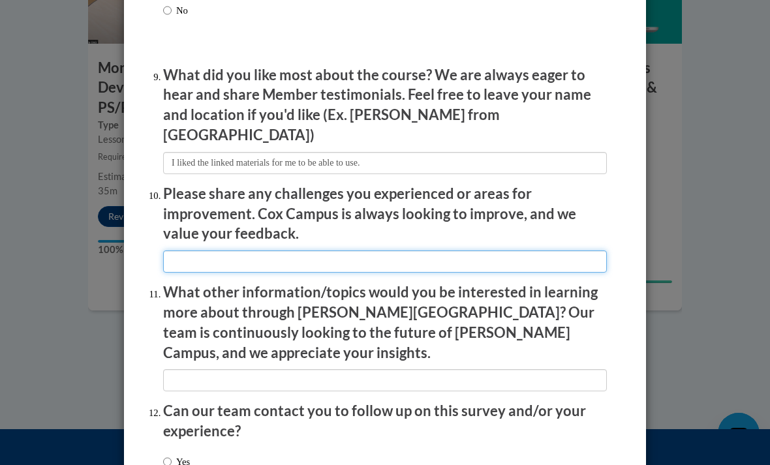
click at [497, 251] on input "textbox" at bounding box center [385, 262] width 444 height 22
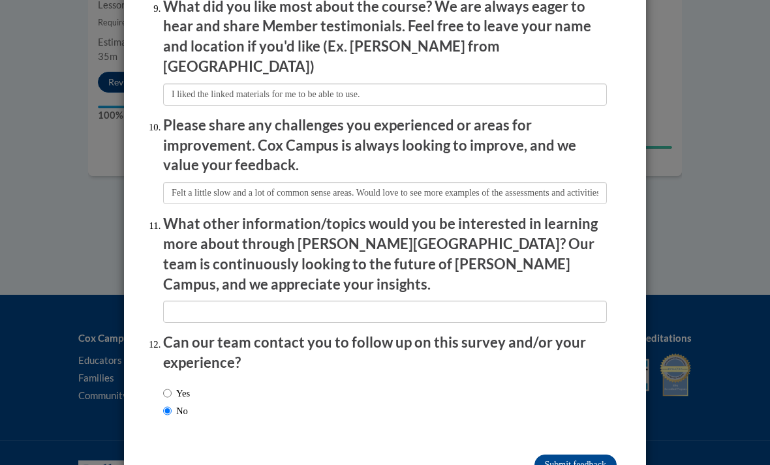
scroll to position [2224, 0]
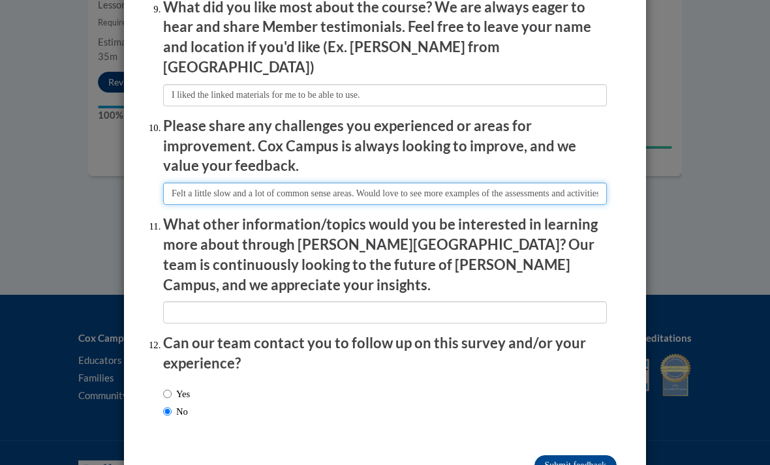
type input "Felt a little slow and a lot of common sense areas. Would love to see more exam…"
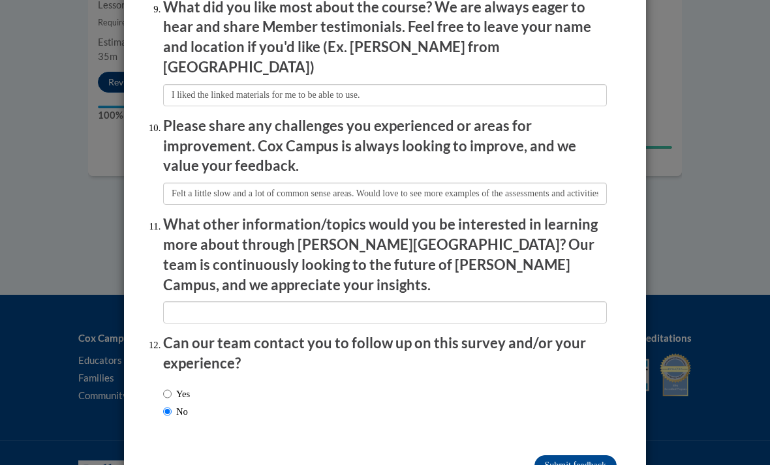
click at [576, 456] on input "Submit feedback" at bounding box center [576, 466] width 82 height 21
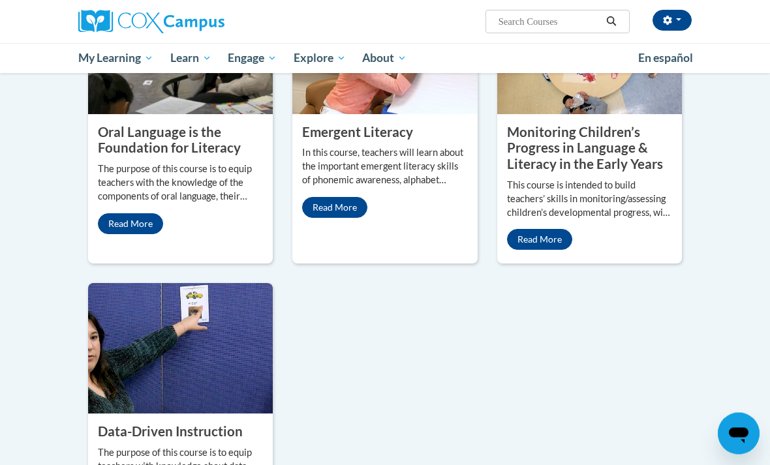
scroll to position [1263, 0]
click at [124, 234] on link "Read More" at bounding box center [130, 223] width 65 height 21
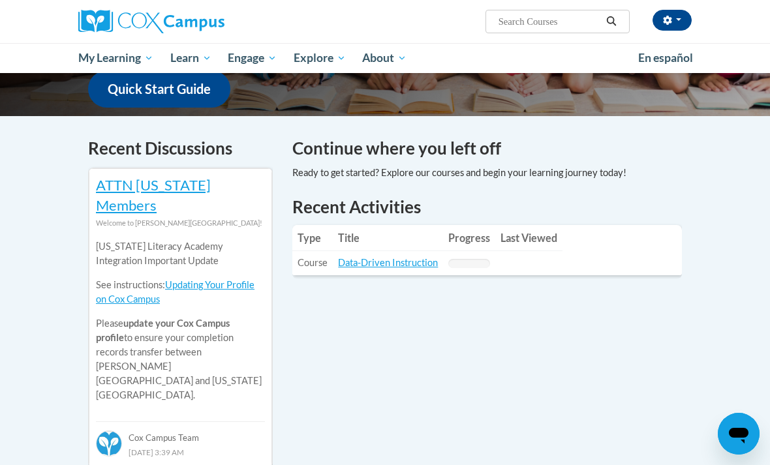
scroll to position [354, 0]
click at [388, 263] on link "Data-Driven Instruction" at bounding box center [388, 263] width 100 height 11
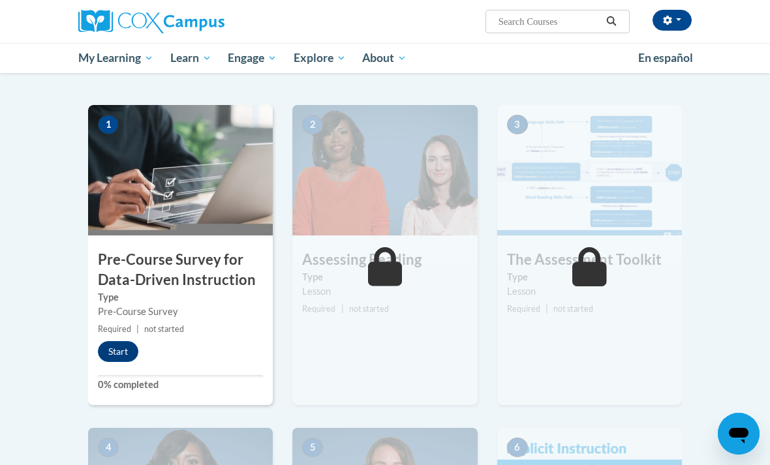
scroll to position [238, 0]
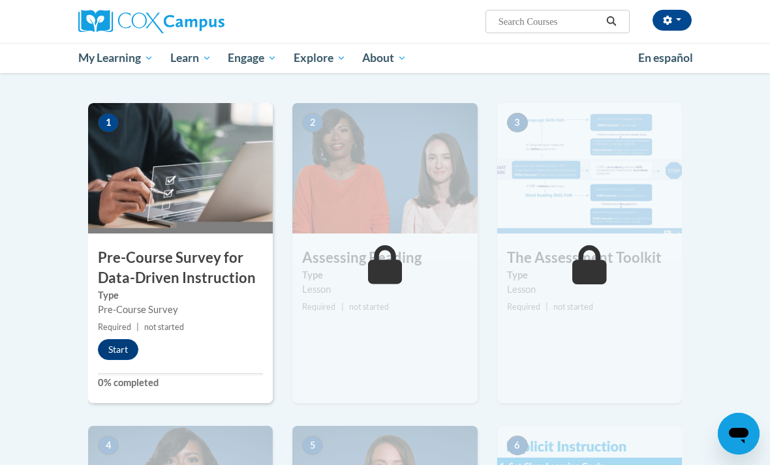
click at [123, 347] on button "Start" at bounding box center [118, 349] width 40 height 21
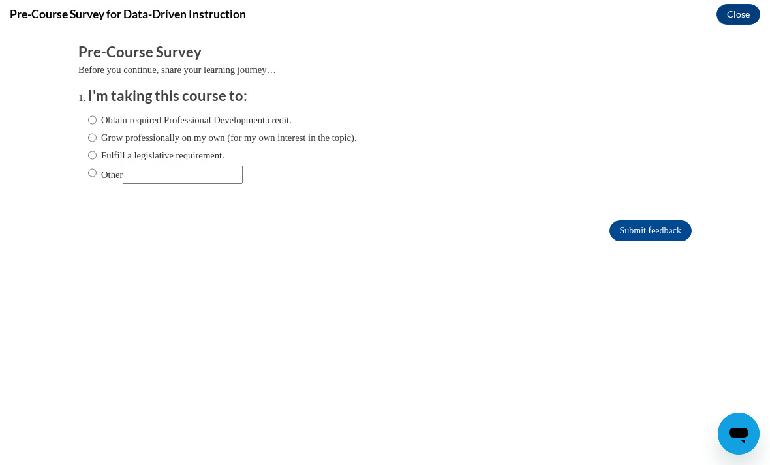
scroll to position [0, 0]
click at [96, 154] on input "Fulfill a legislative requirement." at bounding box center [92, 155] width 8 height 14
radio input "true"
click at [659, 227] on input "Submit feedback" at bounding box center [651, 231] width 82 height 21
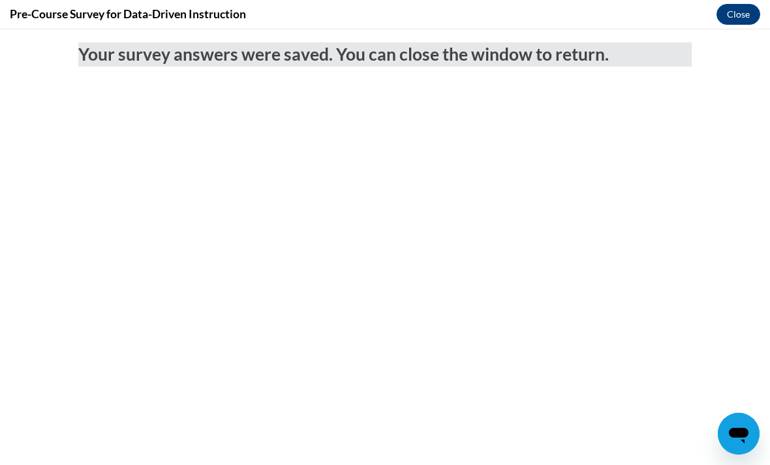
click at [741, 13] on button "Close" at bounding box center [739, 14] width 44 height 21
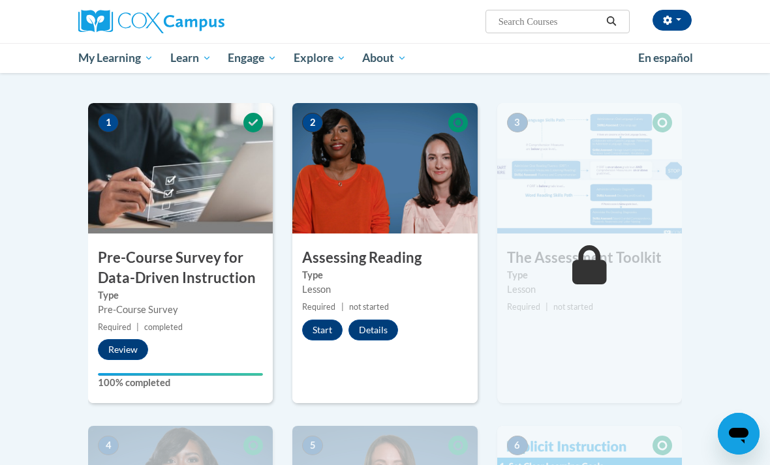
click at [325, 334] on button "Start" at bounding box center [322, 330] width 40 height 21
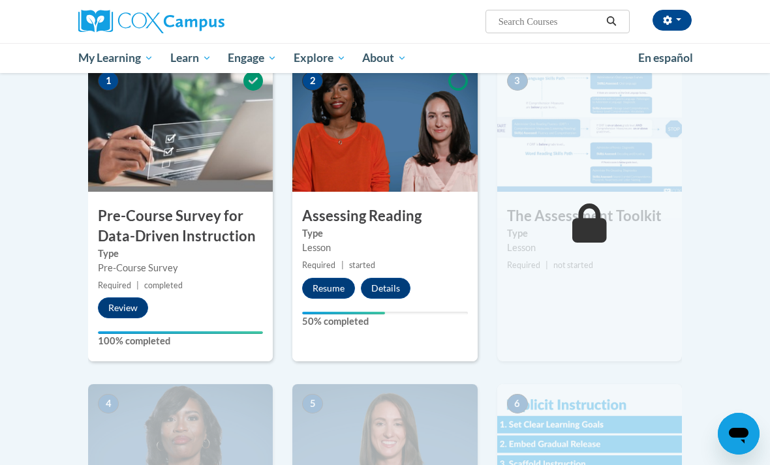
click at [322, 292] on button "Resume" at bounding box center [328, 288] width 53 height 21
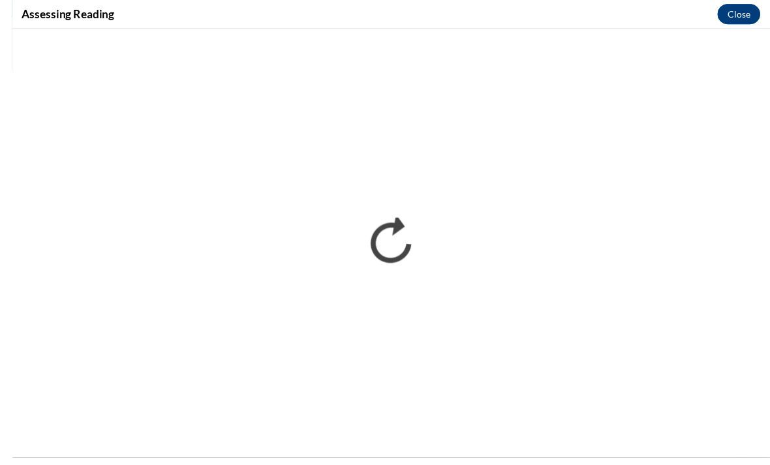
scroll to position [290, 0]
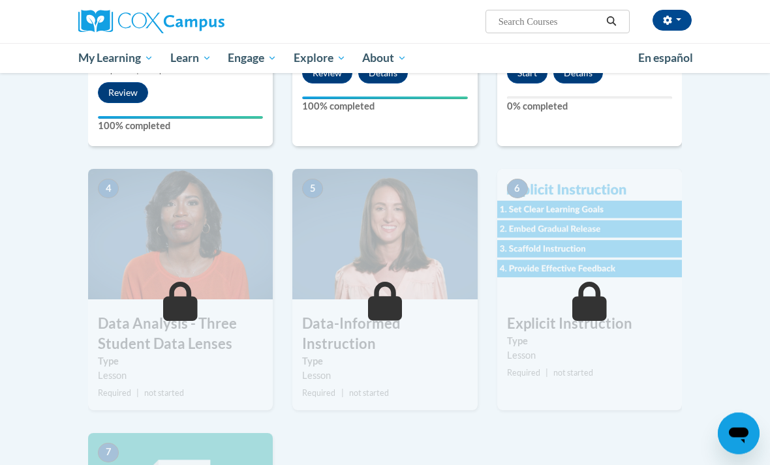
scroll to position [448, 0]
